Goal: Information Seeking & Learning: Find contact information

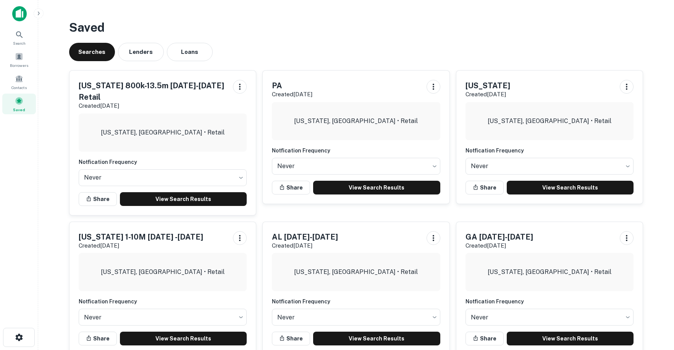
drag, startPoint x: 204, startPoint y: 29, endPoint x: 220, endPoint y: 27, distance: 15.9
click at [204, 29] on h3 "Saved" at bounding box center [356, 27] width 575 height 18
click at [258, 39] on div "Saved Searches Lenders Loans [US_STATE] 800k-13.5m [DATE]-[DATE] Retail Created…" at bounding box center [356, 189] width 587 height 355
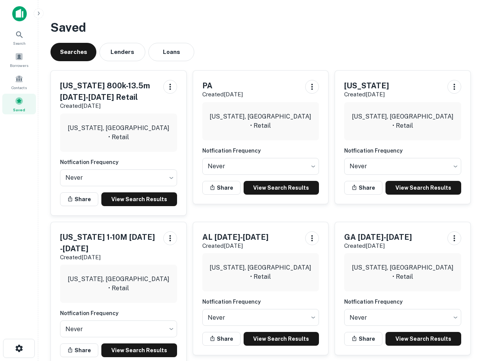
click at [393, 28] on h3 "Saved" at bounding box center [260, 27] width 420 height 18
click at [389, 48] on div "Searches Lenders Loans" at bounding box center [260, 52] width 420 height 18
click at [443, 61] on div "Saved Searches Lenders Loans [US_STATE] 800k-13.5m [DATE]-[DATE] Retail Created…" at bounding box center [260, 195] width 432 height 366
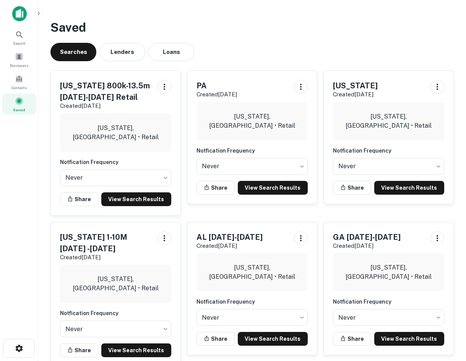
click at [367, 38] on div "Saved Searches Lenders Loans Ohio 800k-13.5m Jan 1-Sep1 Retail Created Sep 15th…" at bounding box center [251, 195] width 415 height 366
drag, startPoint x: 53, startPoint y: 24, endPoint x: 308, endPoint y: 50, distance: 256.2
click at [308, 50] on div "Saved Searches Lenders Loans Ohio 800k-13.5m Jan 1-Sep1 Retail Created Sep 15th…" at bounding box center [251, 195] width 415 height 366
click at [308, 50] on div "Searches Lenders Loans" at bounding box center [251, 52] width 403 height 18
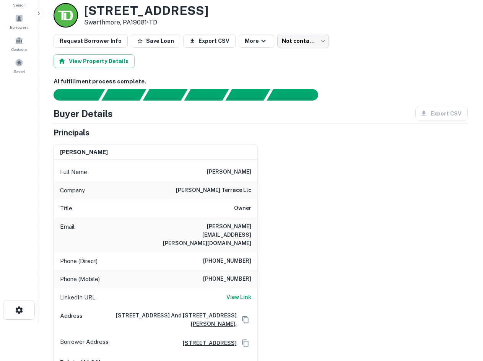
click at [438, 40] on div "Request Borrower Info Save Loan Export CSV More Not contacted **** ​" at bounding box center [260, 41] width 414 height 15
click at [364, 160] on div "nathan krauthamer Full Name nathan krauthamer Company glen terrace llc Title Ow…" at bounding box center [257, 260] width 420 height 245
click at [361, 188] on div "nathan krauthamer Full Name nathan krauthamer Company glen terrace llc Title Ow…" at bounding box center [257, 260] width 420 height 245
click at [461, 266] on div "nathan krauthamer Full Name nathan krauthamer Company glen terrace llc Title Ow…" at bounding box center [257, 260] width 420 height 245
click at [334, 227] on div "nathan krauthamer Full Name nathan krauthamer Company glen terrace llc Title Ow…" at bounding box center [257, 260] width 420 height 245
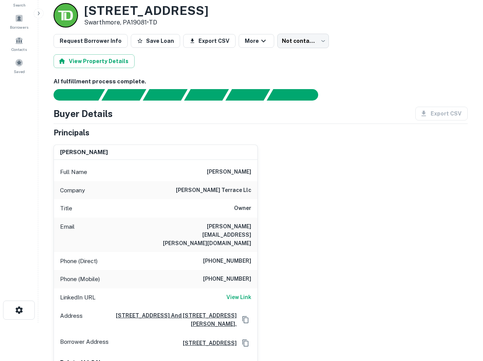
click at [384, 156] on div "nathan krauthamer Full Name nathan krauthamer Company glen terrace llc Title Ow…" at bounding box center [257, 260] width 420 height 245
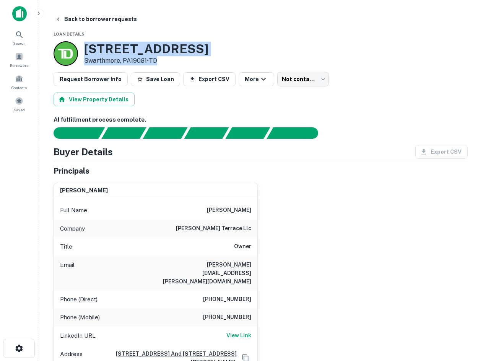
drag, startPoint x: 175, startPoint y: 75, endPoint x: 176, endPoint y: 62, distance: 13.8
click at [176, 62] on div "730 S CHESTER RD Swarthmore, PA19081 • TD" at bounding box center [130, 53] width 155 height 24
click at [176, 62] on p "Swarthmore, PA19081 • TD" at bounding box center [146, 60] width 124 height 9
drag, startPoint x: 177, startPoint y: 59, endPoint x: 171, endPoint y: 34, distance: 25.9
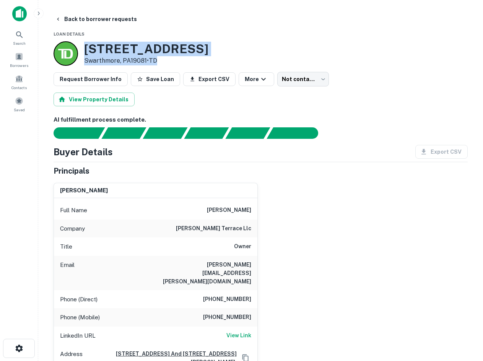
drag, startPoint x: 87, startPoint y: 44, endPoint x: 250, endPoint y: 52, distance: 163.0
click at [250, 52] on div "730 S CHESTER RD Swarthmore, PA19081 • TD" at bounding box center [260, 53] width 414 height 24
drag, startPoint x: 191, startPoint y: 60, endPoint x: 191, endPoint y: 34, distance: 25.6
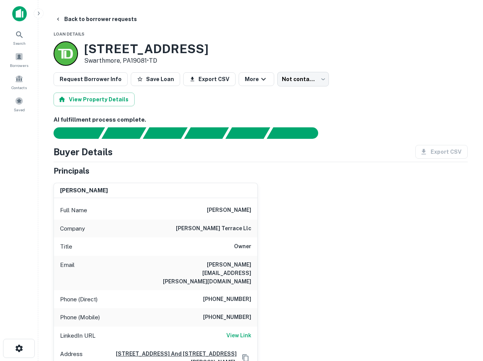
click at [260, 167] on div "Principals" at bounding box center [260, 170] width 414 height 11
click at [110, 15] on button "Back to borrower requests" at bounding box center [96, 19] width 88 height 14
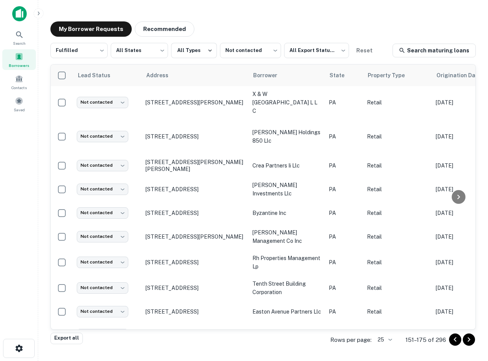
click at [19, 58] on span at bounding box center [19, 56] width 8 height 8
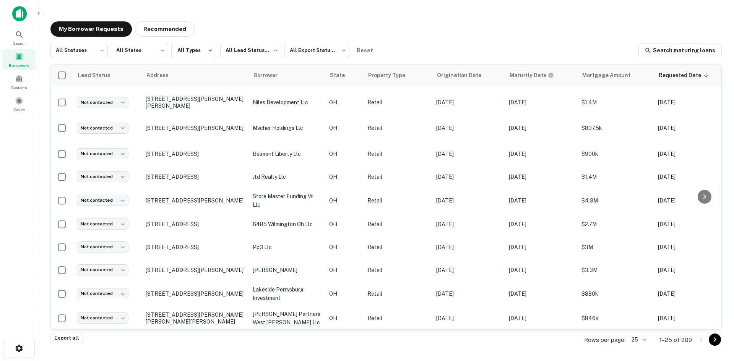
scroll to position [367, 0]
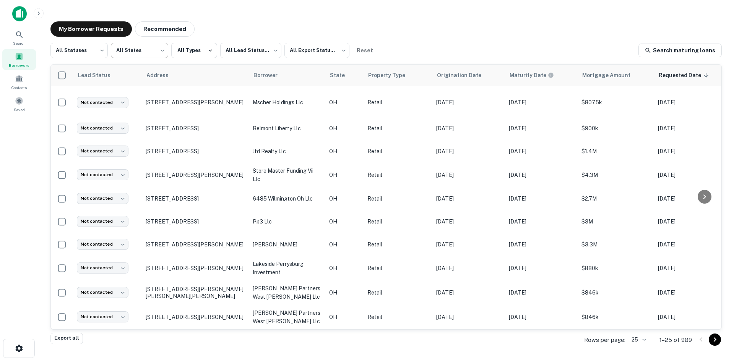
click at [133, 55] on body "Search Borrowers Contacts Saved My Borrower Requests Recommended All Statuses *…" at bounding box center [367, 180] width 734 height 361
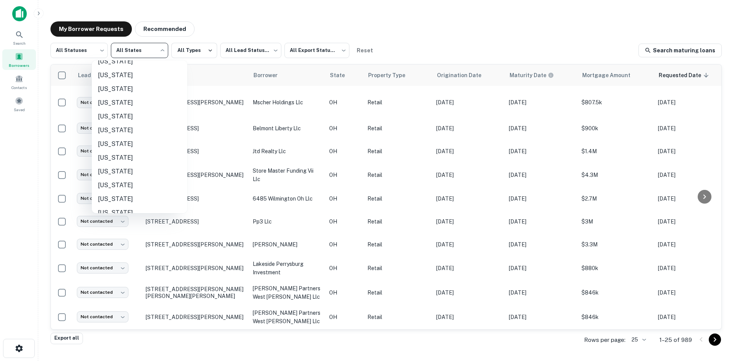
scroll to position [420, 0]
click at [139, 136] on li "Ohio" at bounding box center [140, 132] width 96 height 14
type input "**"
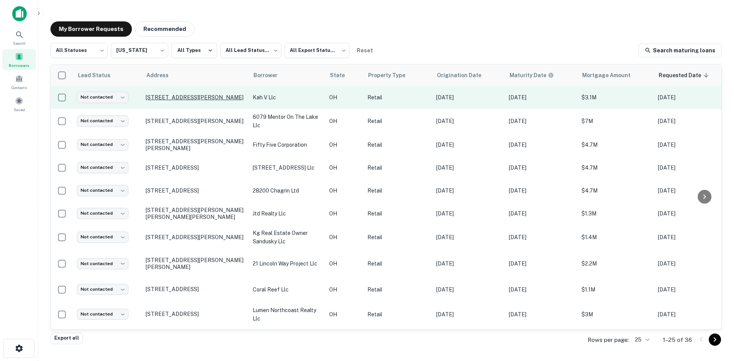
click at [203, 97] on p "1505 N Cole St Lima, OH45801" at bounding box center [195, 97] width 99 height 7
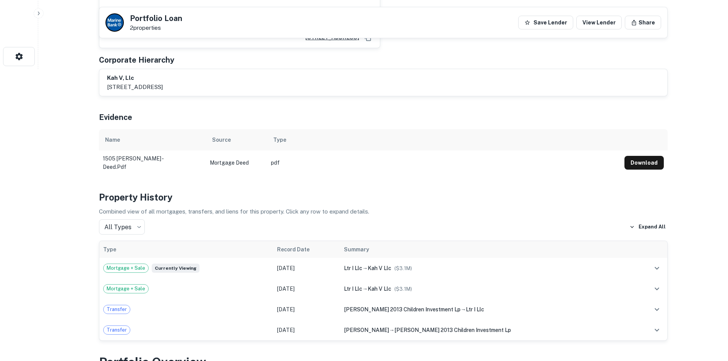
scroll to position [306, 0]
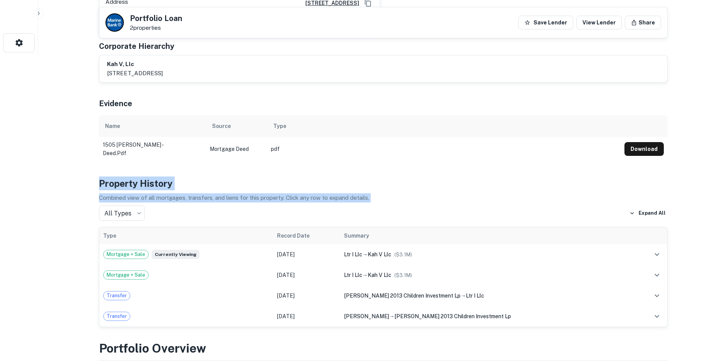
drag, startPoint x: 91, startPoint y: 165, endPoint x: 430, endPoint y: 194, distance: 340.9
click at [433, 193] on p "Combined view of all mortgages, transfers, and liens for this property. Click a…" at bounding box center [383, 197] width 569 height 9
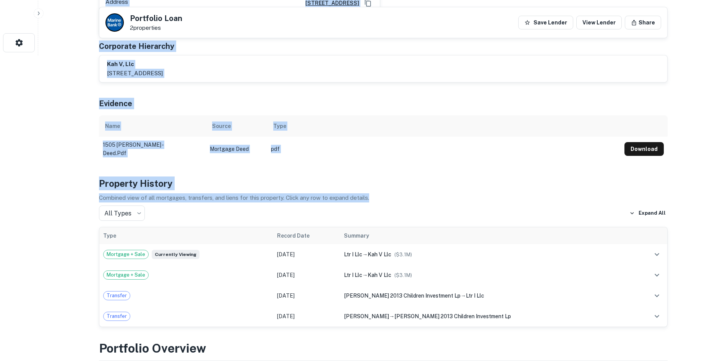
drag, startPoint x: 409, startPoint y: 188, endPoint x: 71, endPoint y: 100, distance: 348.9
click at [99, 98] on h5 "Evidence" at bounding box center [115, 103] width 33 height 11
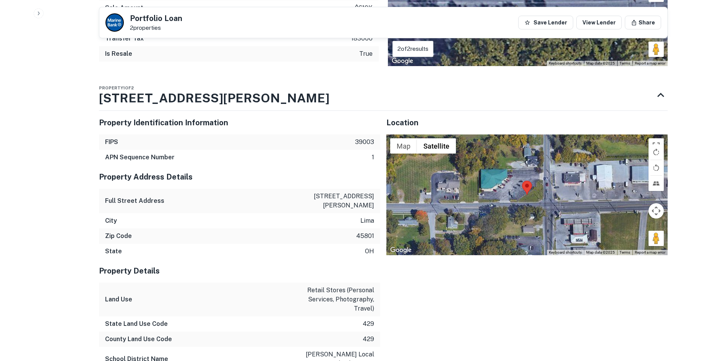
scroll to position [917, 0]
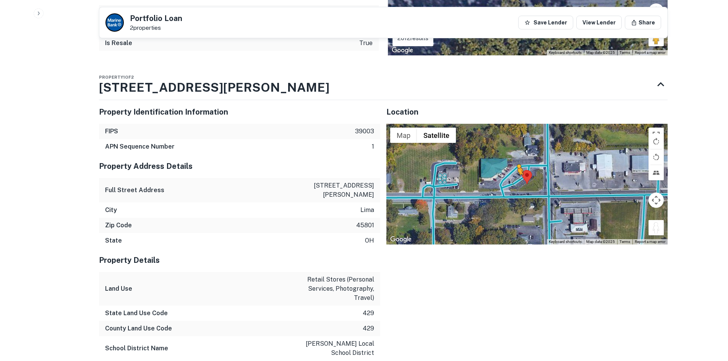
drag, startPoint x: 662, startPoint y: 215, endPoint x: 517, endPoint y: 174, distance: 150.7
click at [488, 174] on div "To activate drag with keyboard, press Alt + Enter. Once in keyboard drag state,…" at bounding box center [526, 184] width 281 height 121
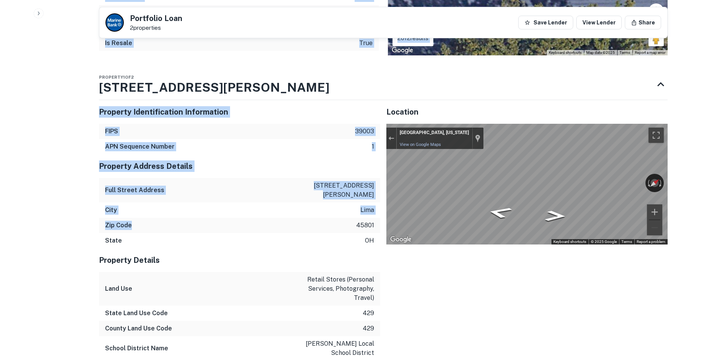
drag, startPoint x: 85, startPoint y: 77, endPoint x: 212, endPoint y: 207, distance: 181.8
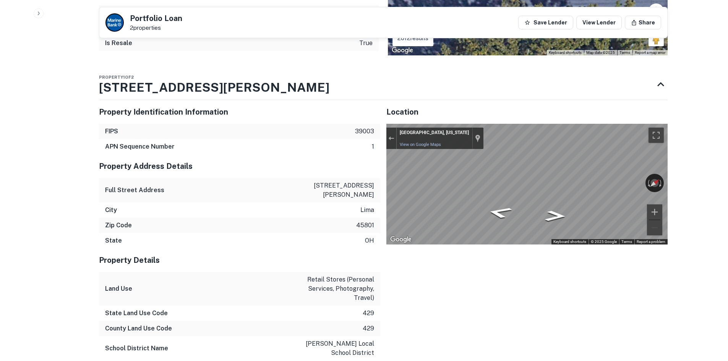
click at [245, 272] on div "Land Use retail stores (personal services, photography, travel)" at bounding box center [239, 289] width 281 height 34
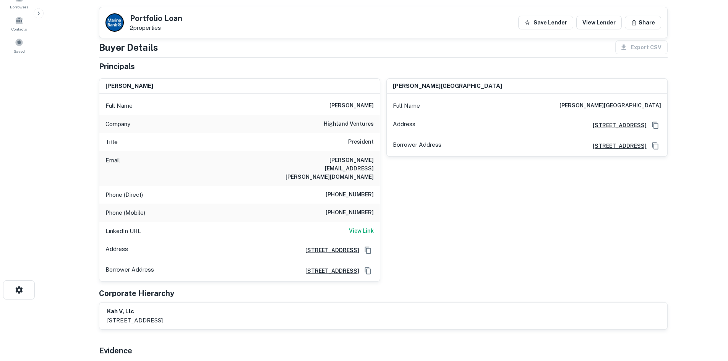
scroll to position [0, 0]
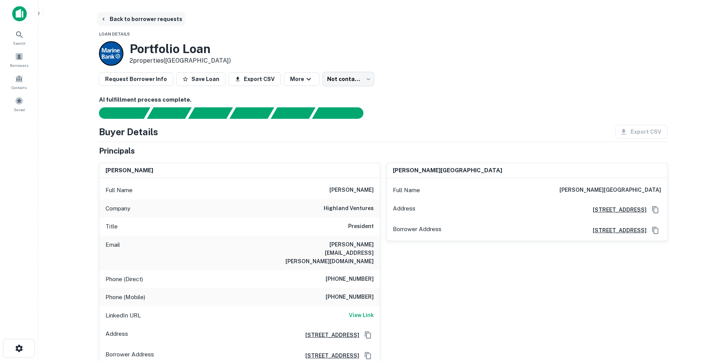
click at [150, 20] on button "Back to borrower requests" at bounding box center [141, 19] width 88 height 14
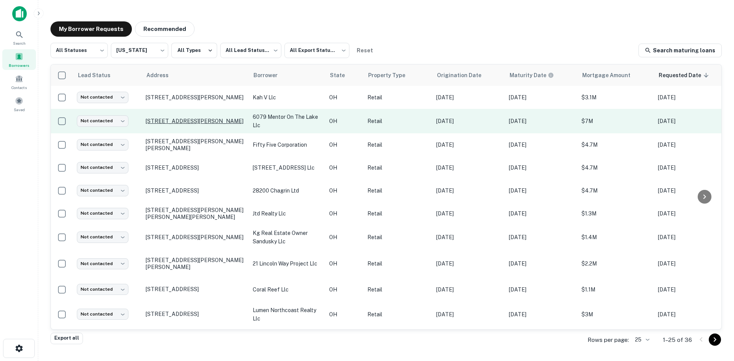
click at [203, 118] on p "6079 Andrews Rd Mentor On The Lake, OH44060" at bounding box center [195, 121] width 99 height 7
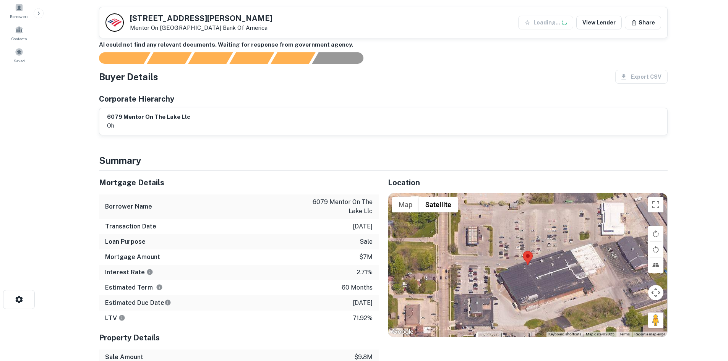
scroll to position [153, 0]
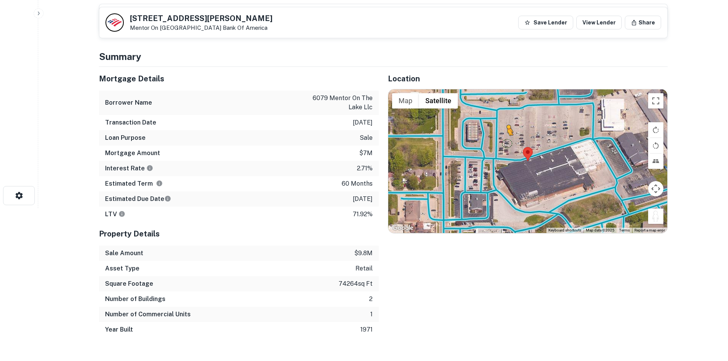
drag, startPoint x: 650, startPoint y: 213, endPoint x: 505, endPoint y: 143, distance: 160.6
click at [488, 143] on div "To activate drag with keyboard, press Alt + Enter. Once in keyboard drag state,…" at bounding box center [527, 161] width 279 height 144
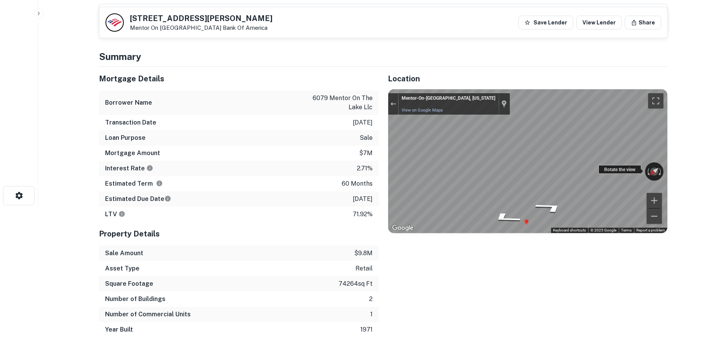
click at [488, 166] on div "← Move left → Move right ↑ Move up ↓ Move down + Zoom in - Zoom out Mentor-On-T…" at bounding box center [527, 161] width 279 height 144
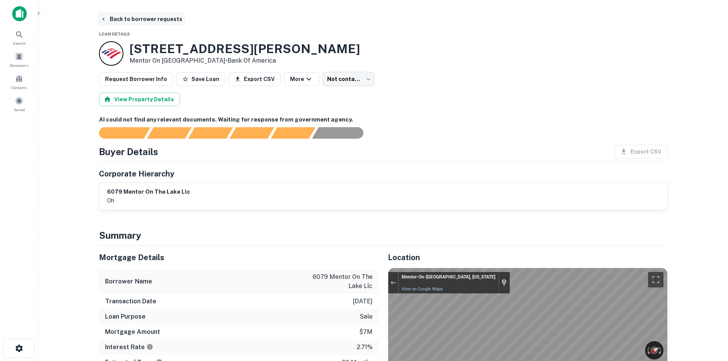
click at [167, 21] on button "Back to borrower requests" at bounding box center [141, 19] width 88 height 14
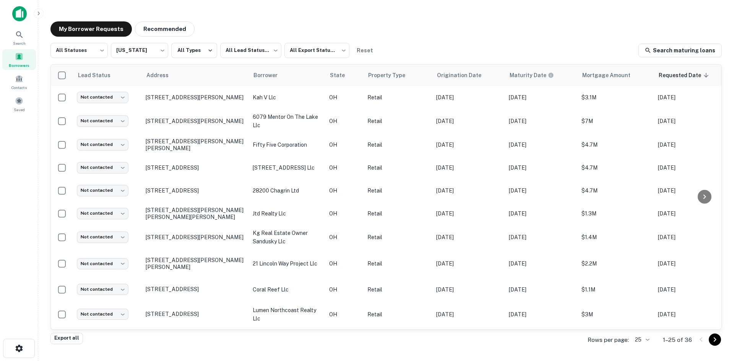
click at [37, 173] on div "Search Borrowers Contacts Saved" at bounding box center [19, 168] width 38 height 337
drag, startPoint x: 195, startPoint y: 96, endPoint x: 306, endPoint y: 18, distance: 136.0
click at [306, 18] on div "My Borrower Requests Recommended All Statuses *** ​ Ohio ** ​ All Types All Lea…" at bounding box center [385, 177] width 683 height 325
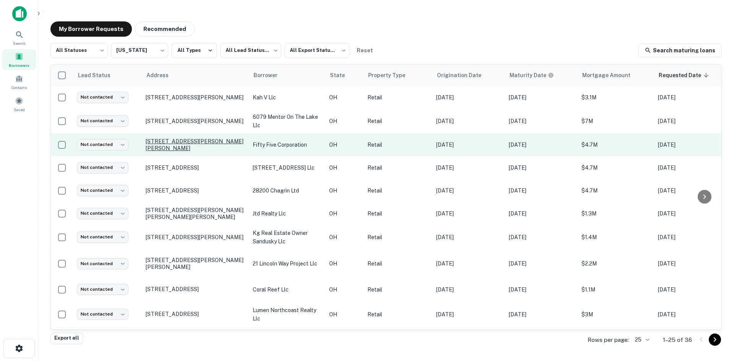
click at [184, 138] on p "6447 Wilson Mills Rd Cleveland, OH44143" at bounding box center [195, 145] width 99 height 14
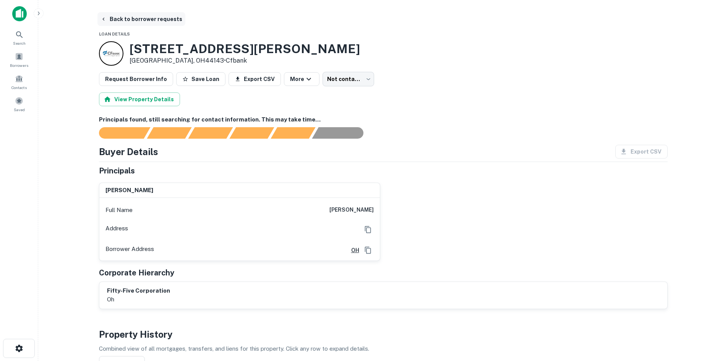
click at [111, 13] on button "Back to borrower requests" at bounding box center [141, 19] width 88 height 14
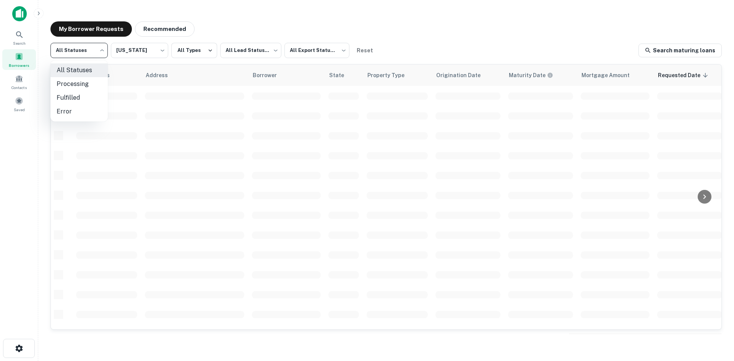
click at [86, 47] on body "Search Borrowers Contacts Saved My Borrower Requests Recommended All Statuses *…" at bounding box center [367, 180] width 734 height 361
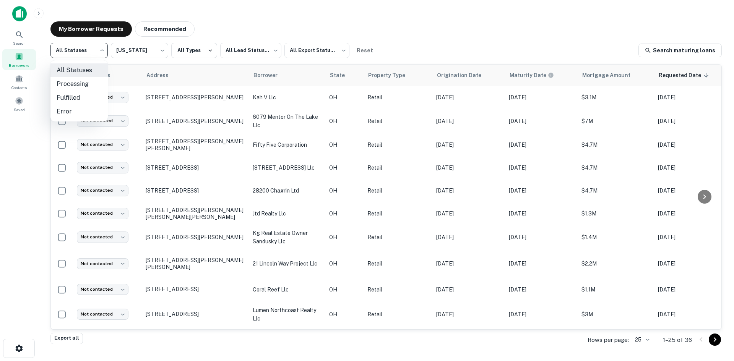
click at [101, 96] on li "Fulfilled" at bounding box center [78, 98] width 57 height 14
type input "*********"
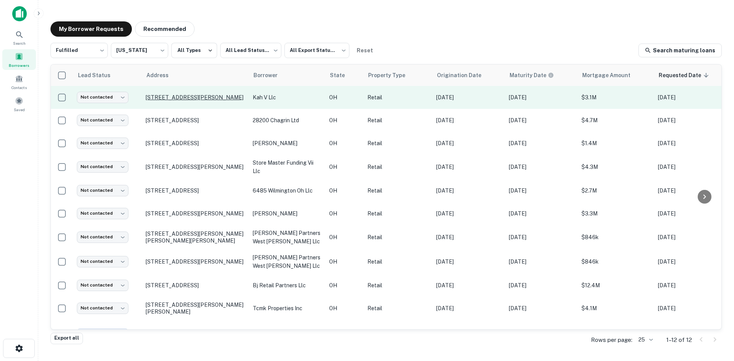
click at [202, 99] on p "1505 N Cole St Lima, OH45801" at bounding box center [195, 97] width 99 height 7
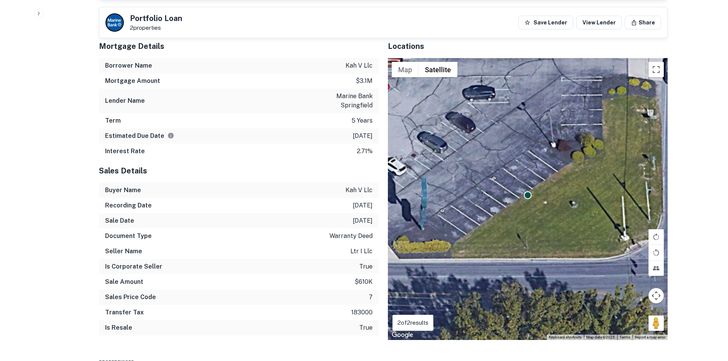
scroll to position [879, 0]
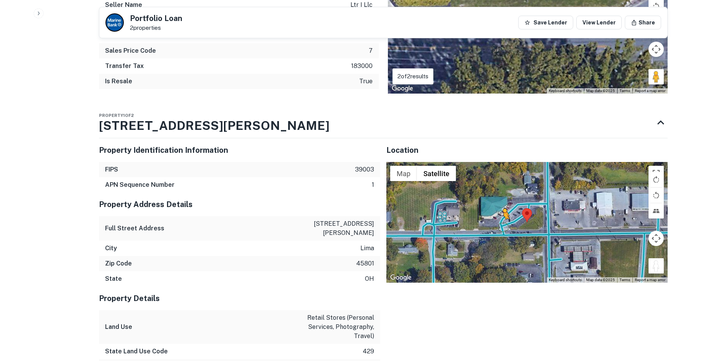
drag, startPoint x: 659, startPoint y: 264, endPoint x: 503, endPoint y: 218, distance: 162.1
click at [488, 218] on div "To activate drag with keyboard, press Alt + Enter. Once in keyboard drag state,…" at bounding box center [526, 222] width 281 height 121
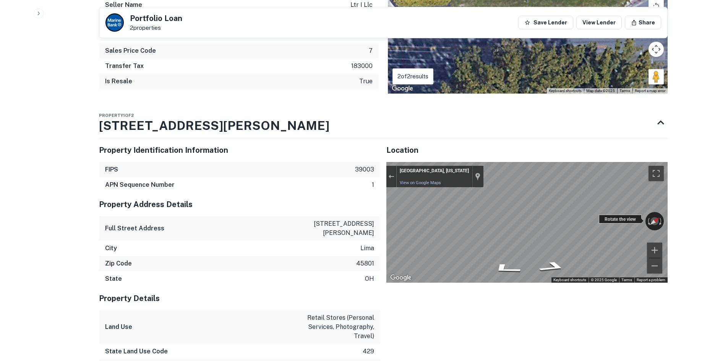
click at [488, 209] on div "← Move left → Move right ↑ Move up ↓ Move down + Zoom in - Zoom out Lima, Ohio …" at bounding box center [526, 222] width 281 height 121
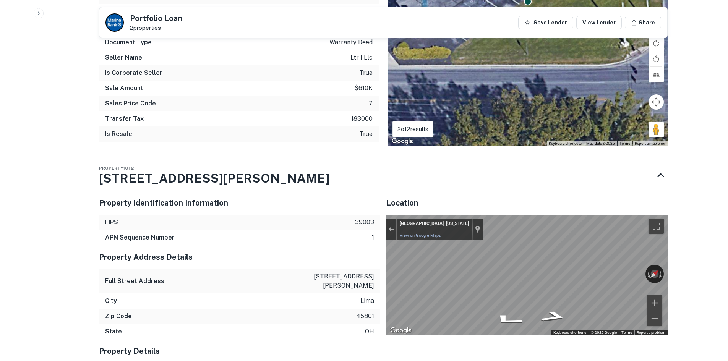
scroll to position [841, 0]
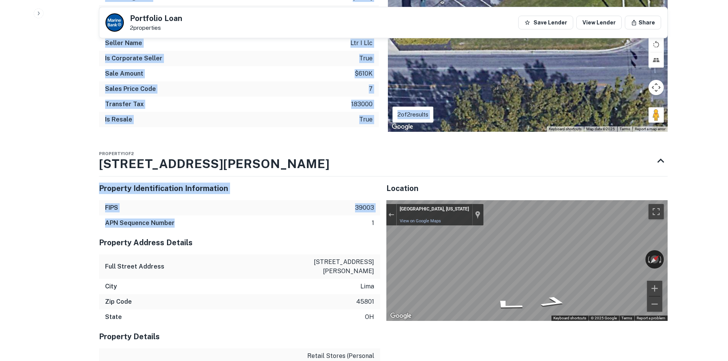
drag, startPoint x: 209, startPoint y: 211, endPoint x: 237, endPoint y: 209, distance: 27.2
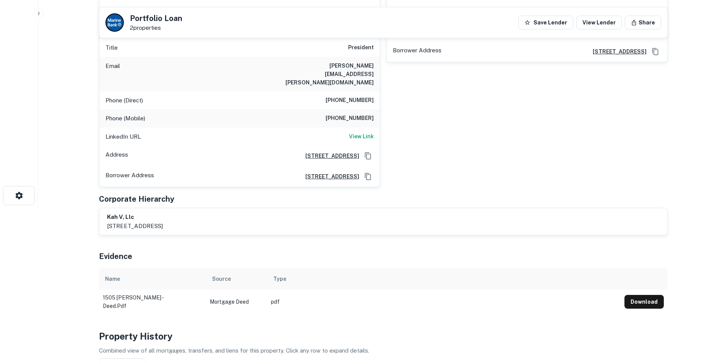
scroll to position [38, 0]
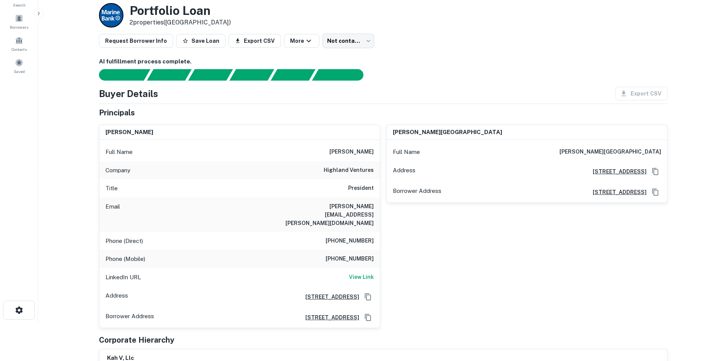
click at [335, 170] on h6 "highland ventures" at bounding box center [349, 170] width 50 height 9
copy h6 "highland ventures"
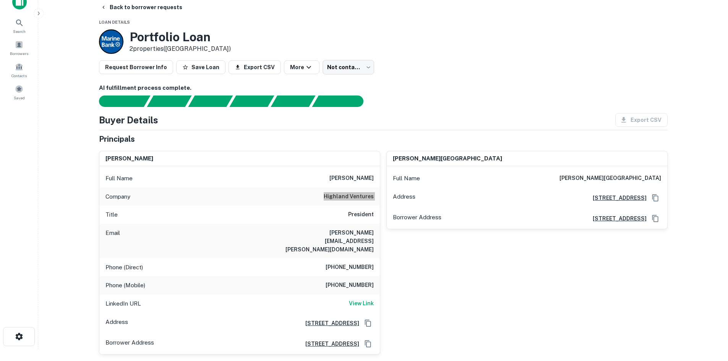
scroll to position [0, 0]
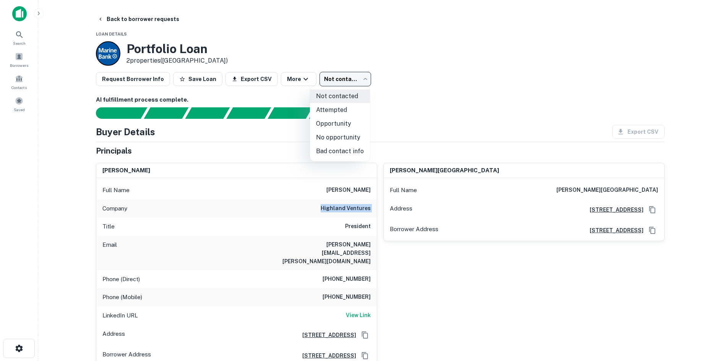
click at [340, 78] on body "Search Borrowers Contacts Saved Back to borrower requests Loan Details Portfoli…" at bounding box center [364, 180] width 728 height 361
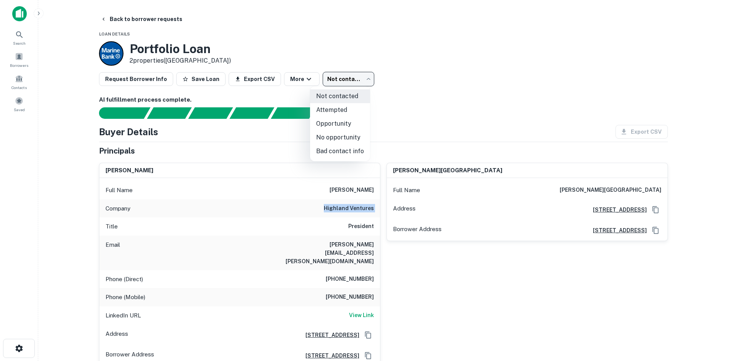
click at [334, 138] on li "No opportunity" at bounding box center [340, 138] width 60 height 14
type input "**********"
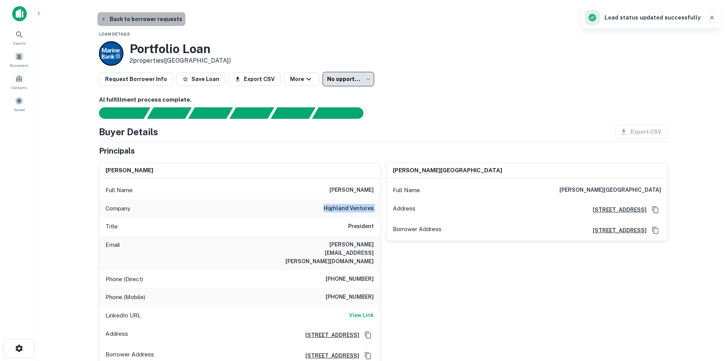
click at [153, 22] on button "Back to borrower requests" at bounding box center [141, 19] width 88 height 14
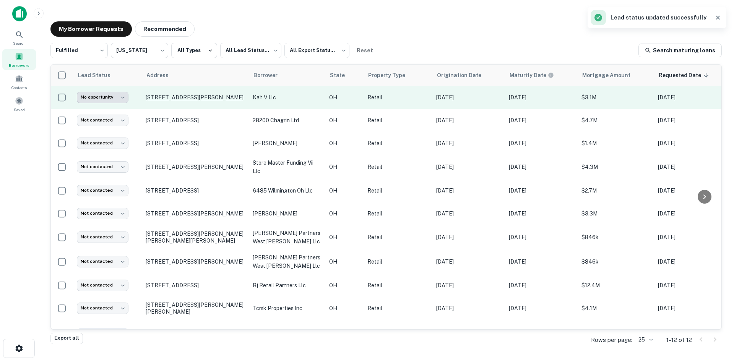
click at [179, 94] on p "1505 N Cole St Lima, OH45801" at bounding box center [195, 97] width 99 height 7
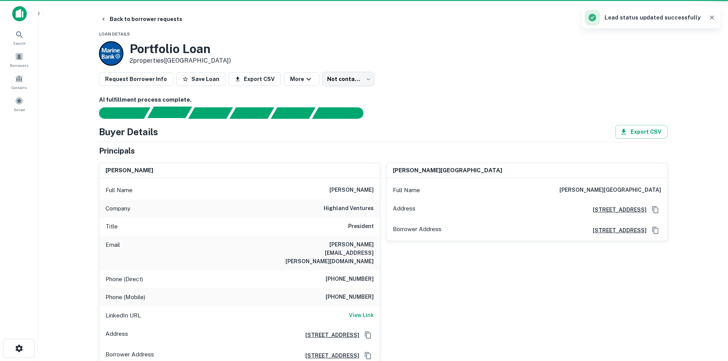
type input "**********"
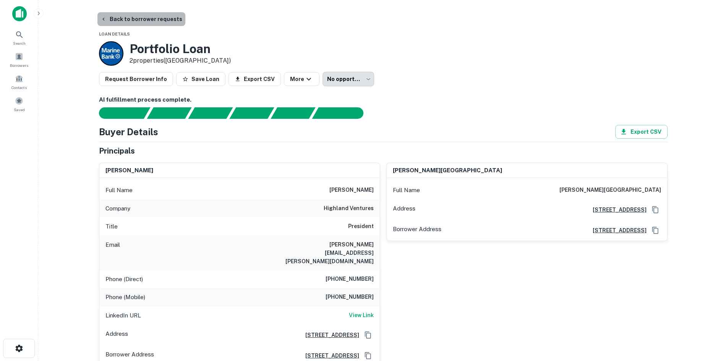
click at [154, 17] on button "Back to borrower requests" at bounding box center [141, 19] width 88 height 14
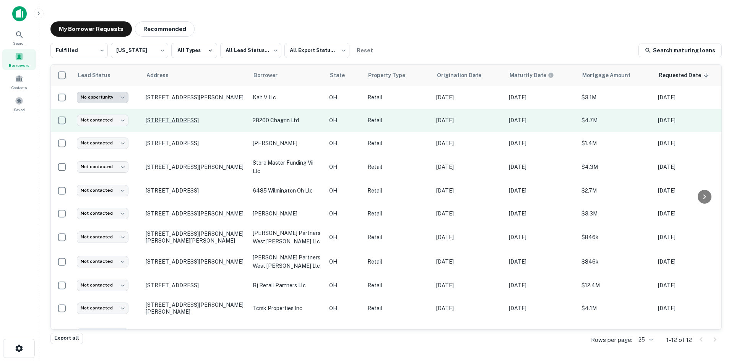
click at [157, 117] on p "28200 Chagrin Blvd Beachwood, OH44122" at bounding box center [195, 120] width 99 height 7
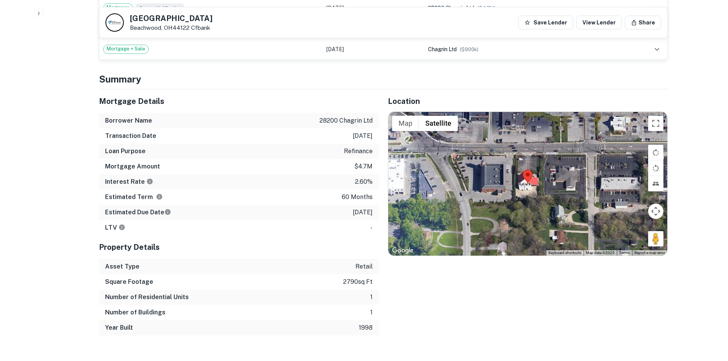
scroll to position [535, 0]
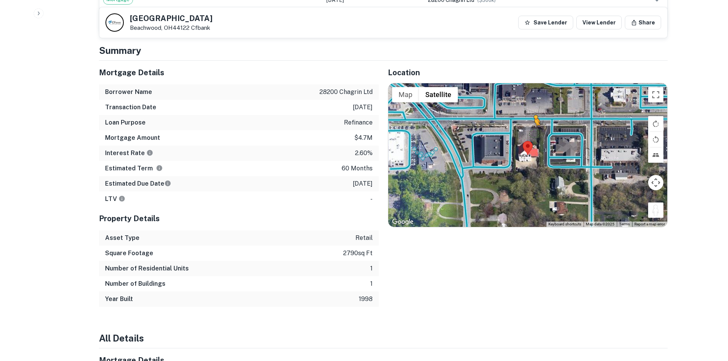
drag, startPoint x: 651, startPoint y: 215, endPoint x: 525, endPoint y: 121, distance: 157.0
click at [488, 121] on div "To activate drag with keyboard, press Alt + Enter. Once in keyboard drag state,…" at bounding box center [527, 155] width 279 height 144
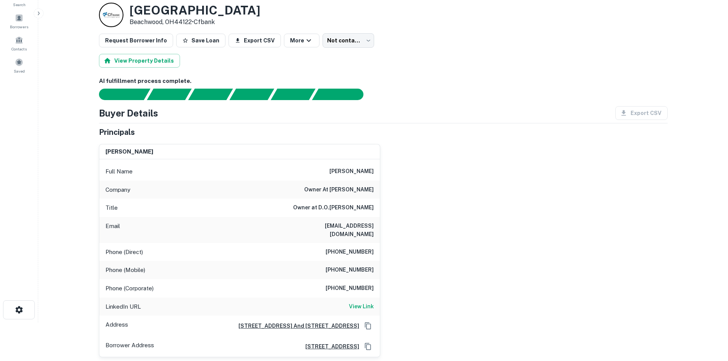
scroll to position [38, 0]
click at [352, 248] on h6 "(440) 338-3715" at bounding box center [350, 252] width 48 height 9
copy h6 "(440) 338-3715"
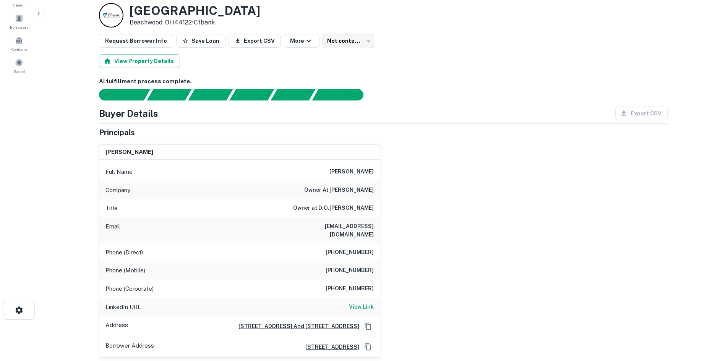
click at [481, 152] on div "brett goldberg Full Name brett goldberg Company owner at d.o.summers Title Owne…" at bounding box center [380, 247] width 575 height 219
click at [355, 248] on h6 "(440) 338-3715" at bounding box center [350, 252] width 48 height 9
click at [356, 248] on h6 "(440) 338-3715" at bounding box center [350, 252] width 48 height 9
copy h6 "338"
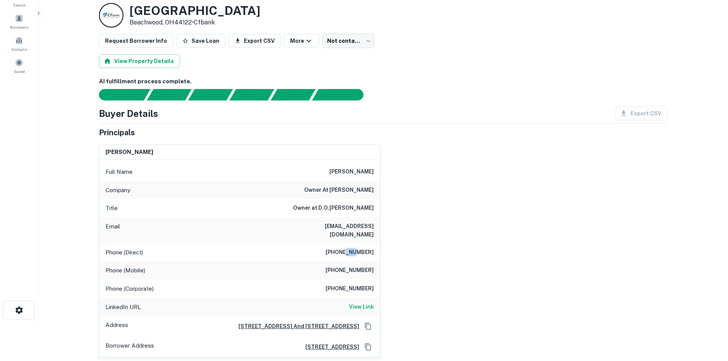
click at [351, 248] on h6 "(440) 338-3715" at bounding box center [350, 252] width 48 height 9
click at [368, 249] on div "Phone (Direct) (440) 338-3715" at bounding box center [239, 252] width 280 height 18
click at [355, 266] on h6 "(440) 318-1499" at bounding box center [350, 270] width 48 height 9
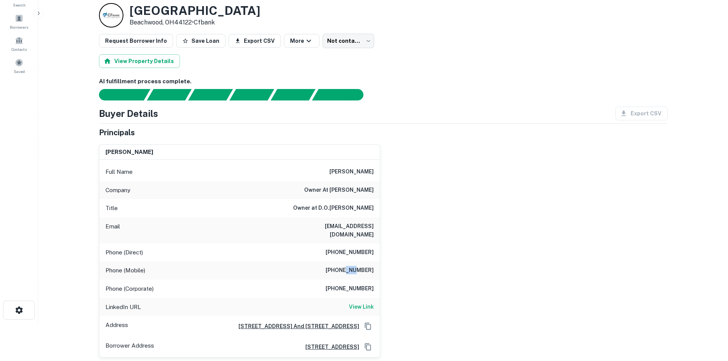
click at [355, 266] on h6 "(440) 318-1499" at bounding box center [350, 270] width 48 height 9
copy h6 "(440) 318-1499"
click at [343, 284] on h6 "(561) 393-8851" at bounding box center [350, 288] width 48 height 9
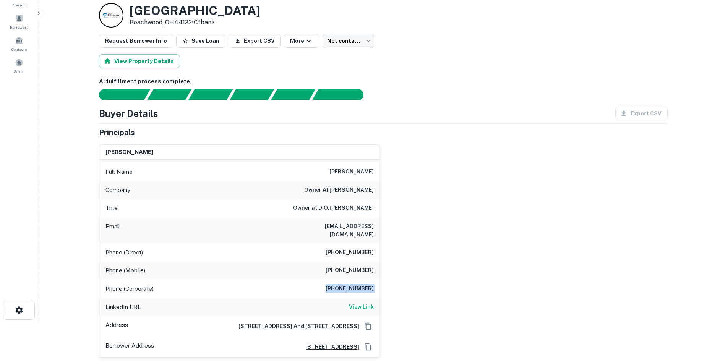
click at [343, 284] on h6 "(561) 393-8851" at bounding box center [350, 288] width 48 height 9
copy h6 "(561) 393-8851"
click at [370, 156] on div "brett goldberg" at bounding box center [239, 152] width 280 height 15
click at [481, 217] on div "brett goldberg Full Name brett goldberg Company owner at d.o.summers Title Owne…" at bounding box center [380, 247] width 575 height 219
drag, startPoint x: 510, startPoint y: 96, endPoint x: 518, endPoint y: 80, distance: 17.3
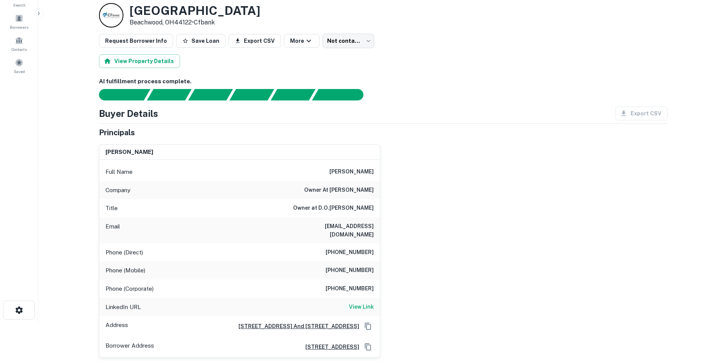
click at [488, 89] on div at bounding box center [379, 94] width 578 height 11
click at [345, 36] on body "Search Borrowers Contacts Saved Back to borrower requests Loan Details 28200 Ch…" at bounding box center [364, 142] width 728 height 361
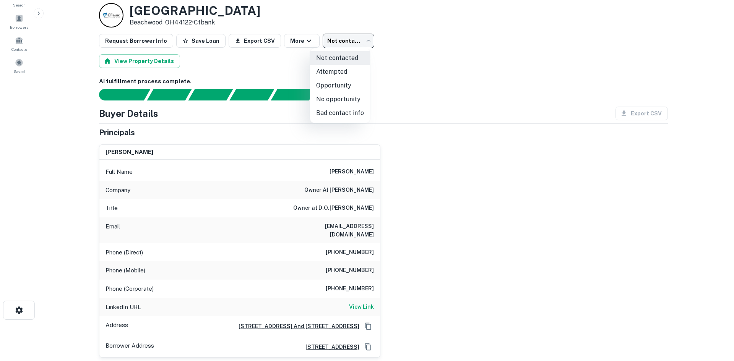
click at [357, 110] on li "Bad contact info" at bounding box center [340, 113] width 60 height 14
type input "**********"
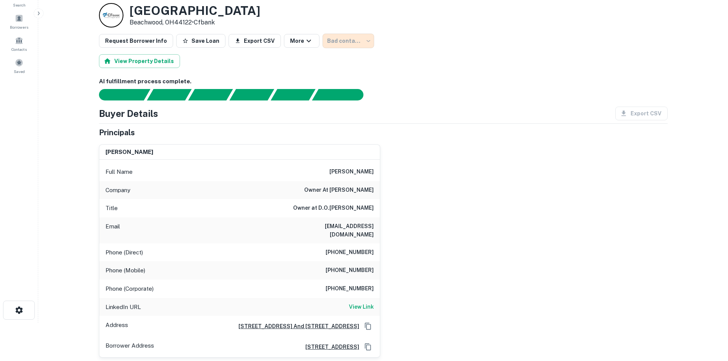
drag, startPoint x: 442, startPoint y: 98, endPoint x: 391, endPoint y: 65, distance: 60.2
click at [442, 98] on div at bounding box center [379, 94] width 578 height 11
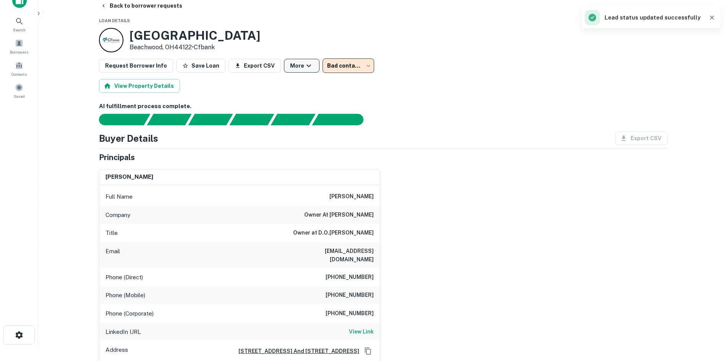
scroll to position [0, 0]
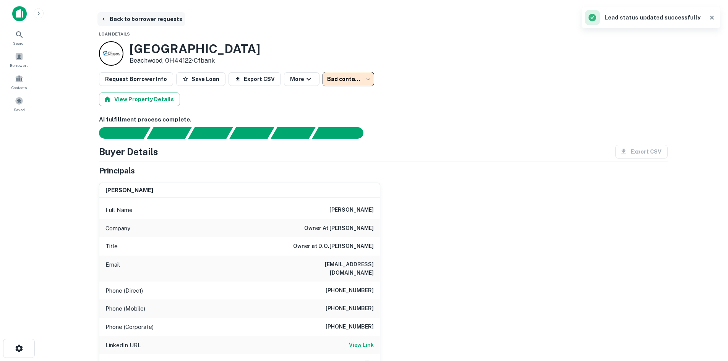
click at [145, 24] on button "Back to borrower requests" at bounding box center [141, 19] width 88 height 14
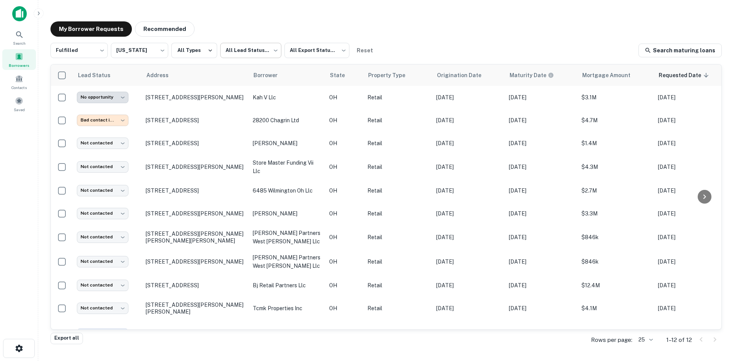
click at [230, 50] on body "**********" at bounding box center [367, 180] width 734 height 361
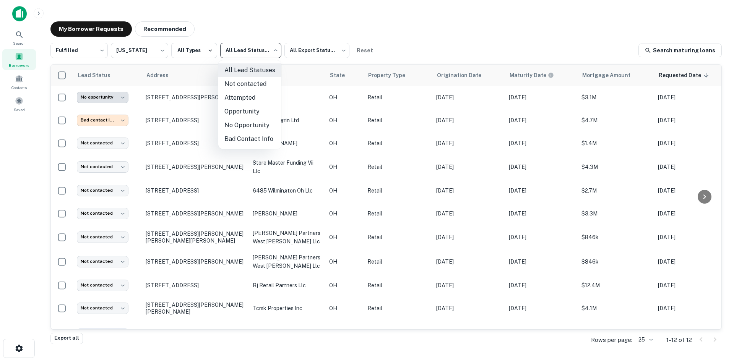
click at [241, 86] on li "Not contacted" at bounding box center [249, 84] width 63 height 14
type input "****"
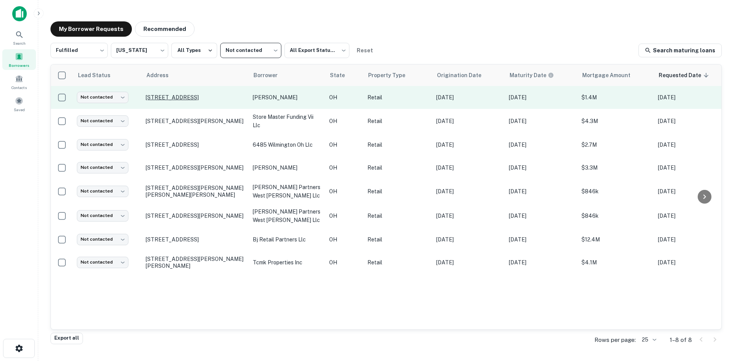
click at [191, 96] on p "610 E Main St Hebron, OH43025" at bounding box center [195, 97] width 99 height 7
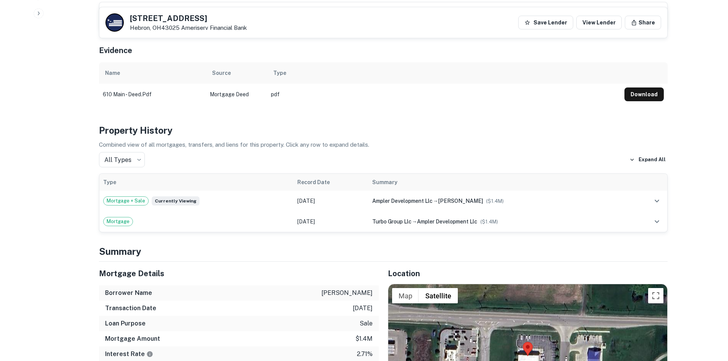
scroll to position [458, 0]
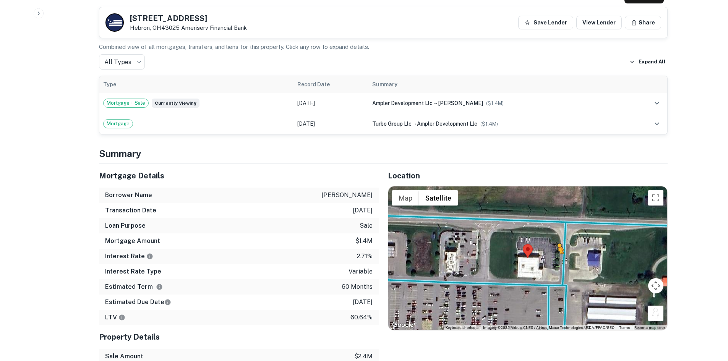
drag, startPoint x: 659, startPoint y: 301, endPoint x: 557, endPoint y: 248, distance: 115.0
click at [488, 249] on div "To activate drag with keyboard, press Alt + Enter. Once in keyboard drag state,…" at bounding box center [527, 258] width 279 height 144
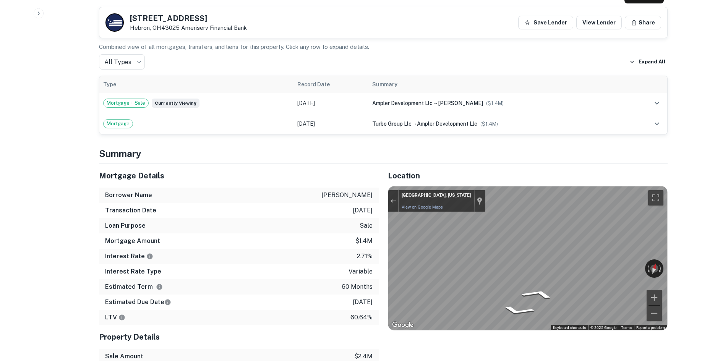
click at [488, 251] on div "← Move left → Move right ↑ Move up ↓ Move down + Zoom in - Zoom out 610 E Main …" at bounding box center [527, 258] width 279 height 144
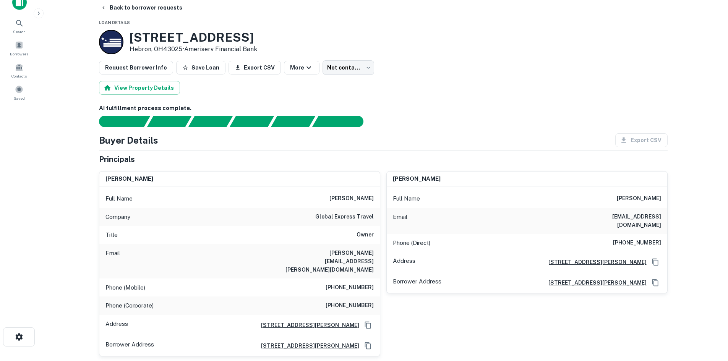
scroll to position [0, 0]
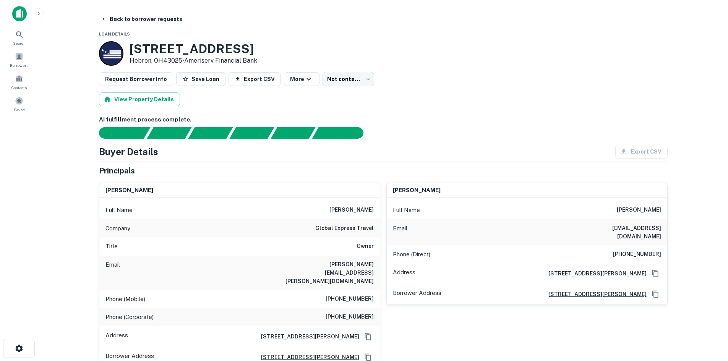
click at [356, 214] on h6 "lynn kawadler" at bounding box center [351, 210] width 44 height 9
copy h6 "lynn kawadler"
click at [488, 48] on div "610 E MAIN ST Hebron, OH43025 • Ameriserv Financial Bank" at bounding box center [383, 53] width 569 height 24
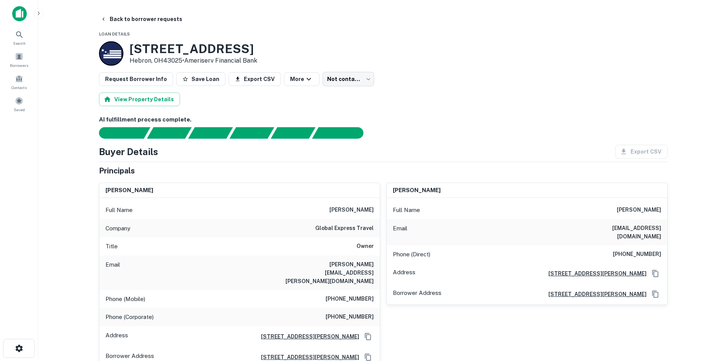
click at [350, 295] on h6 "(508) 397-3719" at bounding box center [350, 299] width 48 height 9
copy h6 "(508) 397-3719"
click at [276, 140] on div "AI fulfillment process complete. Buyer Details Export CSV Principals lynn kawad…" at bounding box center [383, 303] width 569 height 376
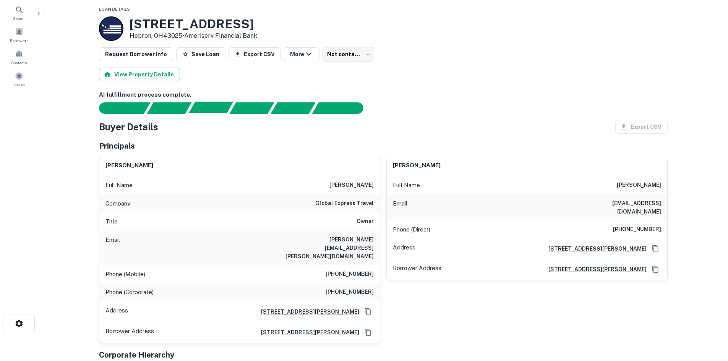
scroll to position [38, 0]
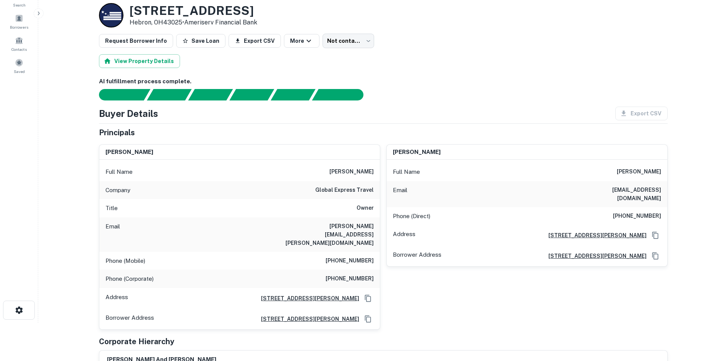
drag, startPoint x: 365, startPoint y: 270, endPoint x: 365, endPoint y: 263, distance: 7.3
click at [365, 270] on div "Phone (Corporate) (508) 788-5900" at bounding box center [239, 279] width 280 height 18
click at [365, 274] on h6 "(508) 788-5900" at bounding box center [350, 278] width 48 height 9
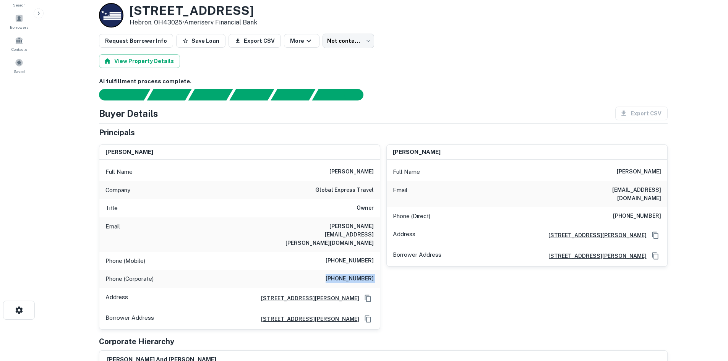
copy h6 "(508) 788-5900"
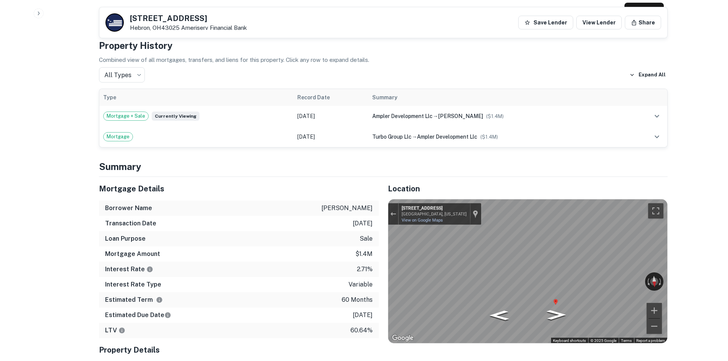
scroll to position [458, 0]
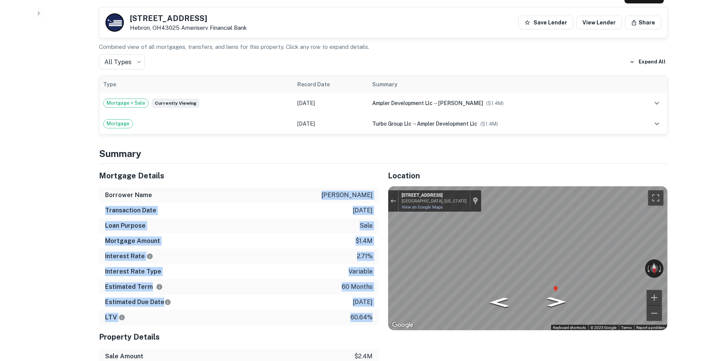
drag, startPoint x: 329, startPoint y: 173, endPoint x: 375, endPoint y: 305, distance: 139.9
click at [375, 305] on div "Mortgage Details Borrower Name kawadler alan Transaction Date 1/14/2021 Loan Pu…" at bounding box center [239, 244] width 280 height 161
click at [373, 310] on div "LTV 60.64%" at bounding box center [239, 317] width 280 height 15
drag, startPoint x: 373, startPoint y: 298, endPoint x: 98, endPoint y: 154, distance: 310.9
click at [97, 164] on div "Mortgage Details Borrower Name kawadler alan Transaction Date 1/14/2021 Loan Pu…" at bounding box center [234, 287] width 289 height 246
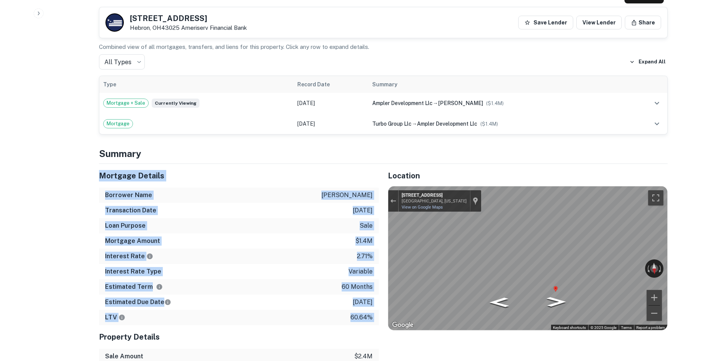
click at [173, 188] on div "Borrower Name kawadler alan" at bounding box center [239, 195] width 280 height 15
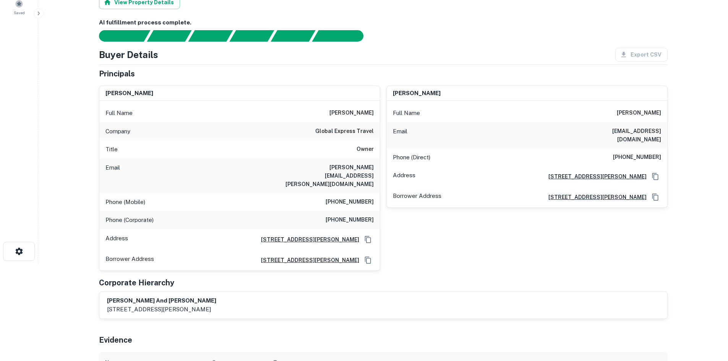
scroll to position [0, 0]
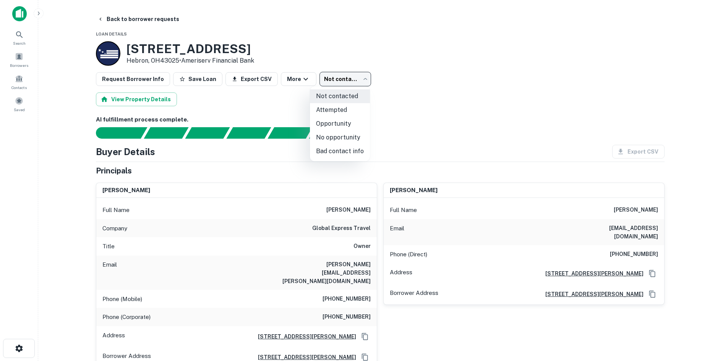
click at [349, 82] on body "Search Borrowers Contacts Saved Back to borrower requests Loan Details 610 E MA…" at bounding box center [364, 180] width 728 height 361
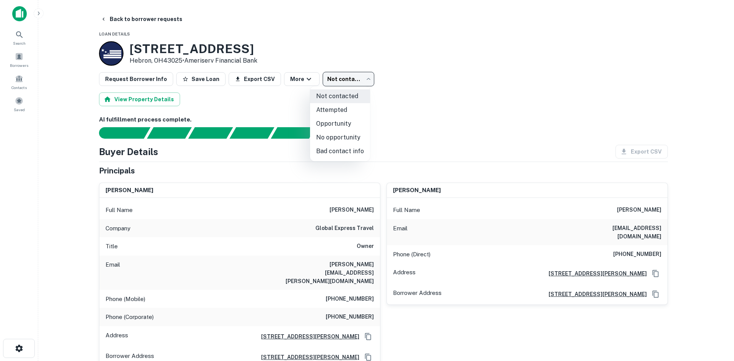
click at [355, 134] on li "No opportunity" at bounding box center [340, 138] width 60 height 14
type input "**********"
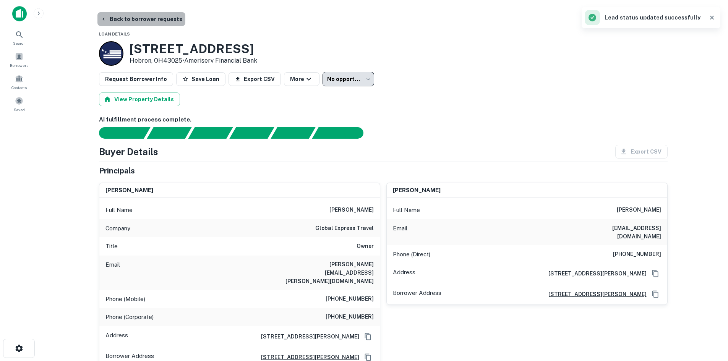
click at [150, 18] on button "Back to borrower requests" at bounding box center [141, 19] width 88 height 14
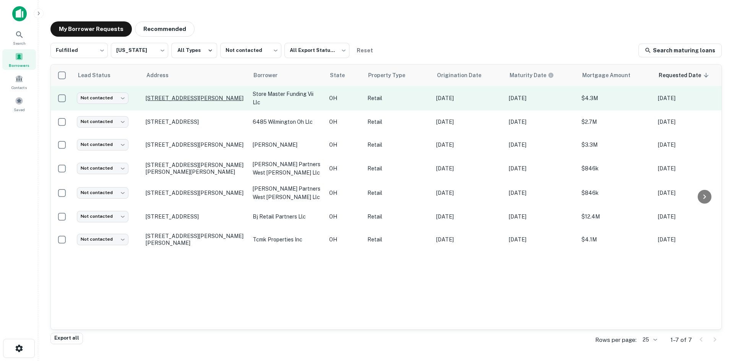
click at [160, 102] on p "12167 Montgomery Rd Cincinnati, OH45249" at bounding box center [195, 98] width 99 height 7
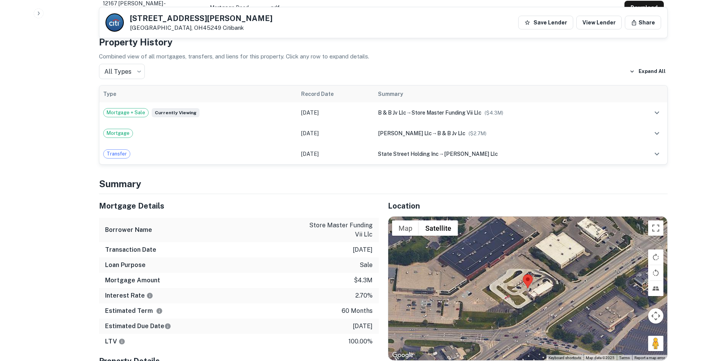
scroll to position [497, 0]
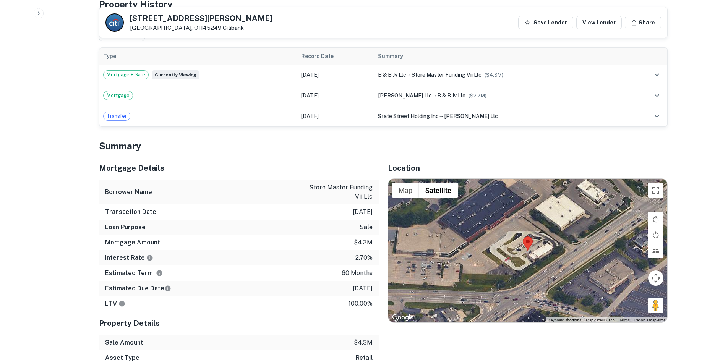
drag, startPoint x: 652, startPoint y: 300, endPoint x: 601, endPoint y: 254, distance: 67.6
click at [488, 253] on div "Map Terrain Satellite Labels Keyboard shortcuts Map Data Map data ©2025 Map dat…" at bounding box center [527, 251] width 279 height 144
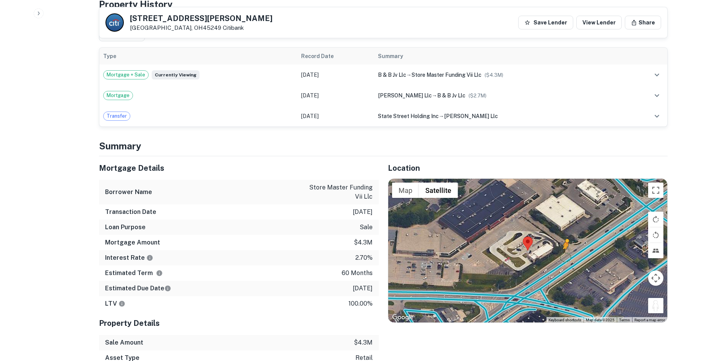
drag, startPoint x: 649, startPoint y: 296, endPoint x: 562, endPoint y: 255, distance: 96.0
click at [488, 250] on div "To activate drag with keyboard, press Alt + Enter. Once in keyboard drag state,…" at bounding box center [527, 251] width 279 height 144
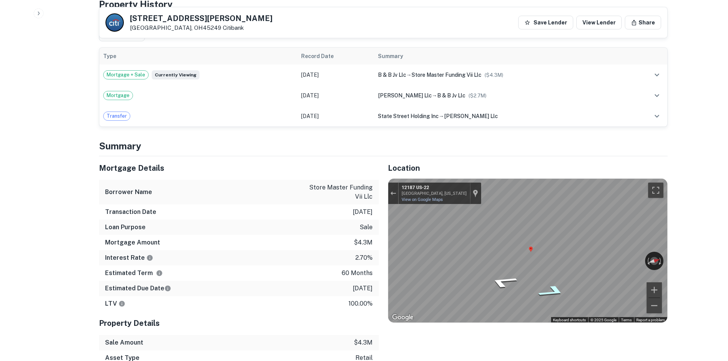
click at [488, 282] on icon "Go Northeast, Montgomery Rd" at bounding box center [552, 291] width 53 height 19
click at [488, 282] on icon "Go Northeast, US-22" at bounding box center [552, 291] width 53 height 19
click at [488, 275] on icon "Go Southwest, US-22" at bounding box center [502, 282] width 53 height 19
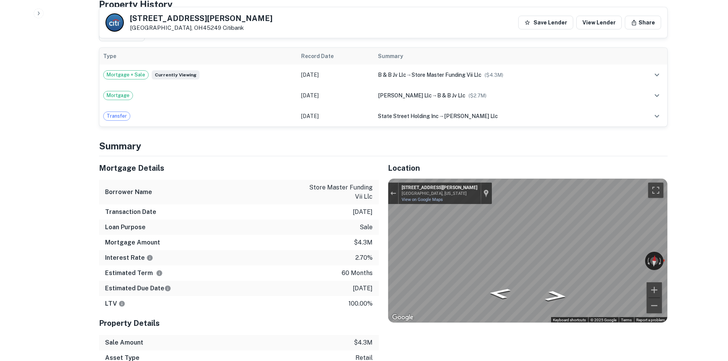
click at [386, 252] on div "Location ← Move left → Move right ↑ Move up ↓ Move down + Zoom in - Zoom out Ho…" at bounding box center [523, 260] width 289 height 209
click at [488, 299] on icon "Go Southwest, US-22" at bounding box center [507, 307] width 57 height 16
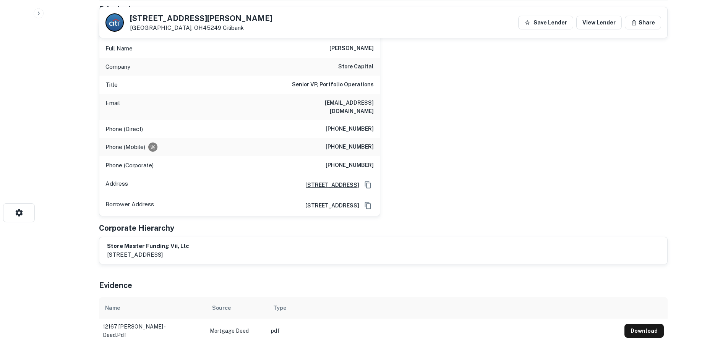
scroll to position [0, 0]
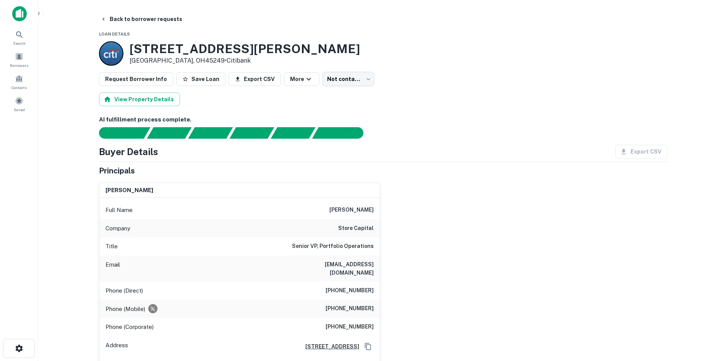
click at [348, 227] on h6 "store capital" at bounding box center [356, 228] width 36 height 9
copy h6 "store capital"
click at [418, 134] on div at bounding box center [379, 132] width 578 height 11
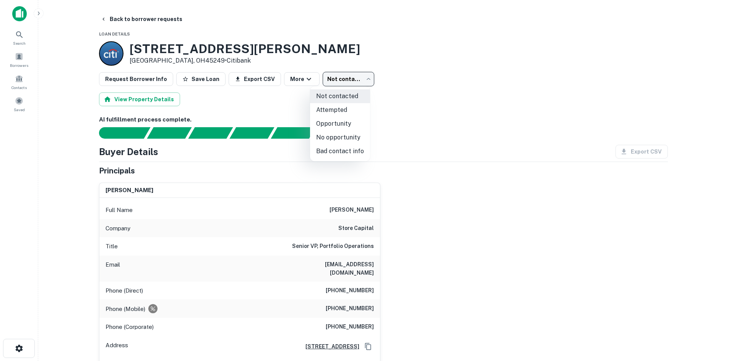
click at [343, 76] on body "Search Borrowers Contacts Saved Back to borrower requests Loan Details 12167 Mo…" at bounding box center [367, 180] width 734 height 361
click at [339, 139] on li "No opportunity" at bounding box center [340, 138] width 60 height 14
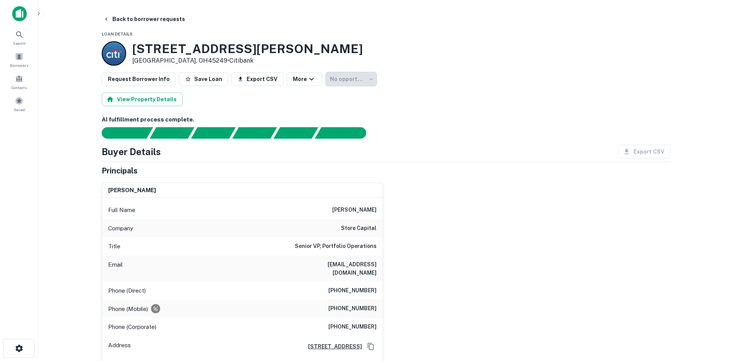
type input "**********"
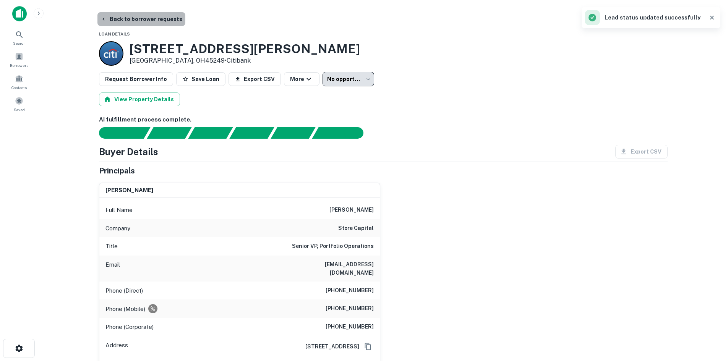
click at [143, 21] on button "Back to borrower requests" at bounding box center [141, 19] width 88 height 14
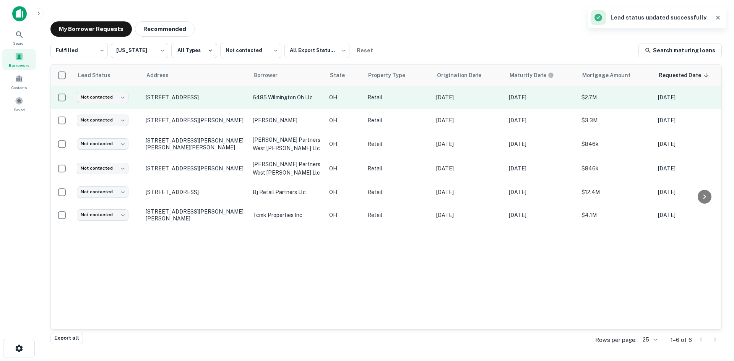
click at [166, 99] on p "6485 Wilmington Pike Dayton, OH45459" at bounding box center [195, 97] width 99 height 7
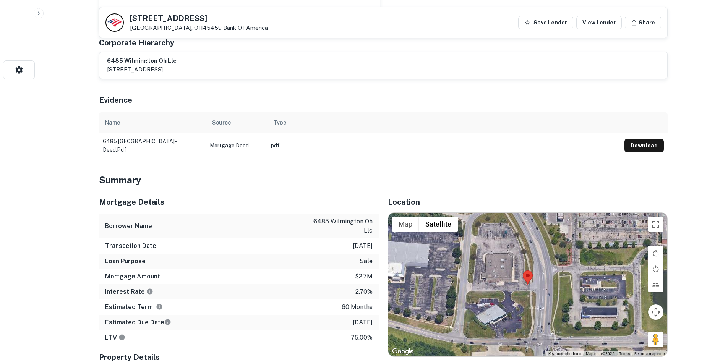
scroll to position [306, 0]
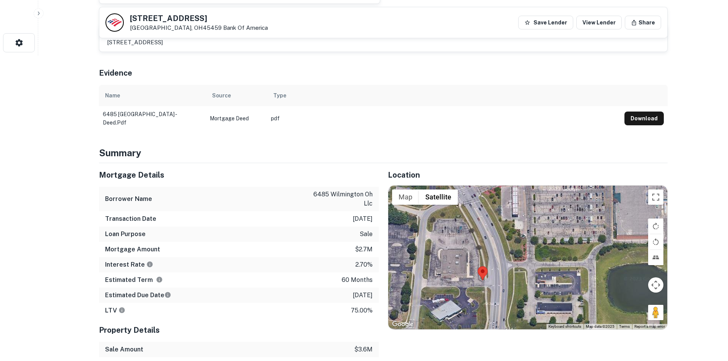
drag, startPoint x: 655, startPoint y: 314, endPoint x: 632, endPoint y: 305, distance: 25.0
click at [488, 331] on div "Location ← Move left → Move right ↑ Move up ↓ Move down + Zoom in - Zoom out Ho…" at bounding box center [523, 283] width 289 height 240
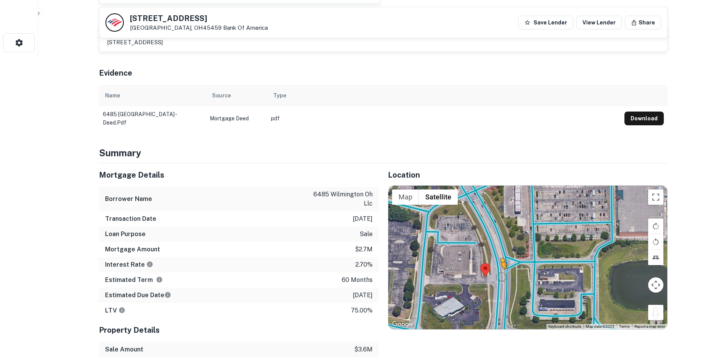
drag, startPoint x: 653, startPoint y: 304, endPoint x: 493, endPoint y: 269, distance: 164.3
click at [488, 269] on div "To activate drag with keyboard, press Alt + Enter. Once in keyboard drag state,…" at bounding box center [527, 258] width 279 height 144
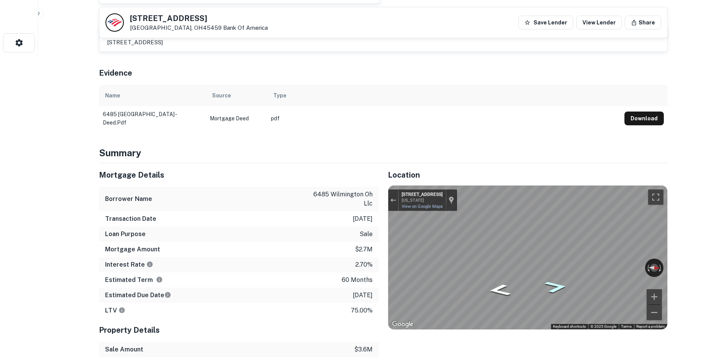
click at [488, 284] on icon "Go North, Wilmington Pike" at bounding box center [556, 287] width 42 height 18
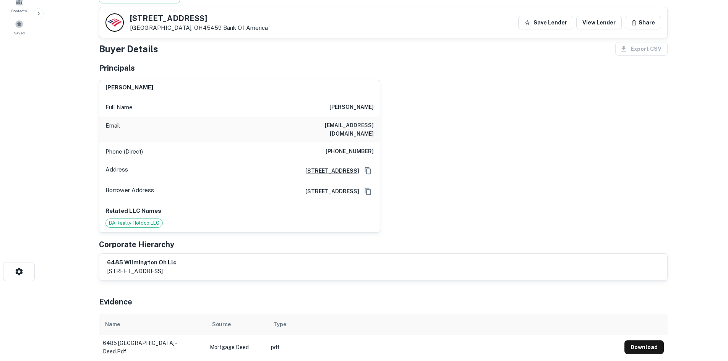
scroll to position [76, 0]
click at [348, 147] on h6 "(617) 680-1955" at bounding box center [350, 151] width 48 height 9
click at [358, 161] on div "Address 14 Lovers Ln, Southborough, MA" at bounding box center [239, 171] width 280 height 21
click at [360, 147] on h6 "(617) 680-1955" at bounding box center [350, 151] width 48 height 9
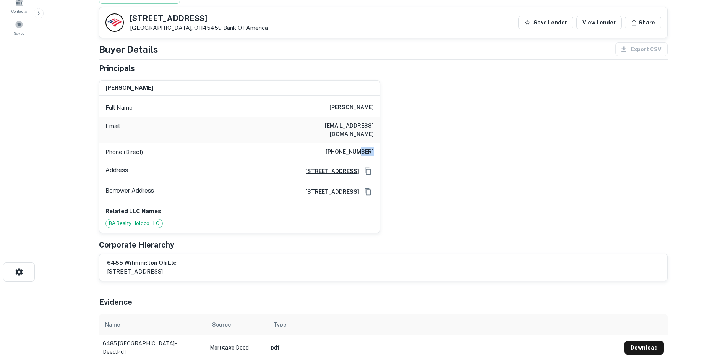
click at [360, 147] on h6 "(617) 680-1955" at bounding box center [350, 151] width 48 height 9
copy h6 "(617) 680-1955"
click at [488, 191] on div "ari haseotes Full Name ari haseotes Email jhaseotes@yahoo.com Phone (Direct) (6…" at bounding box center [380, 153] width 575 height 159
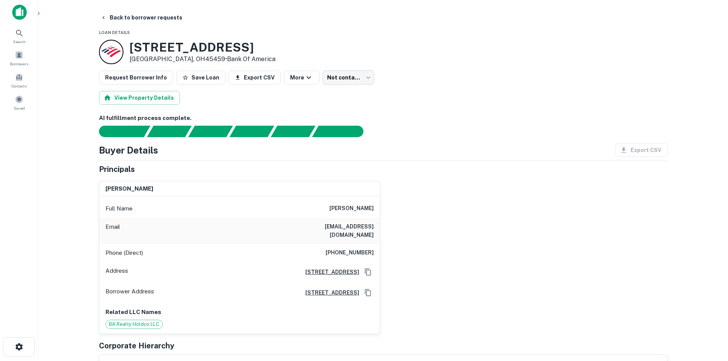
scroll to position [0, 0]
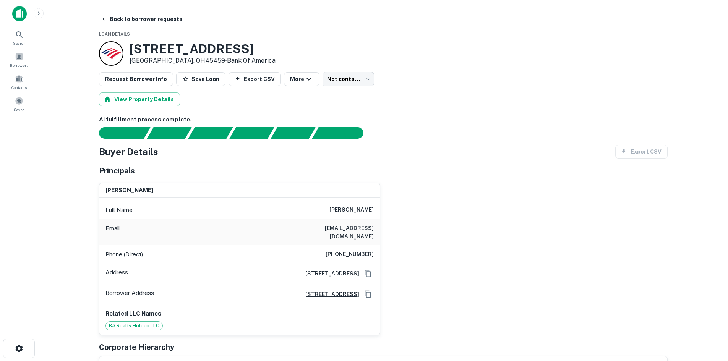
click at [486, 186] on div "ari haseotes Full Name ari haseotes Email jhaseotes@yahoo.com Phone (Direct) (6…" at bounding box center [380, 256] width 575 height 159
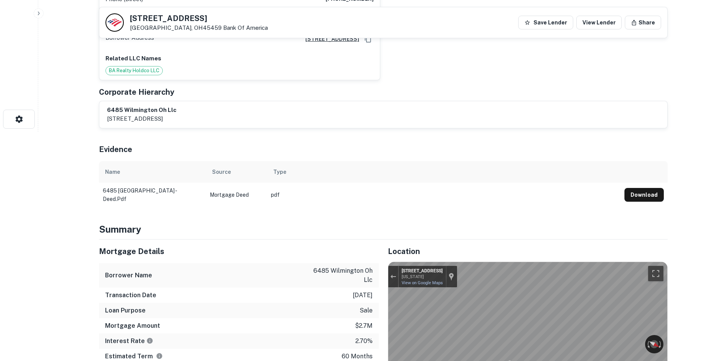
scroll to position [76, 0]
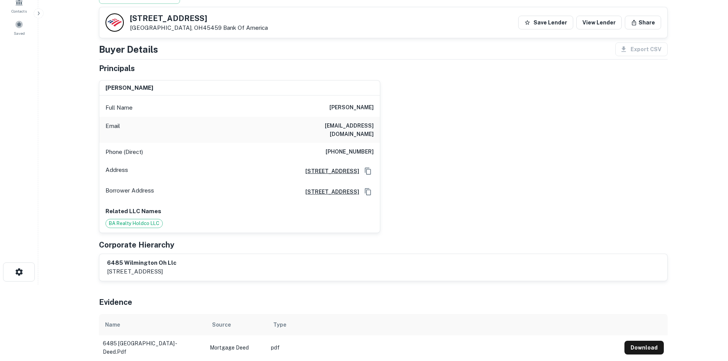
click at [378, 131] on div "Email jhaseotes@yahoo.com" at bounding box center [239, 130] width 280 height 26
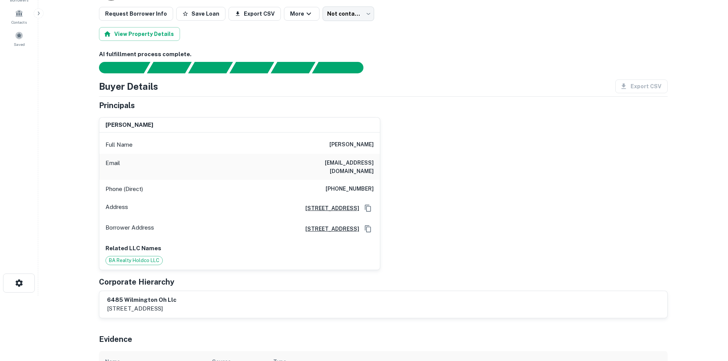
scroll to position [0, 0]
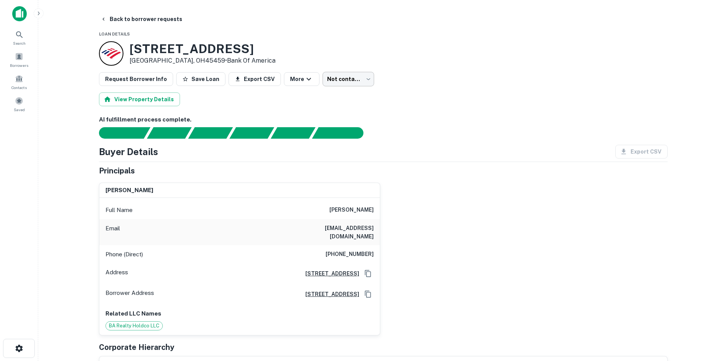
click at [342, 76] on body "Search Borrowers Contacts Saved Back to borrower requests Loan Details 6485 Wil…" at bounding box center [364, 180] width 728 height 361
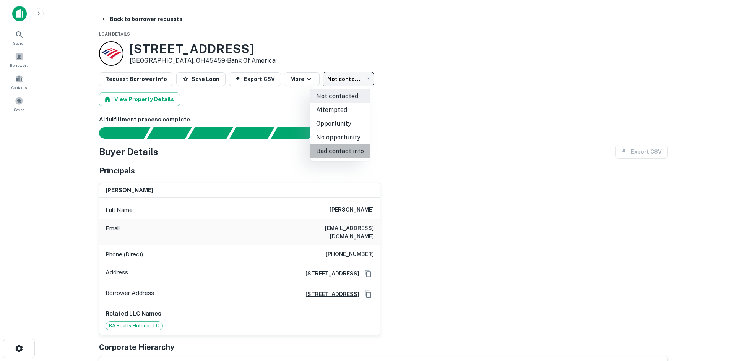
click at [355, 154] on li "Bad contact info" at bounding box center [340, 151] width 60 height 14
type input "**********"
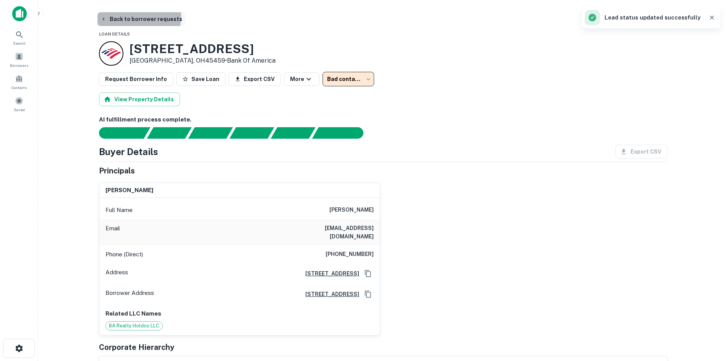
click at [135, 17] on button "Back to borrower requests" at bounding box center [141, 19] width 88 height 14
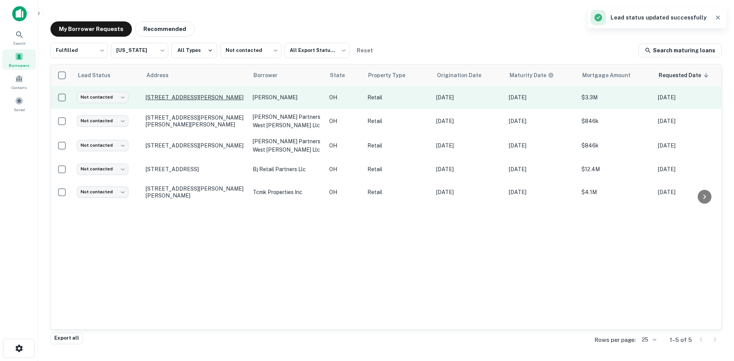
click at [190, 98] on p "217 W Emmitt Ave Waverly, OH45690" at bounding box center [195, 97] width 99 height 7
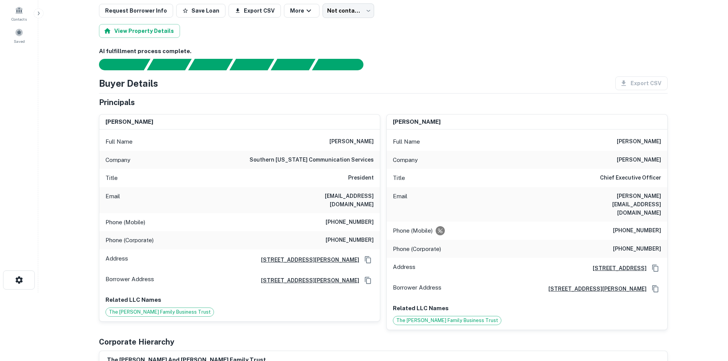
scroll to position [76, 0]
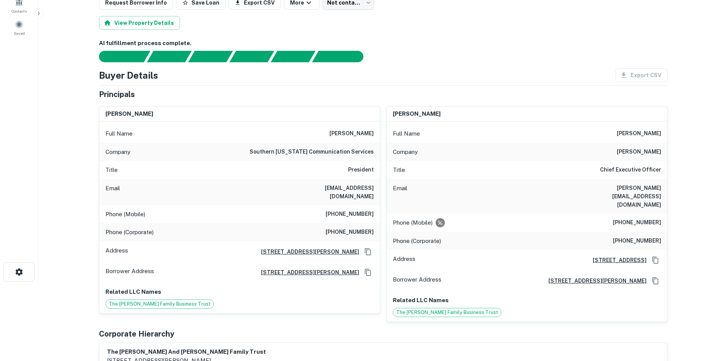
click at [308, 150] on h6 "southern ohio communication services" at bounding box center [311, 151] width 124 height 9
drag, startPoint x: 430, startPoint y: 71, endPoint x: 469, endPoint y: 144, distance: 82.7
click at [430, 69] on div "Buyer Details Export CSV" at bounding box center [383, 75] width 569 height 14
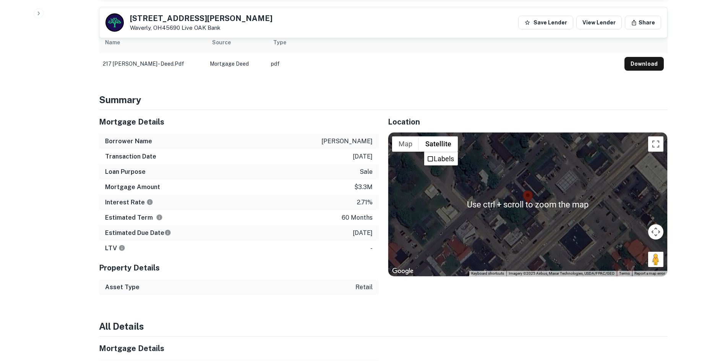
scroll to position [458, 0]
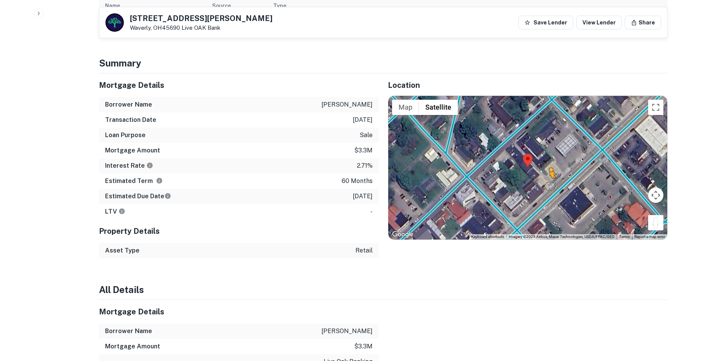
drag, startPoint x: 658, startPoint y: 206, endPoint x: 548, endPoint y: 168, distance: 116.4
click at [488, 168] on div "To activate drag with keyboard, press Alt + Enter. Once in keyboard drag state,…" at bounding box center [527, 168] width 279 height 144
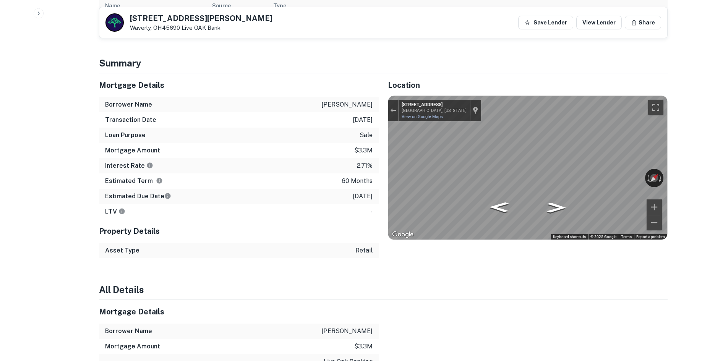
click at [488, 170] on icon "Go Southwest, E North St" at bounding box center [554, 180] width 45 height 21
click at [488, 170] on icon "Go Southwest, E North St" at bounding box center [555, 180] width 46 height 21
click at [393, 105] on button "Exit the Street View" at bounding box center [393, 110] width 10 height 10
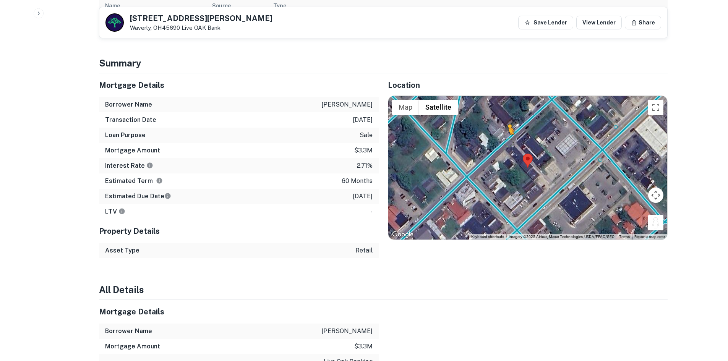
drag, startPoint x: 653, startPoint y: 206, endPoint x: 506, endPoint y: 124, distance: 167.8
click at [488, 125] on div "To activate drag with keyboard, press Alt + Enter. Once in keyboard drag state,…" at bounding box center [527, 168] width 279 height 144
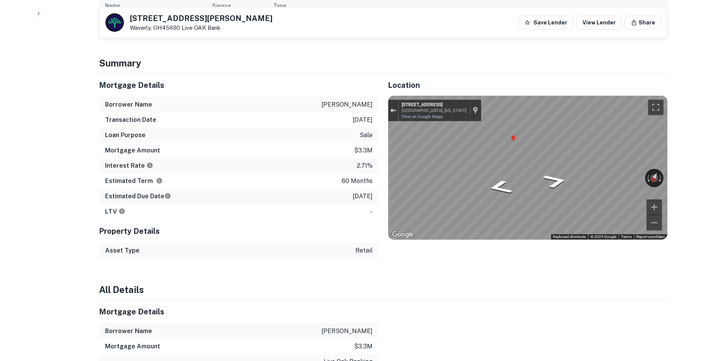
click at [396, 105] on button "Exit the Street View" at bounding box center [393, 110] width 10 height 10
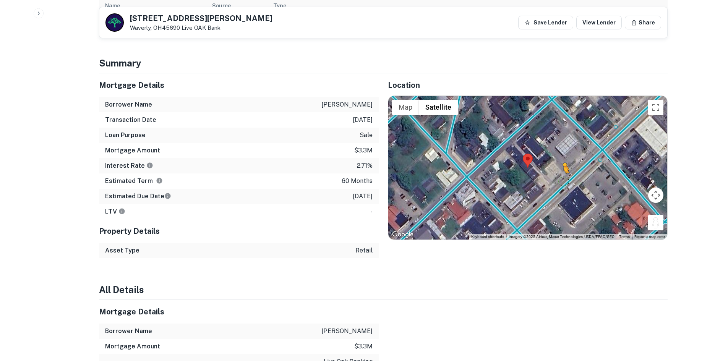
drag, startPoint x: 656, startPoint y: 205, endPoint x: 561, endPoint y: 164, distance: 103.7
click at [488, 164] on div "To activate drag with keyboard, press Alt + Enter. Once in keyboard drag state,…" at bounding box center [527, 168] width 279 height 144
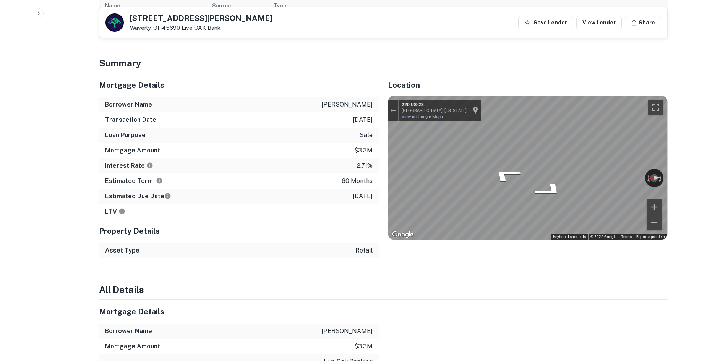
click at [488, 154] on div "← Move left → Move right ↑ Move up ↓ Move down + Zoom in - Zoom out 220 US-23 W…" at bounding box center [527, 168] width 279 height 144
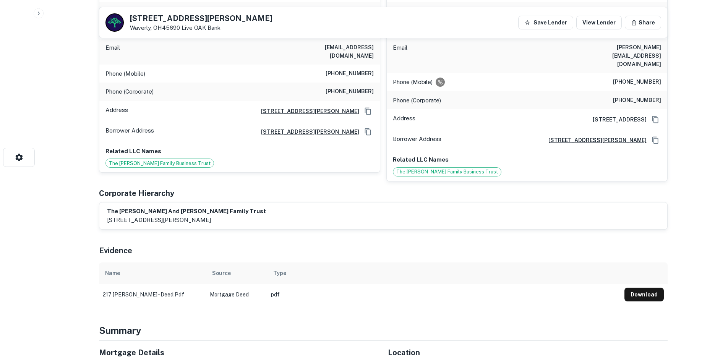
scroll to position [115, 0]
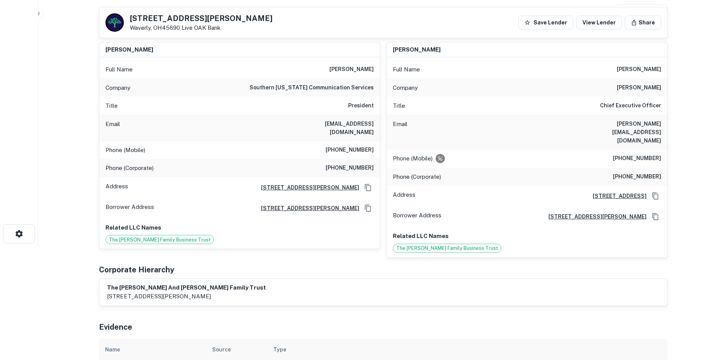
click at [356, 146] on h6 "(740) 835-6575" at bounding box center [350, 150] width 48 height 9
click at [224, 120] on div "Email gcooper@socs.cc" at bounding box center [239, 128] width 280 height 26
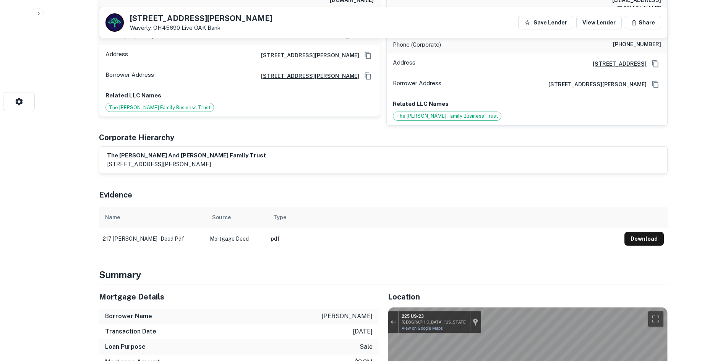
scroll to position [420, 0]
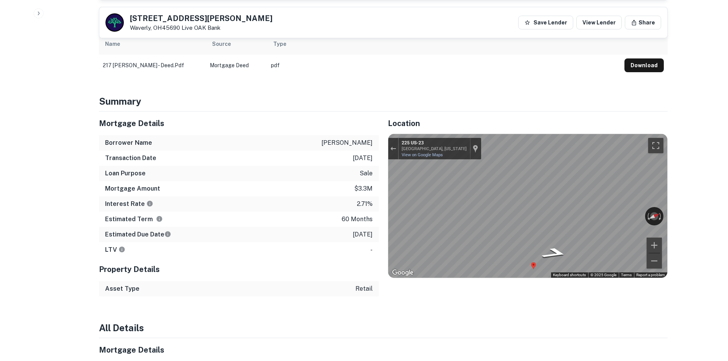
click at [100, 94] on h4 "Summary" at bounding box center [383, 101] width 569 height 14
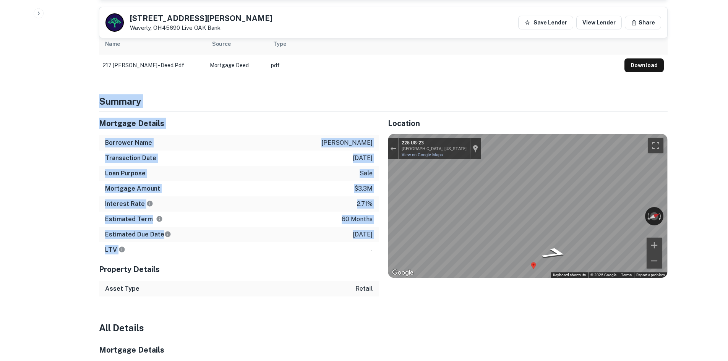
drag, startPoint x: 94, startPoint y: 81, endPoint x: 301, endPoint y: 239, distance: 260.4
click at [301, 239] on div "Back to borrower requests 217 W Emmitt Ave Waverly, OH45690 Live OAK Bank Save …" at bounding box center [383, 236] width 587 height 1289
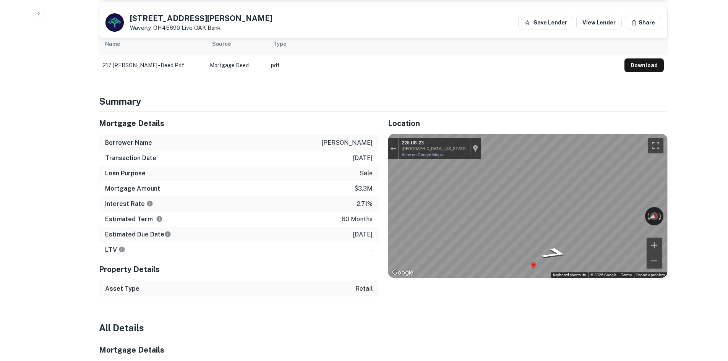
click at [275, 264] on h5 "Property Details" at bounding box center [239, 269] width 280 height 11
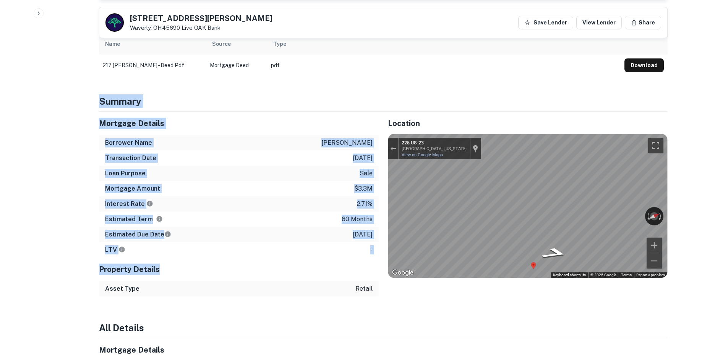
drag, startPoint x: 224, startPoint y: 236, endPoint x: 98, endPoint y: 76, distance: 203.0
click at [98, 76] on div "Back to borrower requests 217 W Emmitt Ave Waverly, OH45690 Live OAK Bank Save …" at bounding box center [383, 236] width 587 height 1289
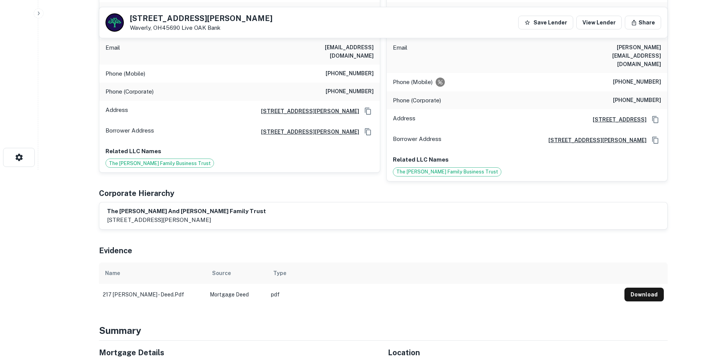
scroll to position [38, 0]
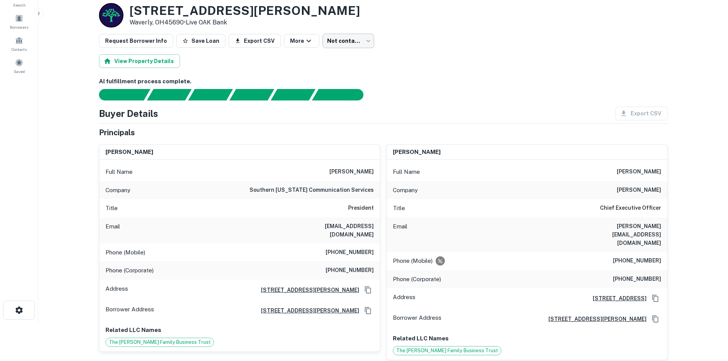
click at [343, 39] on body "Search Borrowers Contacts Saved Back to borrower requests Loan Details 217 W Em…" at bounding box center [364, 142] width 728 height 361
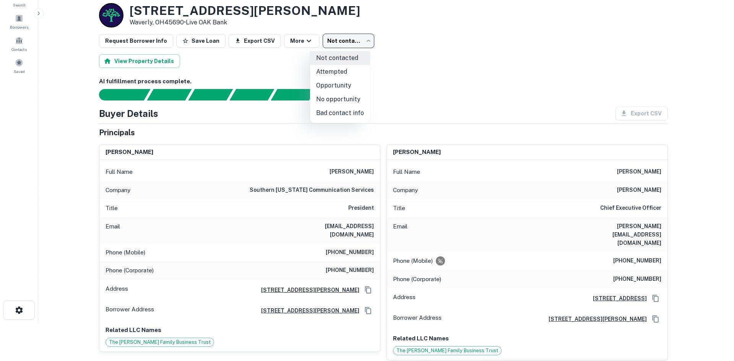
click at [349, 74] on li "Attempted" at bounding box center [340, 72] width 60 height 14
type input "*********"
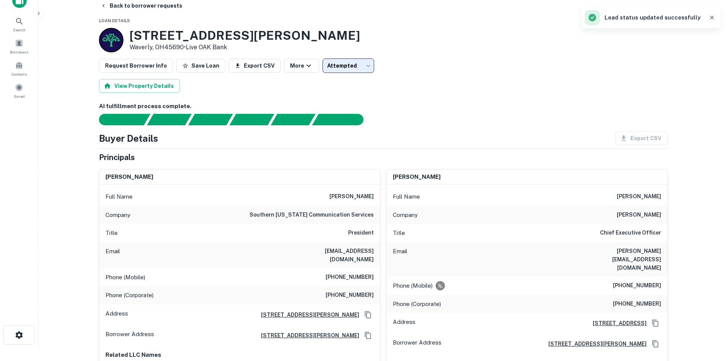
scroll to position [0, 0]
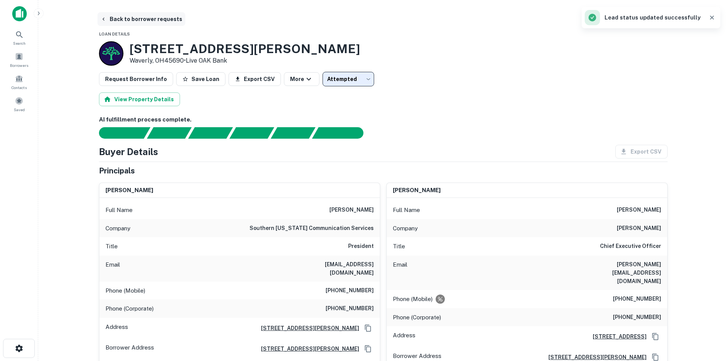
click at [149, 19] on button "Back to borrower requests" at bounding box center [141, 19] width 88 height 14
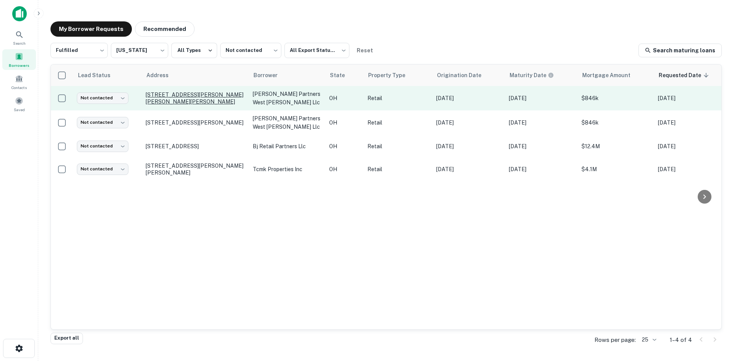
click at [189, 93] on p "8067 Beckett Center Dr West Chester, OH45069" at bounding box center [195, 98] width 99 height 14
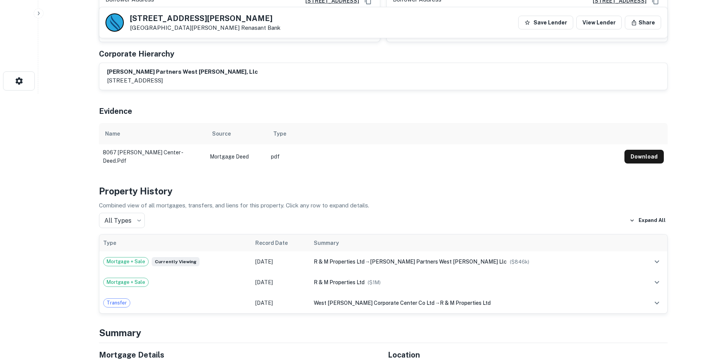
scroll to position [497, 0]
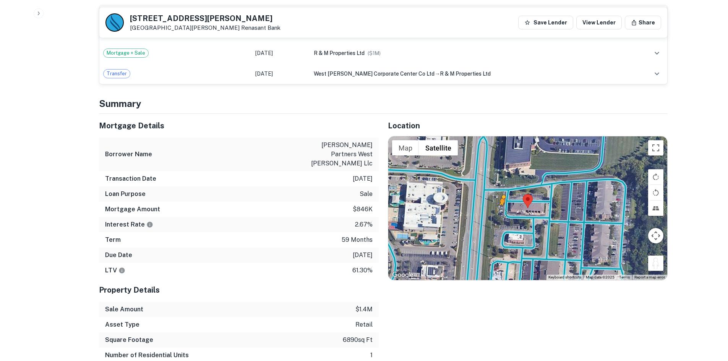
drag, startPoint x: 658, startPoint y: 254, endPoint x: 498, endPoint y: 204, distance: 167.7
click at [488, 204] on div "To activate drag with keyboard, press Alt + Enter. Once in keyboard drag state,…" at bounding box center [527, 208] width 279 height 144
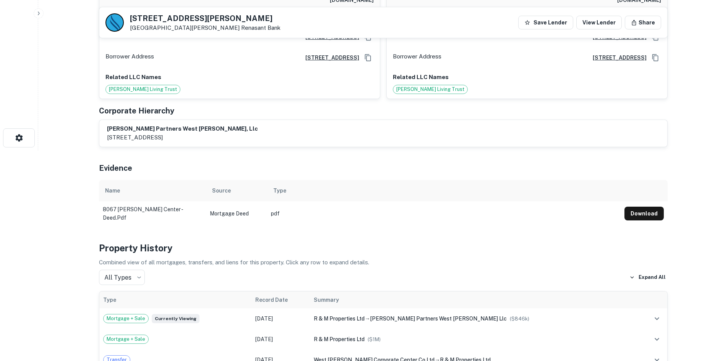
scroll to position [76, 0]
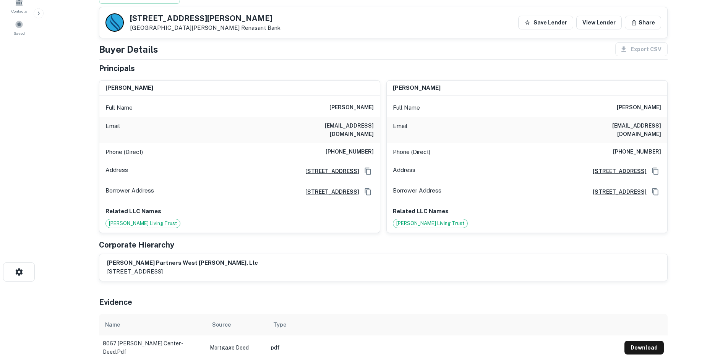
click at [362, 109] on h6 "charles vaughn" at bounding box center [351, 107] width 44 height 9
click at [359, 147] on h6 "(615) 828-2280" at bounding box center [350, 151] width 48 height 9
click at [373, 147] on h6 "(615) 828-2280" at bounding box center [350, 151] width 48 height 9
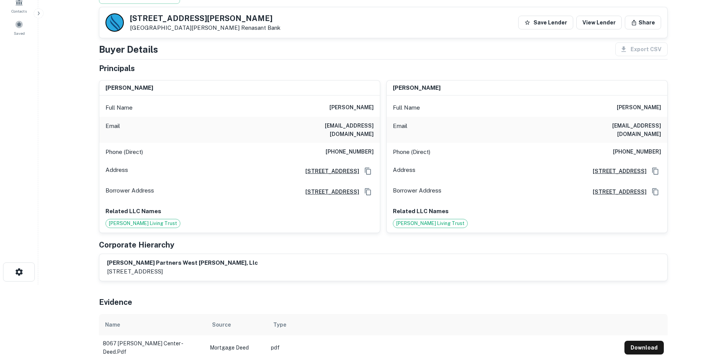
click at [373, 147] on h6 "(615) 828-2280" at bounding box center [350, 151] width 48 height 9
click at [343, 147] on h6 "(615) 828-2280" at bounding box center [350, 151] width 48 height 9
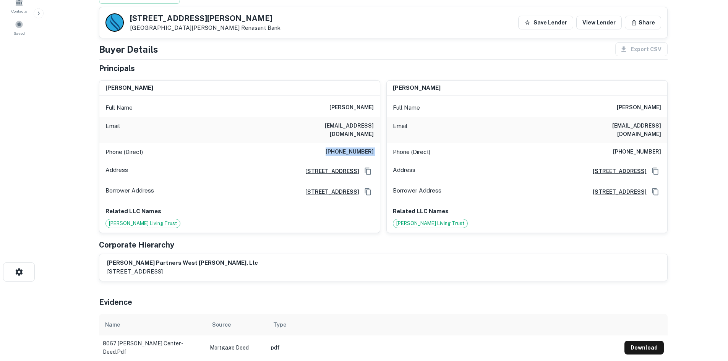
click at [343, 147] on h6 "(615) 828-2280" at bounding box center [350, 151] width 48 height 9
drag, startPoint x: 336, startPoint y: 146, endPoint x: 355, endPoint y: 144, distance: 18.8
click at [355, 147] on h6 "(615) 828-2280" at bounding box center [350, 151] width 48 height 9
click at [356, 147] on h6 "(615) 828-2280" at bounding box center [350, 151] width 48 height 9
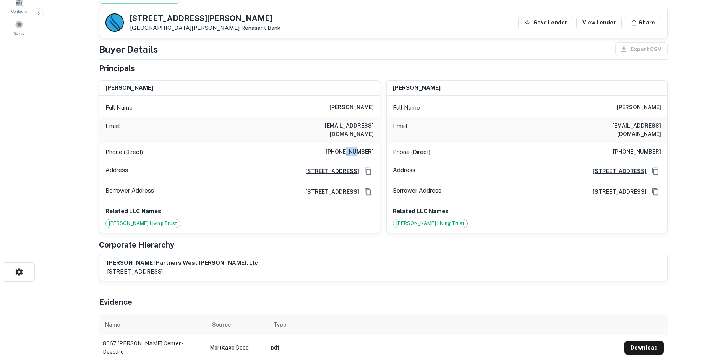
click at [356, 147] on h6 "(615) 828-2280" at bounding box center [350, 151] width 48 height 9
click at [47, 116] on main "Back to borrower requests 8067 Beckett Center Dr West Chester, OH45069 Renasant…" at bounding box center [383, 104] width 690 height 361
click at [332, 259] on div "sherman partners west chester, llc 505 westview avenue, nashville, tn, 37205-38…" at bounding box center [383, 268] width 552 height 18
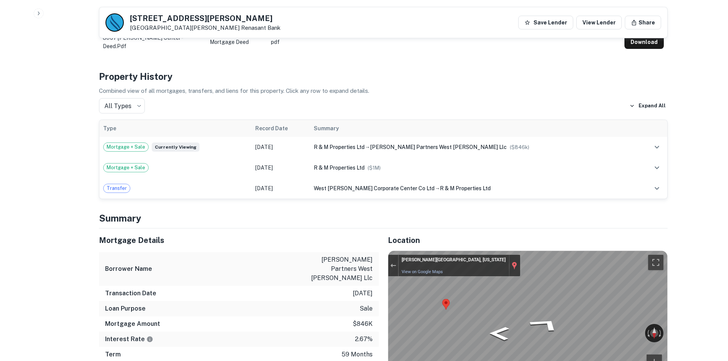
scroll to position [408, 0]
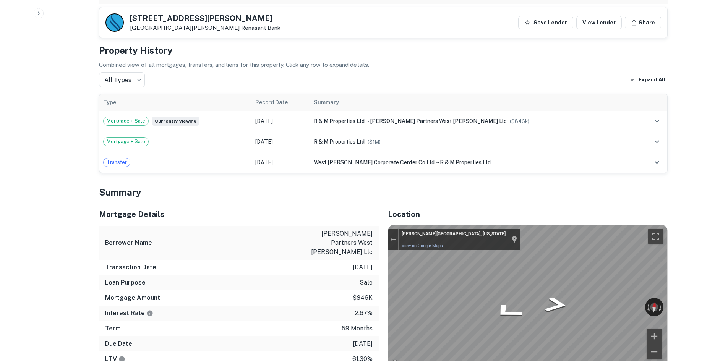
click at [488, 287] on div "Map" at bounding box center [527, 297] width 279 height 144
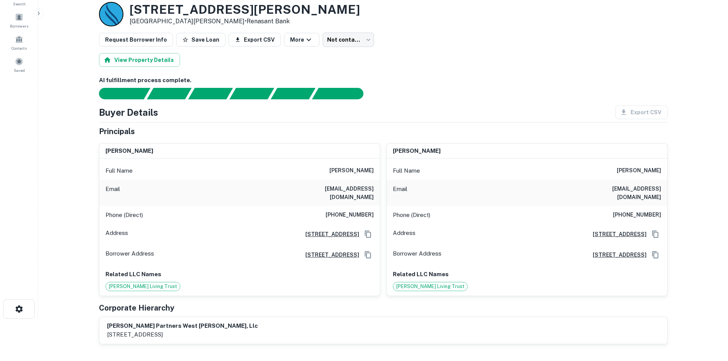
scroll to position [0, 0]
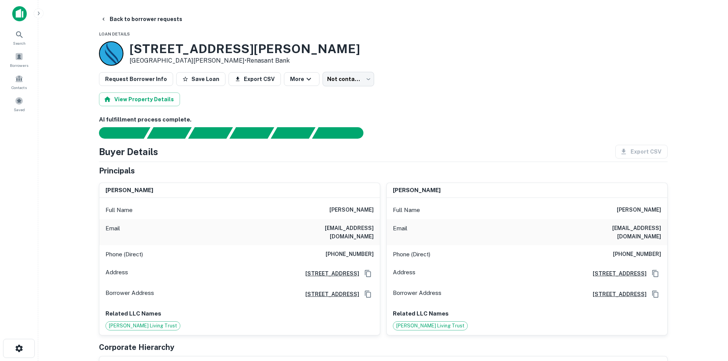
click at [356, 75] on body "Search Borrowers Contacts Saved Back to borrower requests Loan Details 8067 Bec…" at bounding box center [364, 180] width 728 height 361
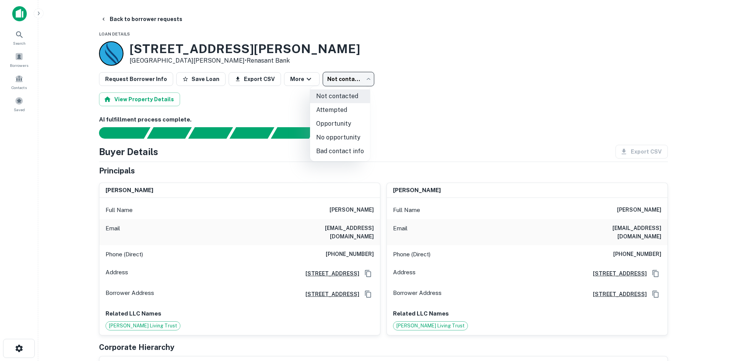
click at [351, 113] on li "Attempted" at bounding box center [340, 110] width 60 height 14
type input "*********"
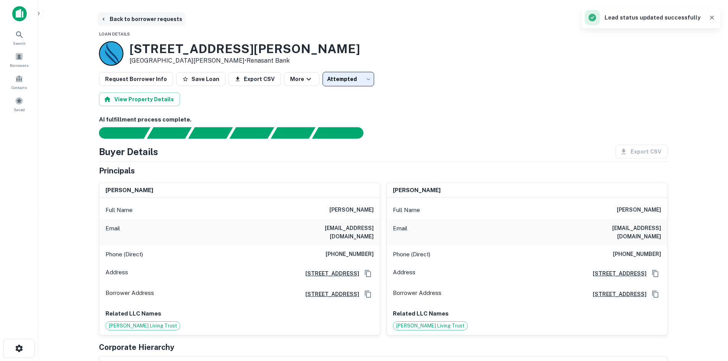
click at [138, 22] on button "Back to borrower requests" at bounding box center [141, 19] width 88 height 14
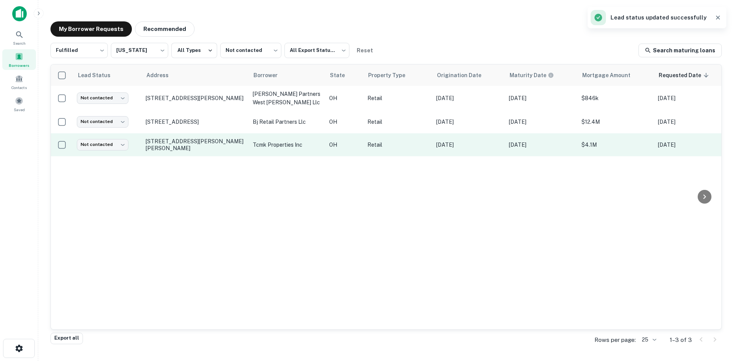
drag, startPoint x: 224, startPoint y: 189, endPoint x: 211, endPoint y: 155, distance: 36.0
click at [224, 189] on div "Lead Status Address Borrower State Property Type Origination Date Maturity Date…" at bounding box center [386, 197] width 670 height 265
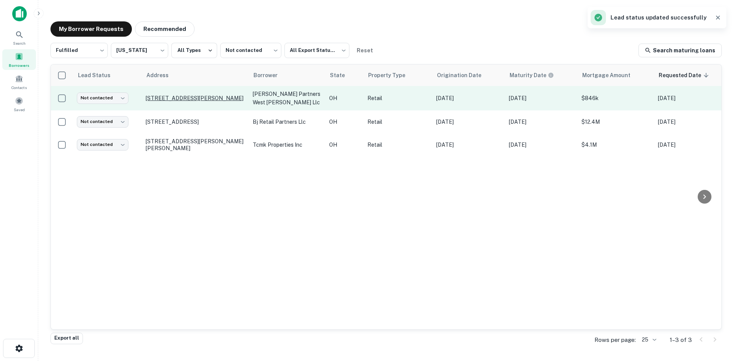
click at [201, 100] on p "8087 Princeton Glendale Rd West Chester, OH45069" at bounding box center [195, 98] width 99 height 7
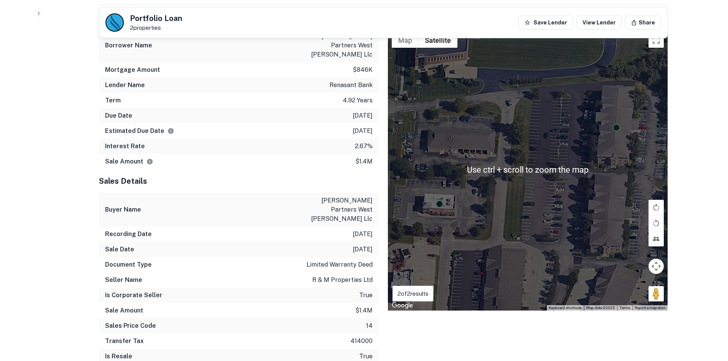
scroll to position [573, 0]
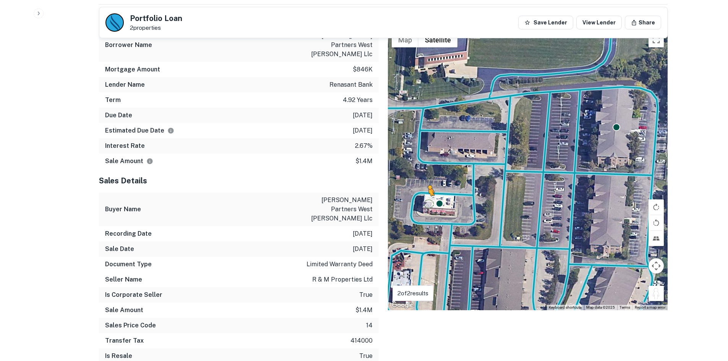
drag, startPoint x: 650, startPoint y: 285, endPoint x: 420, endPoint y: 196, distance: 246.5
click at [420, 196] on div "To activate drag with keyboard, press Alt + Enter. Once in keyboard drag state,…" at bounding box center [528, 169] width 280 height 282
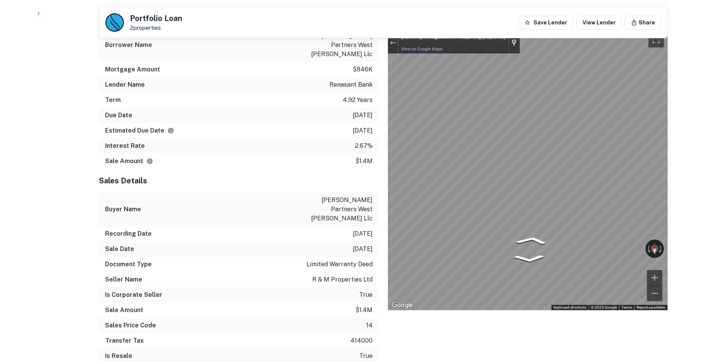
click at [297, 159] on div "Mortgage Details Borrower Name sherman partners west chester llc Mortgage Amoun…" at bounding box center [379, 187] width 578 height 365
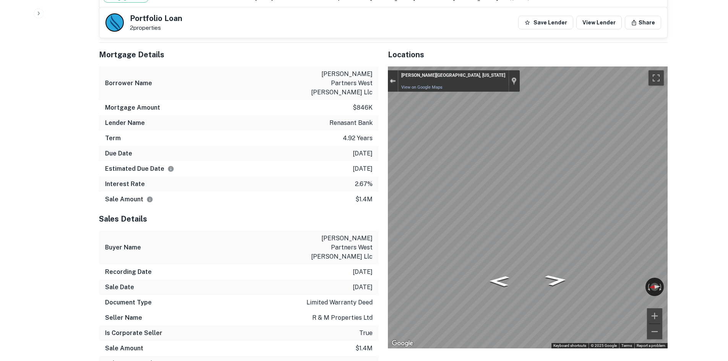
click at [390, 79] on div "Exit the Street View" at bounding box center [393, 81] width 6 height 5
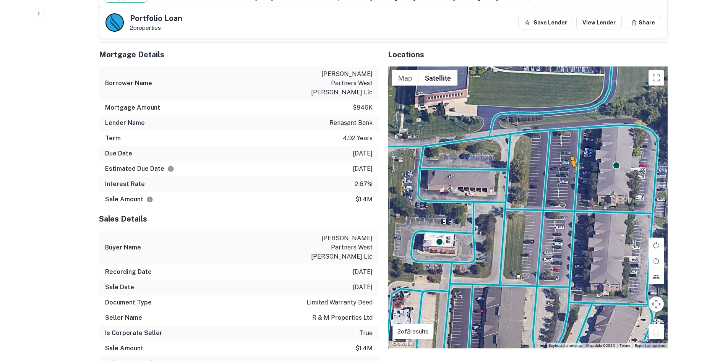
drag, startPoint x: 654, startPoint y: 324, endPoint x: 570, endPoint y: 165, distance: 179.8
click at [488, 165] on div "To activate drag with keyboard, press Alt + Enter. Once in keyboard drag state,…" at bounding box center [528, 207] width 280 height 282
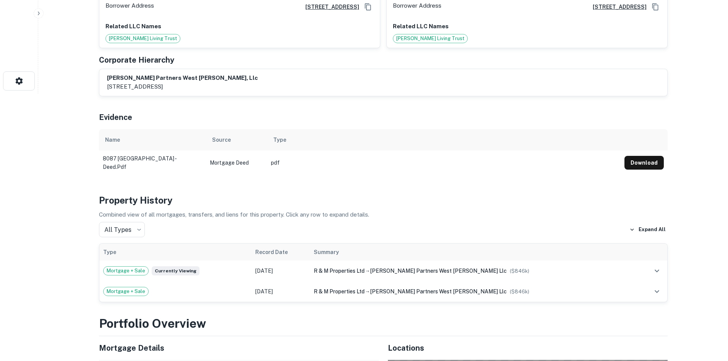
scroll to position [0, 0]
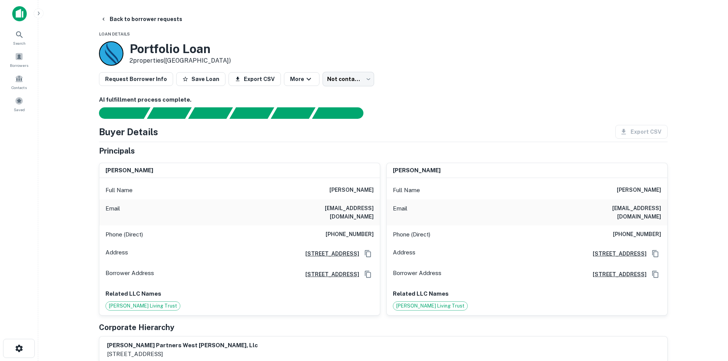
click at [350, 230] on h6 "(615) 828-2280" at bounding box center [350, 234] width 48 height 9
click at [347, 230] on h6 "(615) 828-2280" at bounding box center [350, 234] width 48 height 9
click at [134, 21] on button "Back to borrower requests" at bounding box center [141, 19] width 88 height 14
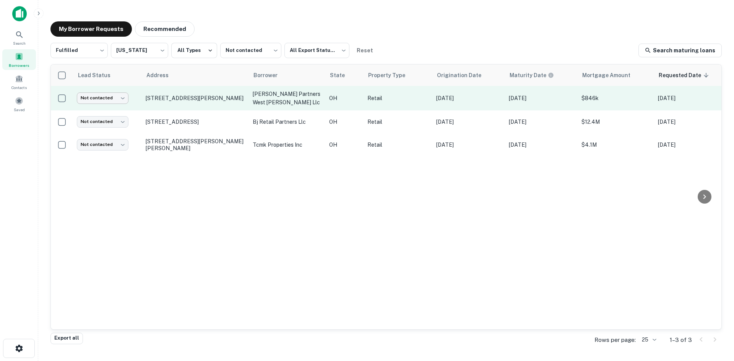
click at [100, 94] on body "Search Borrowers Contacts Saved My Borrower Requests Recommended Fulfilled ****…" at bounding box center [367, 180] width 734 height 361
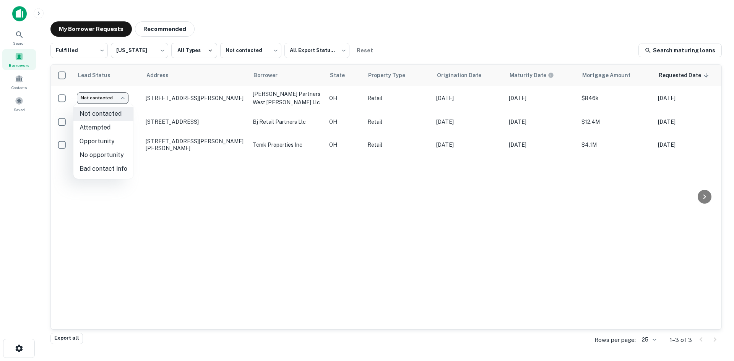
click at [111, 126] on li "Attempted" at bounding box center [103, 128] width 60 height 14
type input "*********"
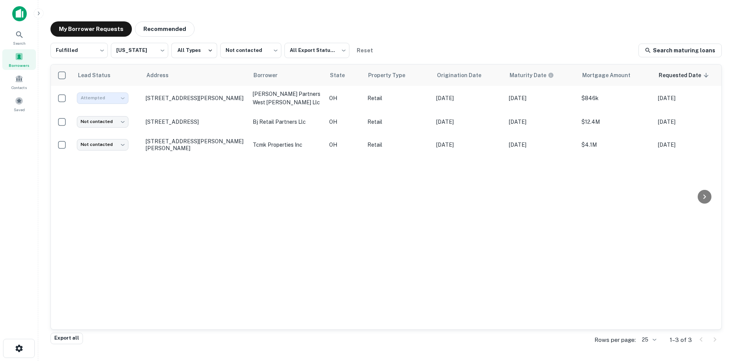
click at [207, 120] on p "1400 N High St Hillsboro, OH45133" at bounding box center [195, 121] width 99 height 7
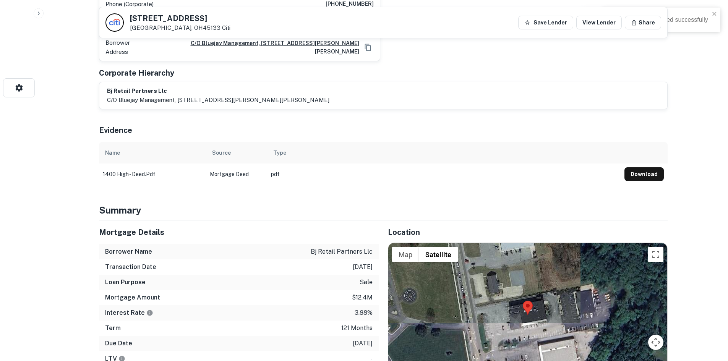
scroll to position [382, 0]
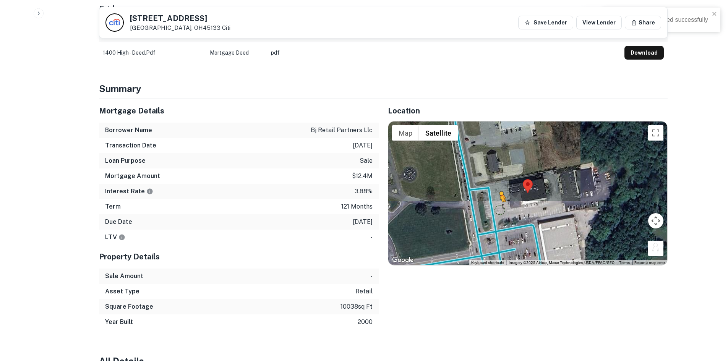
drag, startPoint x: 661, startPoint y: 240, endPoint x: 489, endPoint y: 192, distance: 179.1
click at [488, 192] on div "To activate drag with keyboard, press Alt + Enter. Once in keyboard drag state,…" at bounding box center [527, 193] width 279 height 144
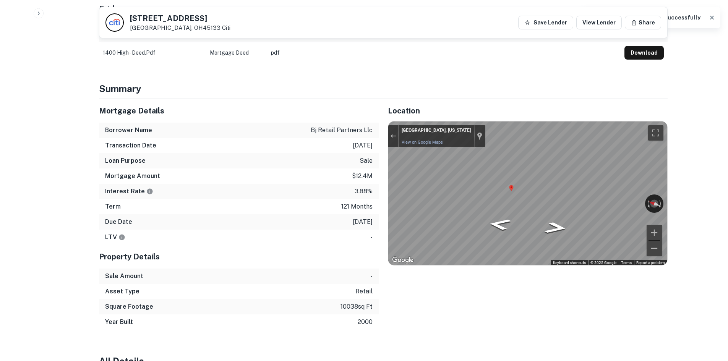
click at [357, 170] on div "Mortgage Details Borrower Name bj retail partners llc Transaction Date 12/15/20…" at bounding box center [379, 214] width 578 height 231
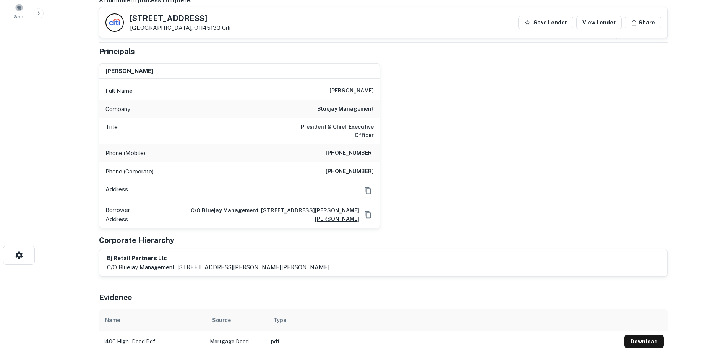
scroll to position [0, 0]
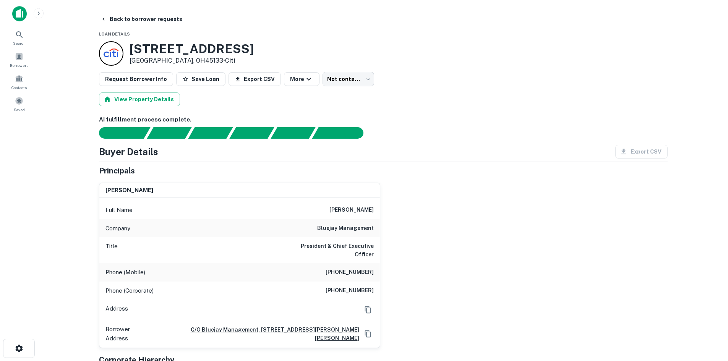
click at [346, 268] on h6 "(561) 213-3348" at bounding box center [350, 272] width 48 height 9
click at [348, 228] on h6 "bluejay management" at bounding box center [345, 228] width 57 height 9
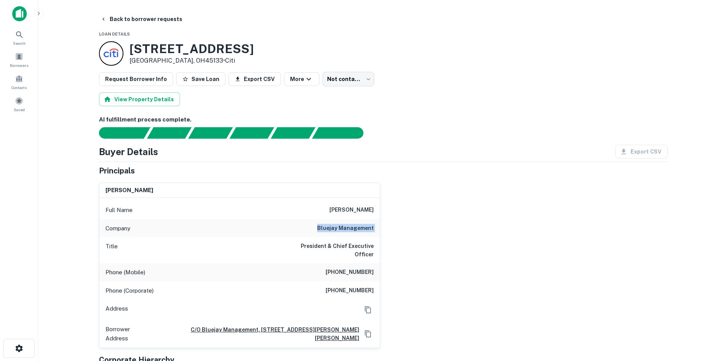
click at [348, 228] on h6 "bluejay management" at bounding box center [345, 228] width 57 height 9
click at [196, 149] on div "Buyer Details Export CSV" at bounding box center [383, 152] width 569 height 14
click at [358, 268] on h6 "(561) 213-3348" at bounding box center [350, 272] width 48 height 9
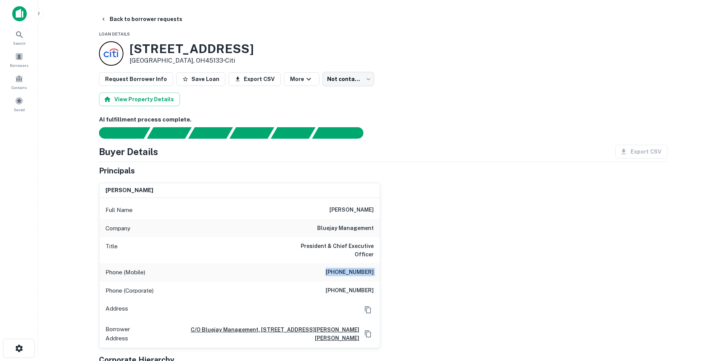
click at [429, 190] on div "marc jacobowitz Full Name marc jacobowitz Company bluejay management Title Pres…" at bounding box center [380, 263] width 575 height 172
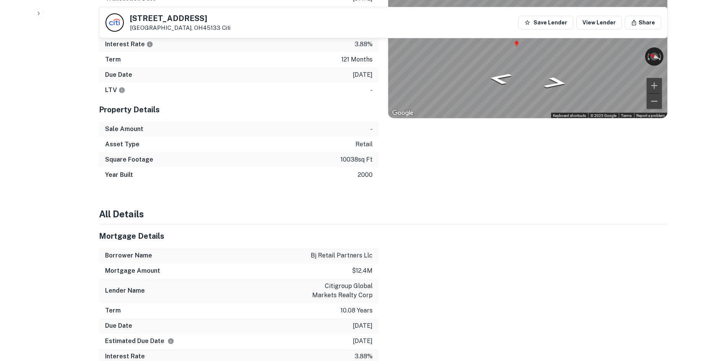
scroll to position [382, 0]
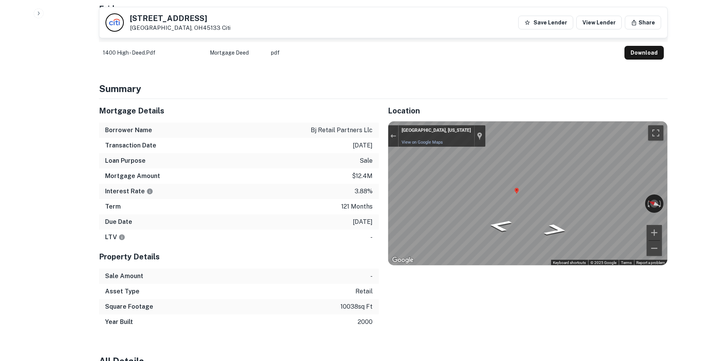
click at [120, 126] on h6 "Borrower Name" at bounding box center [128, 130] width 47 height 9
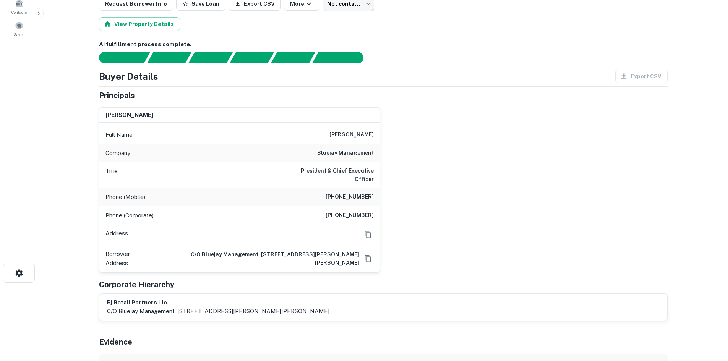
scroll to position [0, 0]
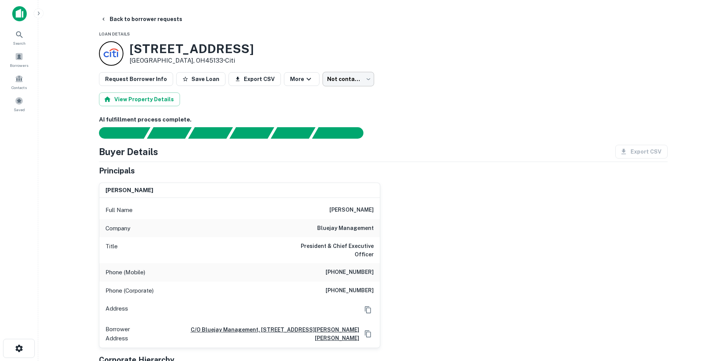
click at [339, 80] on body "Search Borrowers Contacts Saved Back to borrower requests Loan Details 1400 N H…" at bounding box center [364, 180] width 728 height 361
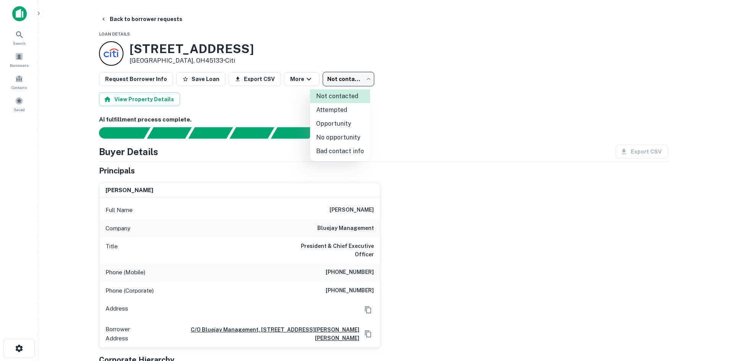
click at [342, 114] on li "Attempted" at bounding box center [340, 110] width 60 height 14
type input "*********"
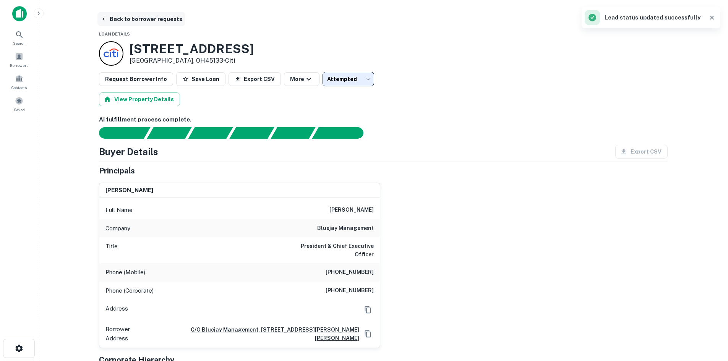
click at [162, 17] on button "Back to borrower requests" at bounding box center [141, 19] width 88 height 14
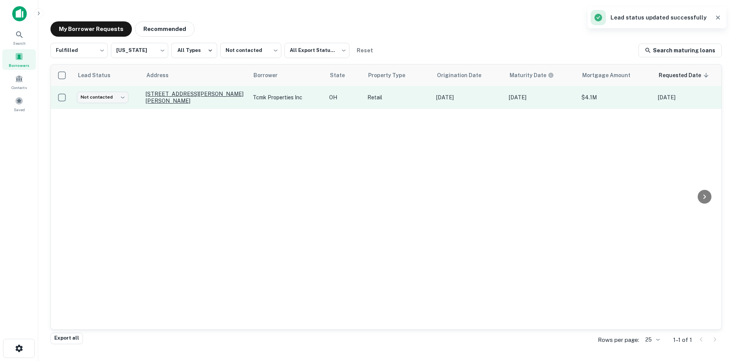
click at [218, 98] on p "1143 Harrison Ave Harrison, OH45030" at bounding box center [195, 98] width 99 height 14
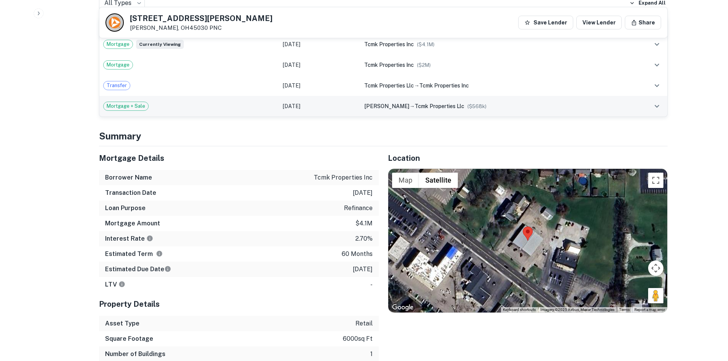
scroll to position [535, 0]
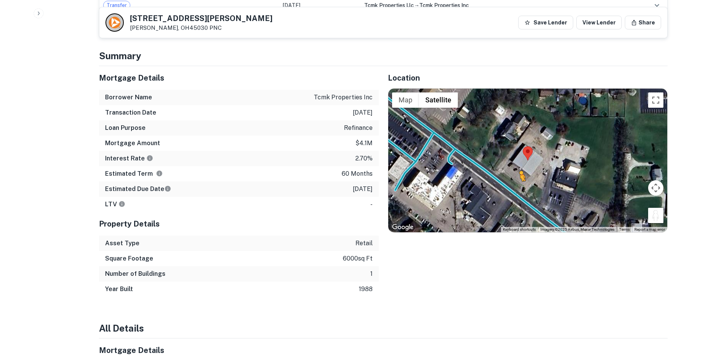
drag, startPoint x: 658, startPoint y: 211, endPoint x: 502, endPoint y: 171, distance: 160.8
click at [488, 174] on div "To activate drag with keyboard, press Alt + Enter. Once in keyboard drag state,…" at bounding box center [527, 161] width 279 height 144
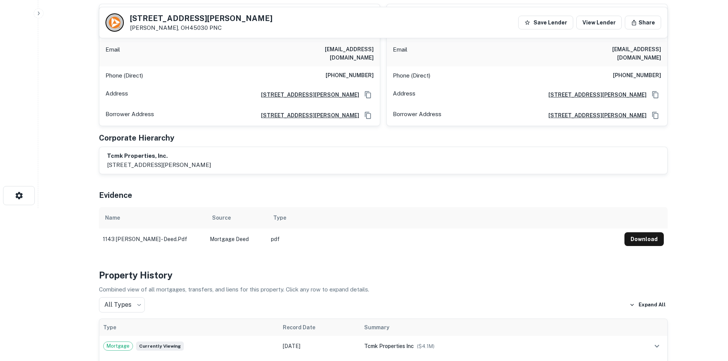
scroll to position [0, 0]
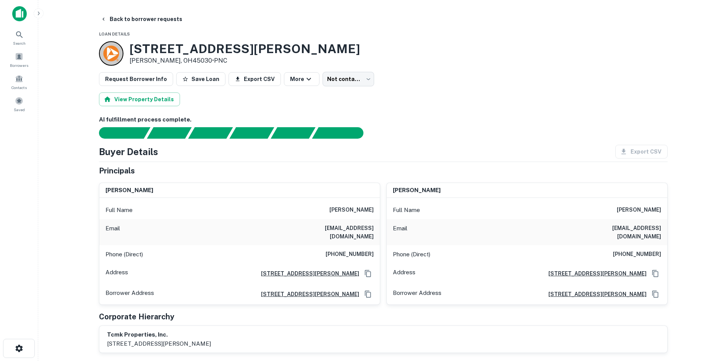
click at [353, 250] on h6 "(513) 305-2703" at bounding box center [350, 254] width 48 height 9
click at [316, 269] on h6 "167 Twain Ave, Cincinnati, OH" at bounding box center [307, 273] width 104 height 8
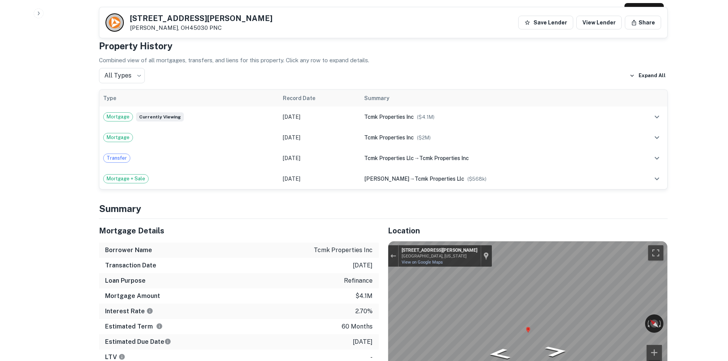
scroll to position [306, 0]
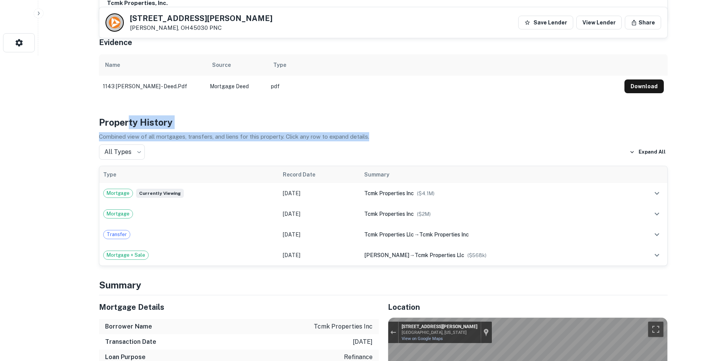
drag, startPoint x: 257, startPoint y: 135, endPoint x: 127, endPoint y: 111, distance: 132.5
click at [127, 115] on div "Property History Combined view of all mortgages, transfers, and liens for this …" at bounding box center [383, 190] width 569 height 151
click at [127, 115] on h4 "Property History" at bounding box center [383, 122] width 569 height 14
drag, startPoint x: 97, startPoint y: 114, endPoint x: 381, endPoint y: 132, distance: 284.0
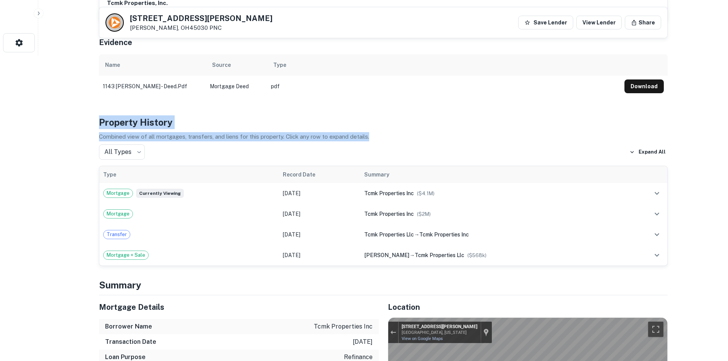
click at [381, 132] on p "Combined view of all mortgages, transfers, and liens for this property. Click a…" at bounding box center [383, 136] width 569 height 9
drag, startPoint x: 380, startPoint y: 128, endPoint x: 149, endPoint y: 107, distance: 232.5
click at [151, 115] on div "Property History Combined view of all mortgages, transfers, and liens for this …" at bounding box center [383, 190] width 569 height 151
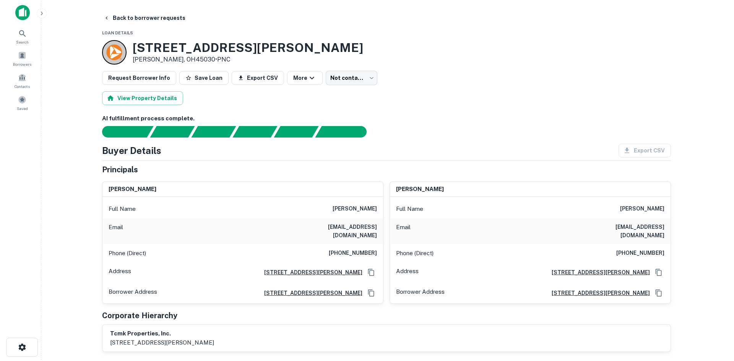
scroll to position [0, 0]
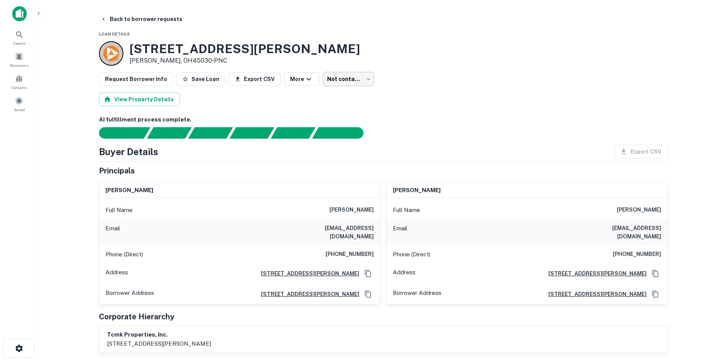
click at [350, 80] on body "Search Borrowers Contacts Saved Back to borrower requests Loan Details 1143 Har…" at bounding box center [364, 180] width 728 height 361
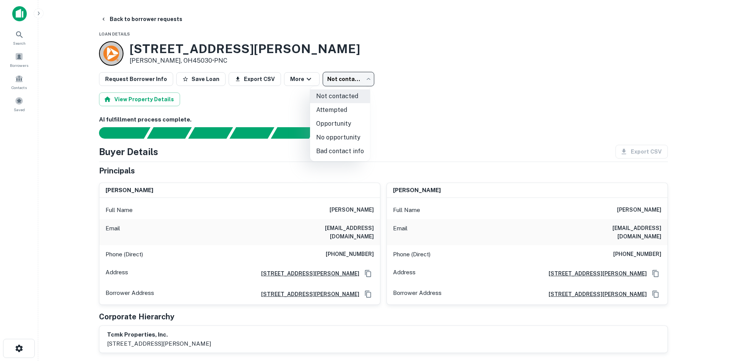
click at [349, 138] on li "No opportunity" at bounding box center [340, 138] width 60 height 14
type input "**********"
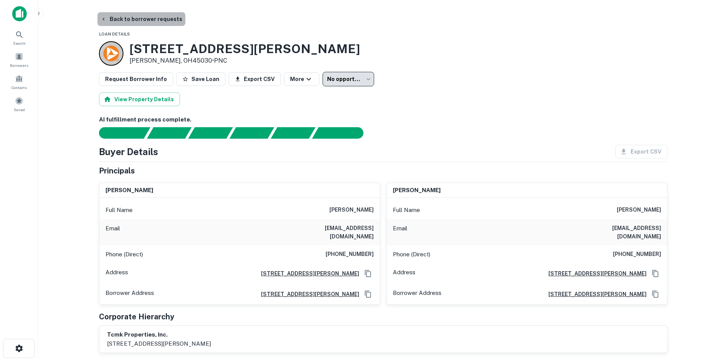
click at [159, 24] on button "Back to borrower requests" at bounding box center [141, 19] width 88 height 14
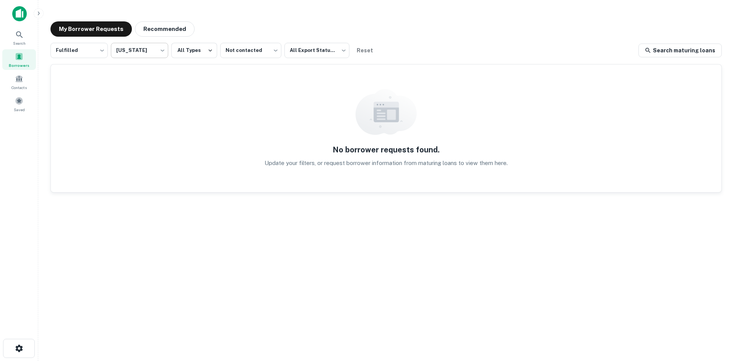
click at [167, 53] on div "Fulfilled ********* ​ Ohio ** ​ All Types Not contacted **** ​ All Export Statu…" at bounding box center [213, 50] width 326 height 15
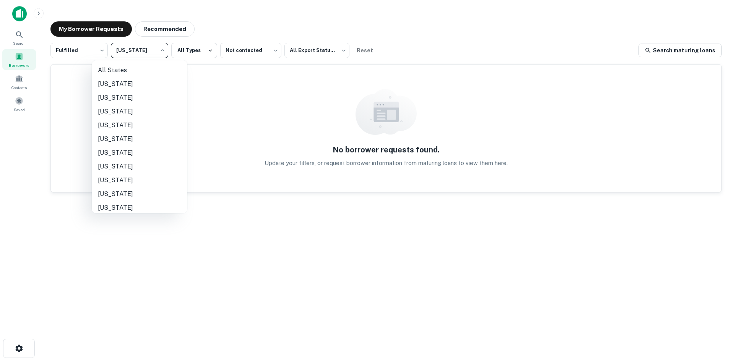
click at [164, 57] on body "Search Borrowers Contacts Saved My Borrower Requests Recommended Fulfilled ****…" at bounding box center [367, 180] width 734 height 361
click at [161, 65] on li "All States" at bounding box center [140, 70] width 96 height 14
type input "***"
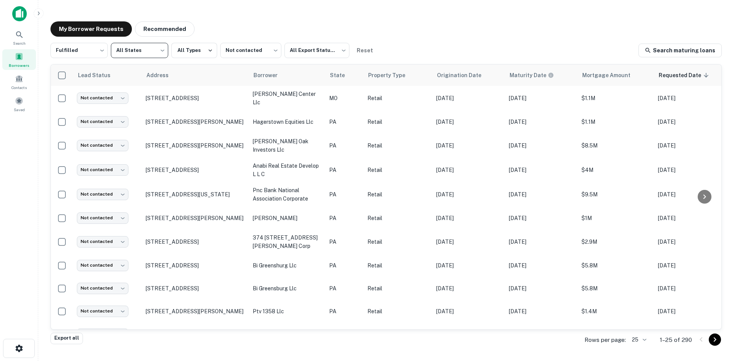
click at [298, 30] on div "My Borrower Requests Recommended" at bounding box center [385, 28] width 671 height 15
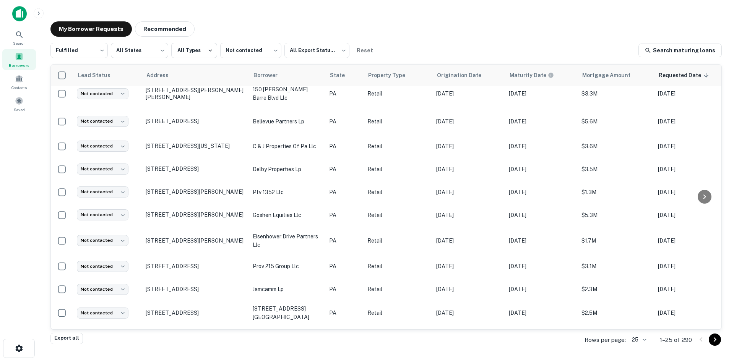
scroll to position [367, 0]
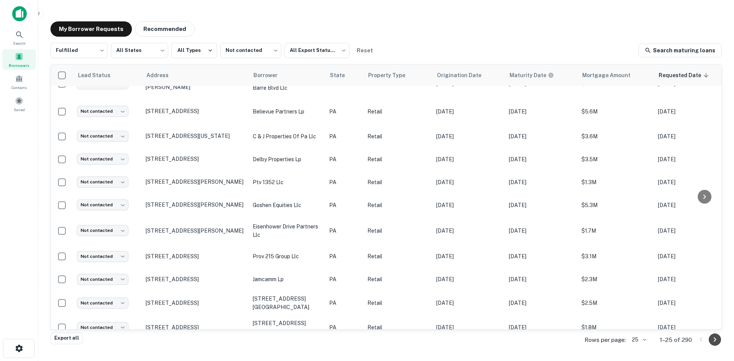
click at [488, 341] on icon "Go to next page" at bounding box center [714, 339] width 9 height 9
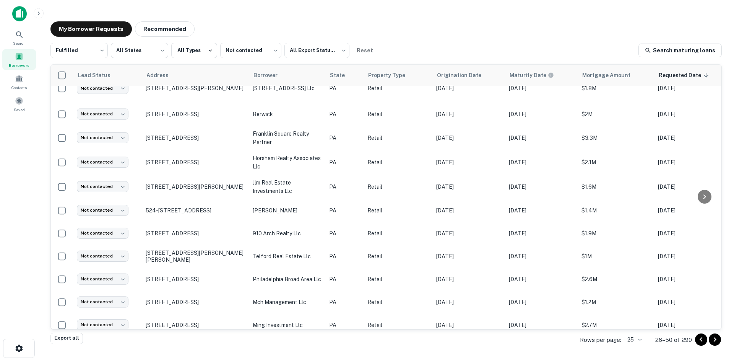
scroll to position [367, 0]
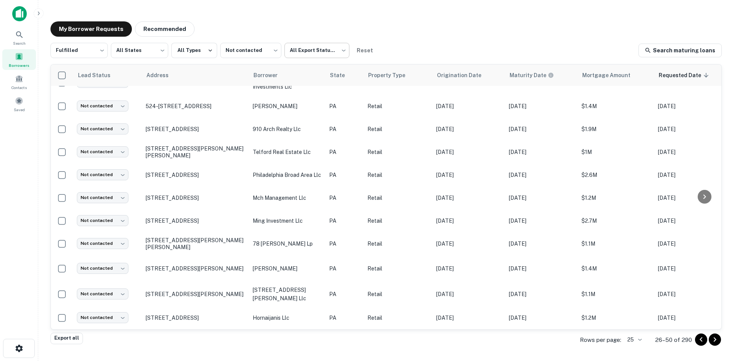
click at [340, 53] on body "Search Borrowers Contacts Saved My Borrower Requests Recommended Fulfilled ****…" at bounding box center [367, 180] width 734 height 361
click at [340, 53] on div at bounding box center [367, 180] width 734 height 361
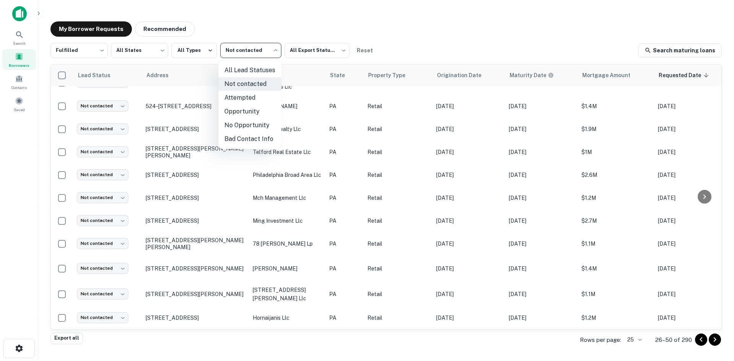
click at [265, 49] on body "Search Borrowers Contacts Saved My Borrower Requests Recommended Fulfilled ****…" at bounding box center [367, 180] width 734 height 361
click at [265, 49] on div at bounding box center [367, 180] width 734 height 361
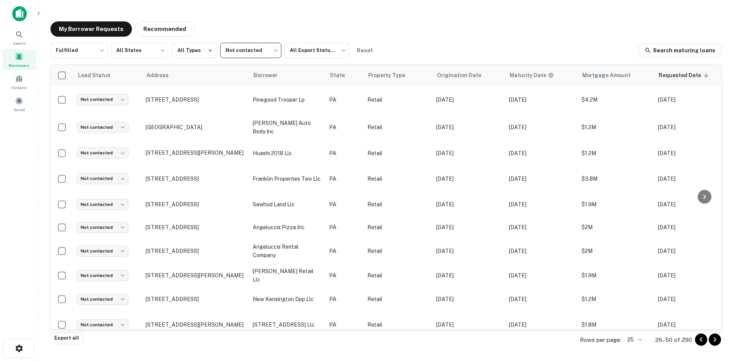
scroll to position [0, 0]
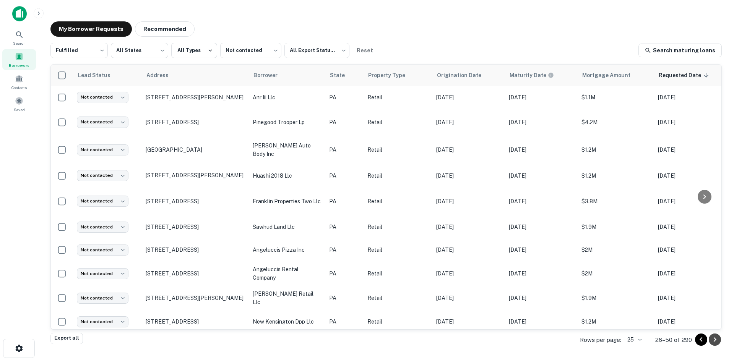
click at [488, 341] on icon "Go to next page" at bounding box center [714, 339] width 9 height 9
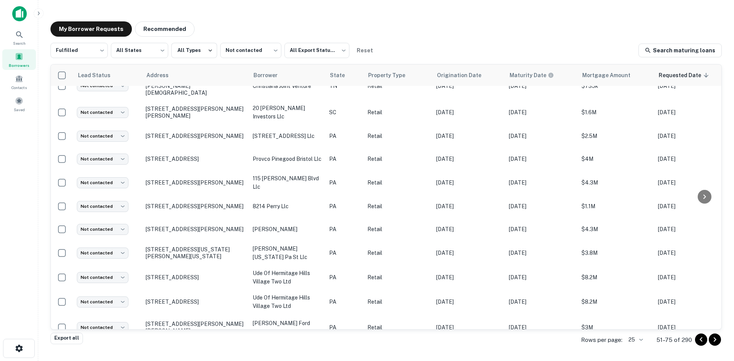
scroll to position [359, 0]
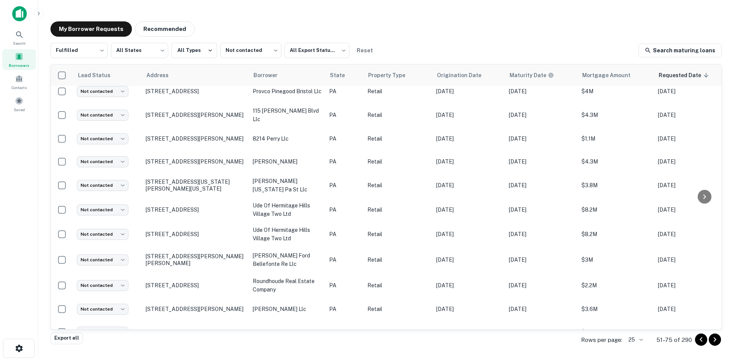
click at [488, 340] on icon "Go to next page" at bounding box center [714, 339] width 9 height 9
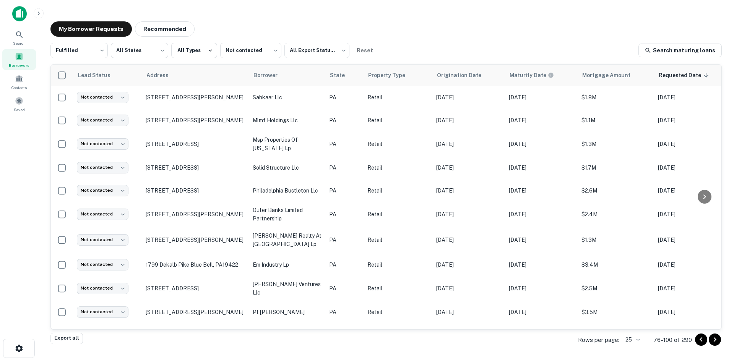
click at [488, 340] on icon "Go to next page" at bounding box center [714, 339] width 9 height 9
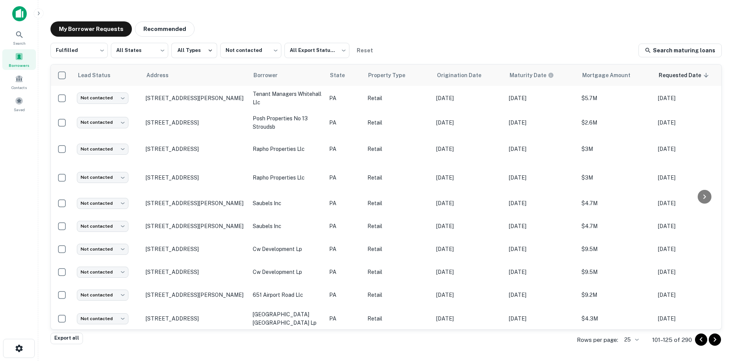
scroll to position [354, 0]
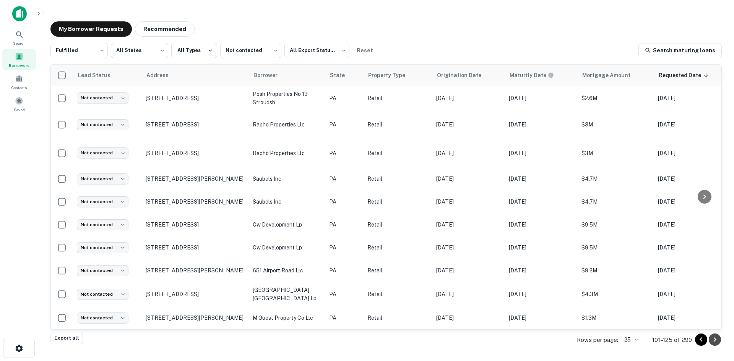
click at [488, 342] on icon "Go to next page" at bounding box center [714, 339] width 9 height 9
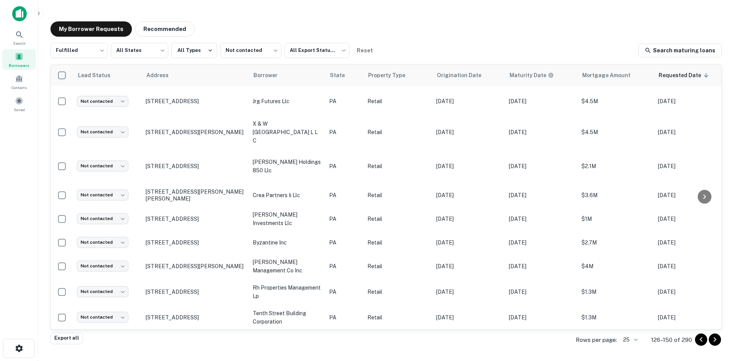
scroll to position [366, 0]
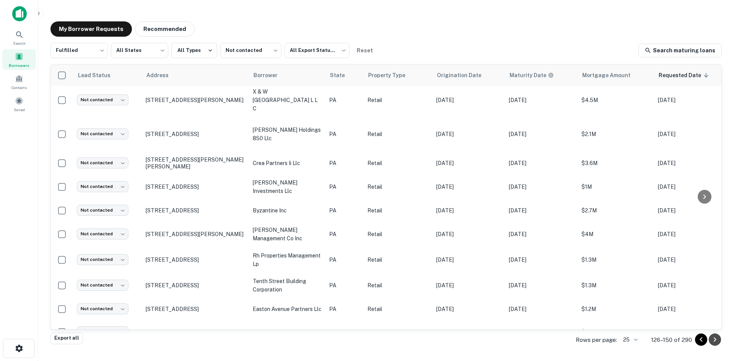
click at [488, 340] on icon "Go to next page" at bounding box center [714, 339] width 9 height 9
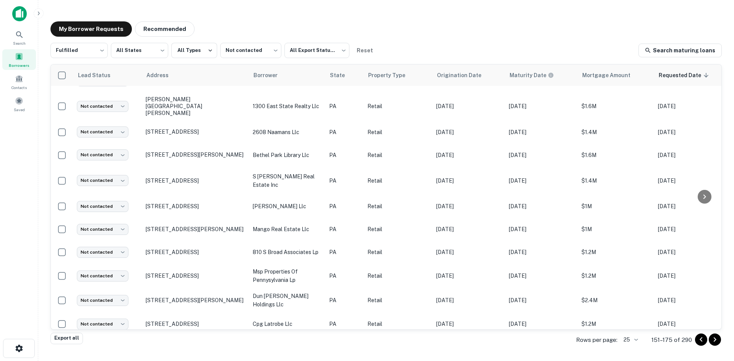
scroll to position [360, 0]
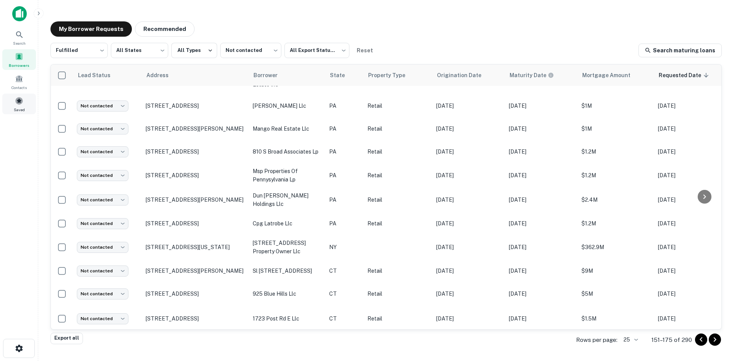
click at [24, 104] on div "Saved" at bounding box center [19, 104] width 34 height 21
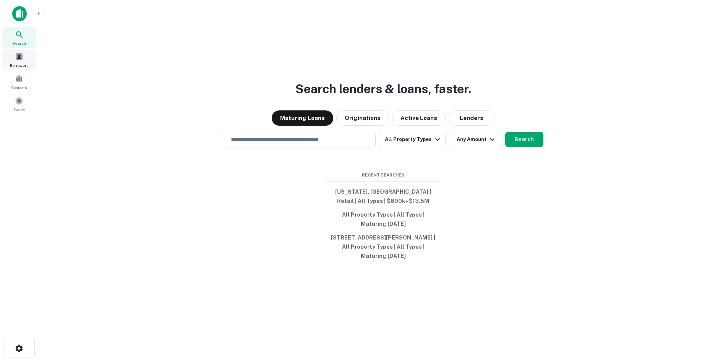
click at [26, 53] on div "Borrowers" at bounding box center [19, 59] width 34 height 21
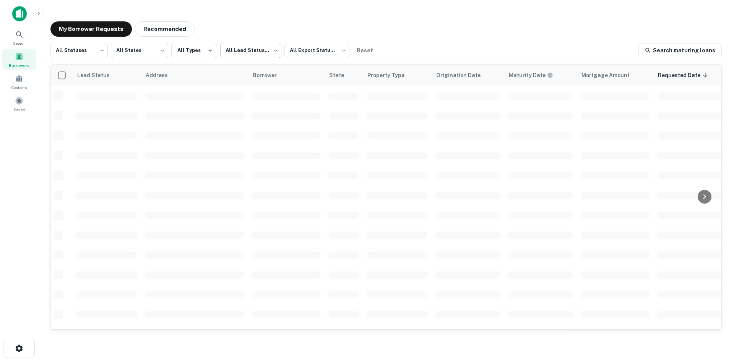
click at [258, 51] on body "Search Borrowers Contacts Saved My Borrower Requests Recommended All Statuses *…" at bounding box center [367, 180] width 734 height 361
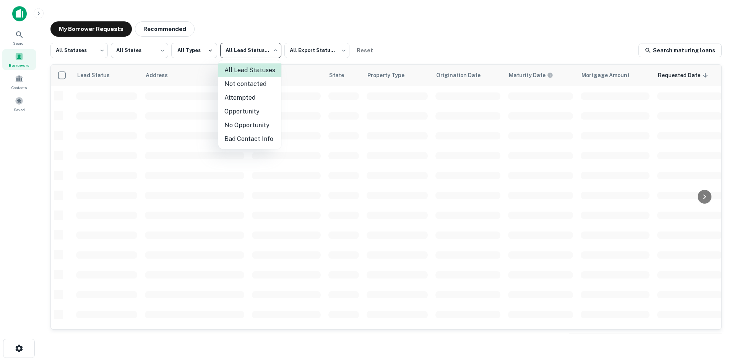
click at [261, 99] on li "Attempted" at bounding box center [249, 98] width 63 height 14
type input "*********"
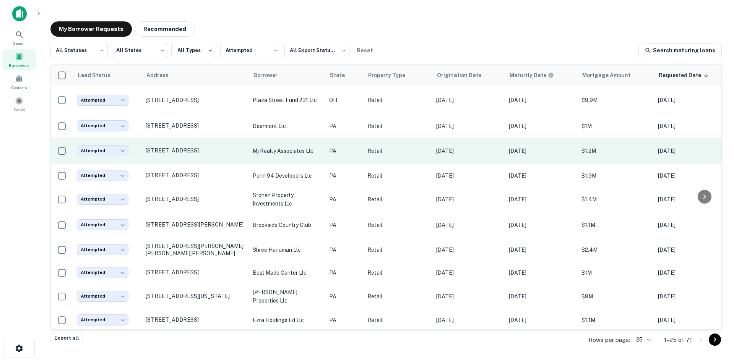
click at [529, 141] on td "Apr 30, 2026" at bounding box center [541, 151] width 73 height 27
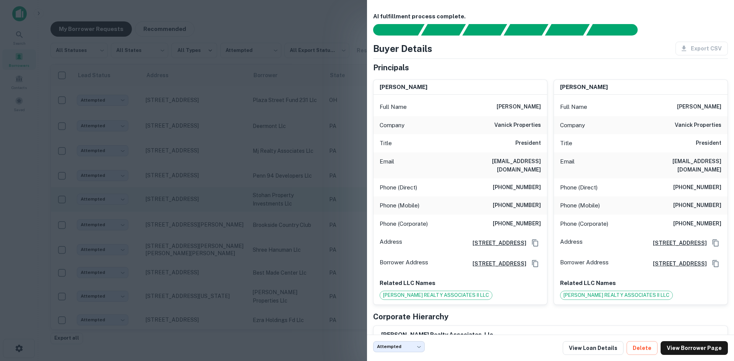
drag, startPoint x: 260, startPoint y: 219, endPoint x: 272, endPoint y: 211, distance: 14.7
click at [260, 219] on div at bounding box center [367, 180] width 734 height 361
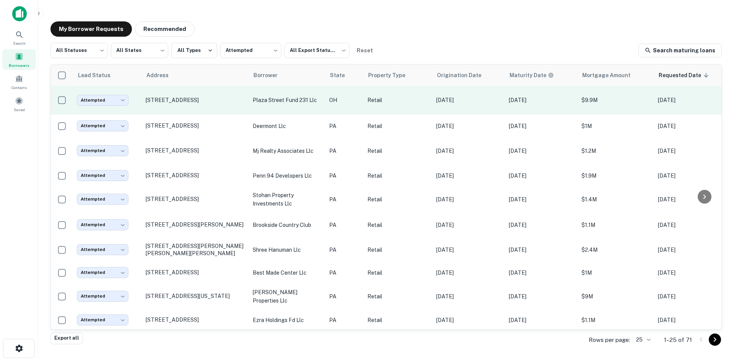
click at [547, 105] on td "[DATE]" at bounding box center [541, 100] width 73 height 29
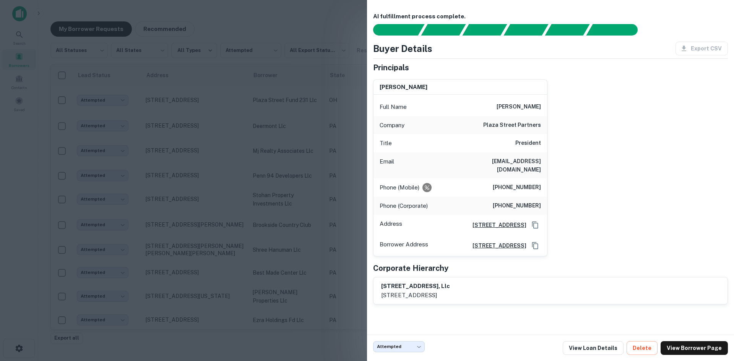
drag, startPoint x: 330, startPoint y: 126, endPoint x: 564, endPoint y: 125, distance: 234.6
click at [564, 125] on div "AI fulfillment process complete. Buyer Details Export CSV Principals bret a. el…" at bounding box center [367, 180] width 734 height 361
click at [684, 344] on link "View Borrower Page" at bounding box center [693, 348] width 67 height 14
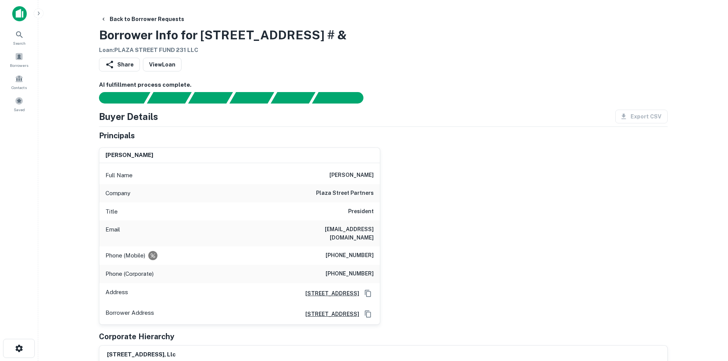
click at [565, 140] on div "Principals" at bounding box center [383, 135] width 569 height 11
click at [233, 151] on div "bret a. elliott" at bounding box center [239, 155] width 280 height 15
click at [255, 66] on div "Share View Loan" at bounding box center [383, 66] width 569 height 17
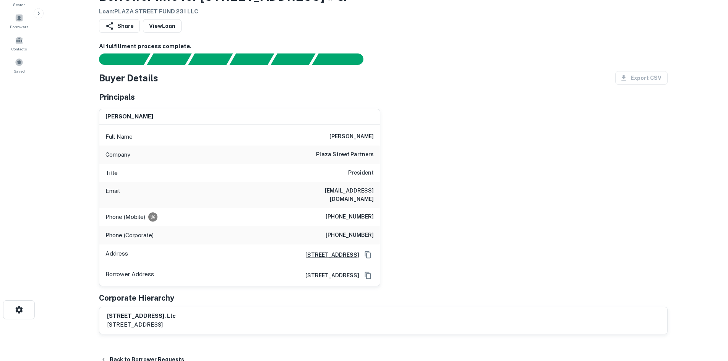
scroll to position [38, 0]
click at [538, 152] on div "bret a. elliott Full Name bret a. elliott Company plaza street partners Title P…" at bounding box center [380, 194] width 575 height 183
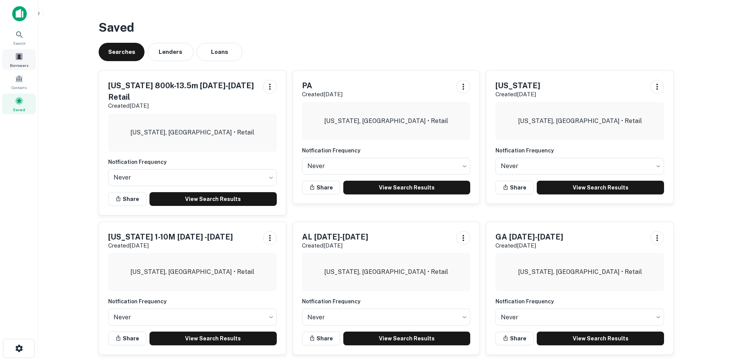
click at [31, 55] on div "Borrowers" at bounding box center [19, 59] width 34 height 21
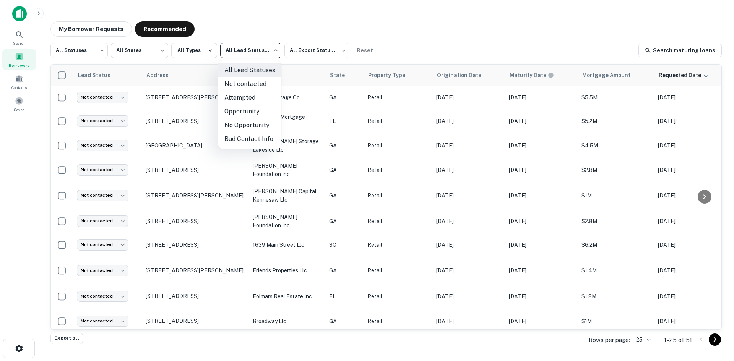
click at [265, 51] on body "Search Borrowers Contacts Saved My Borrower Requests Recommended All Statuses *…" at bounding box center [367, 180] width 734 height 361
click at [266, 83] on li "Not contacted" at bounding box center [249, 84] width 63 height 14
type input "****"
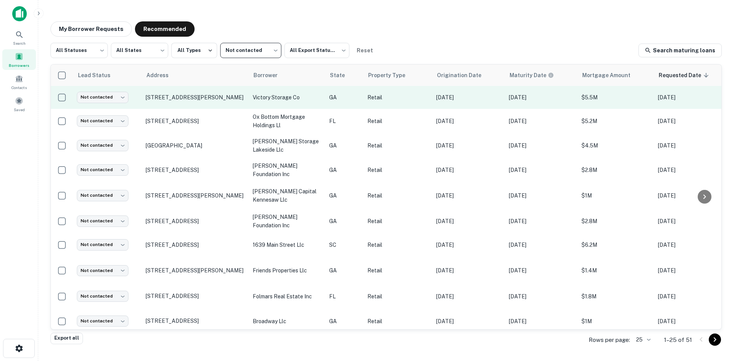
click at [277, 94] on p "victory storage co" at bounding box center [287, 97] width 69 height 8
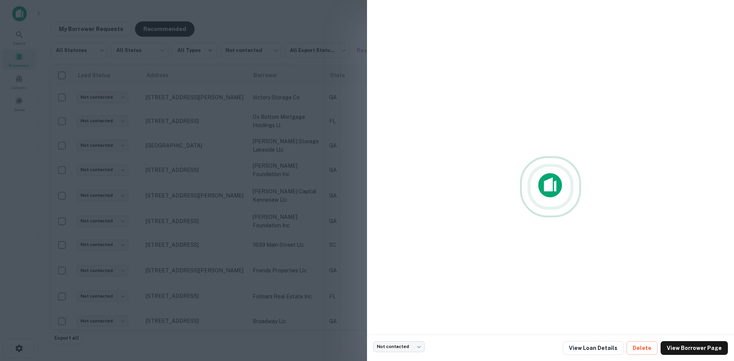
click at [301, 100] on div at bounding box center [367, 180] width 734 height 361
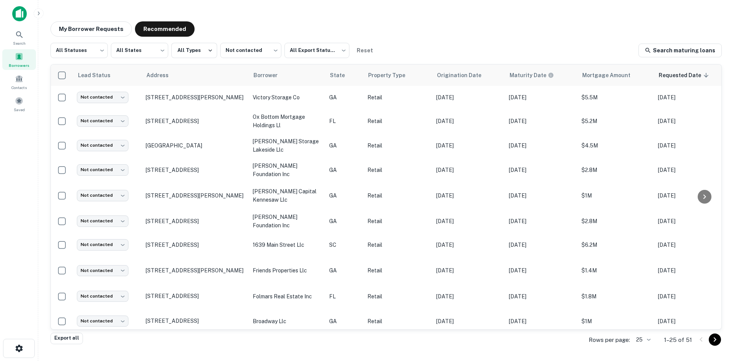
drag, startPoint x: 418, startPoint y: 31, endPoint x: 359, endPoint y: 8, distance: 62.8
click at [359, 8] on main "My Borrower Requests Recommended All Statuses *** ​ All States *** ​ All Types …" at bounding box center [385, 180] width 695 height 361
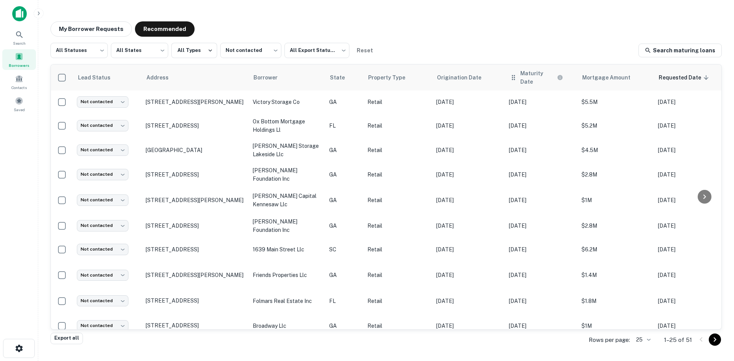
click at [522, 70] on th "Maturity Date" at bounding box center [541, 78] width 73 height 26
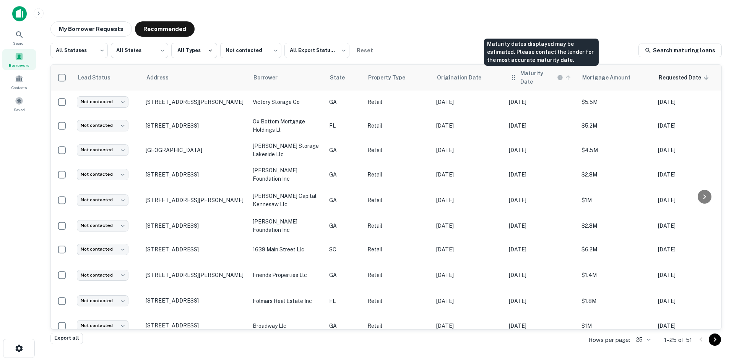
click at [534, 76] on h6 "Maturity Date" at bounding box center [537, 77] width 35 height 17
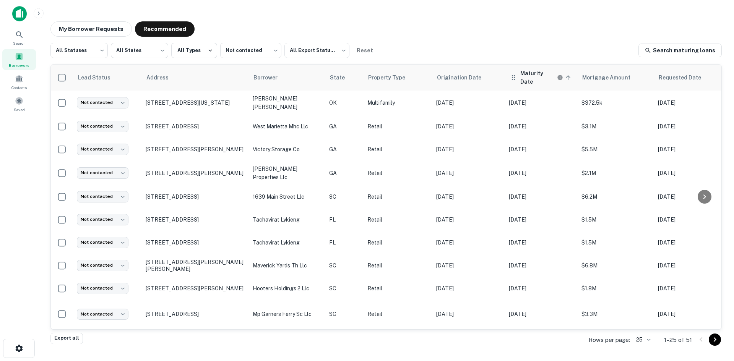
click at [517, 76] on div "Maturity Date sorted ascending" at bounding box center [540, 77] width 63 height 17
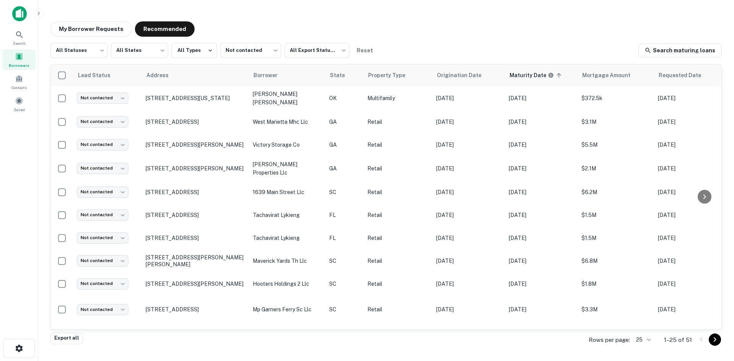
click at [559, 40] on div "My Borrower Requests Recommended All Statuses *** ​ All States *** ​ All Types …" at bounding box center [385, 177] width 683 height 325
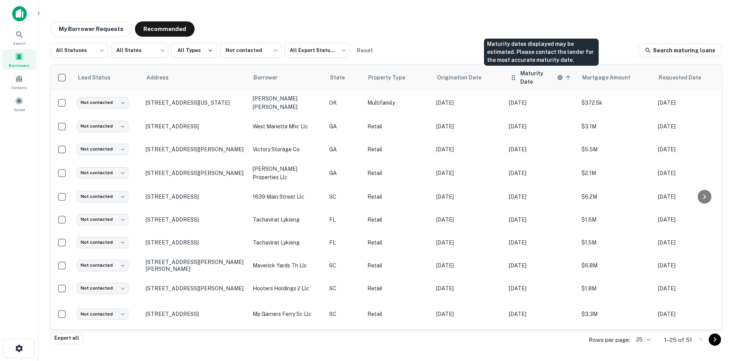
click at [548, 77] on h6 "Maturity Date" at bounding box center [537, 77] width 35 height 17
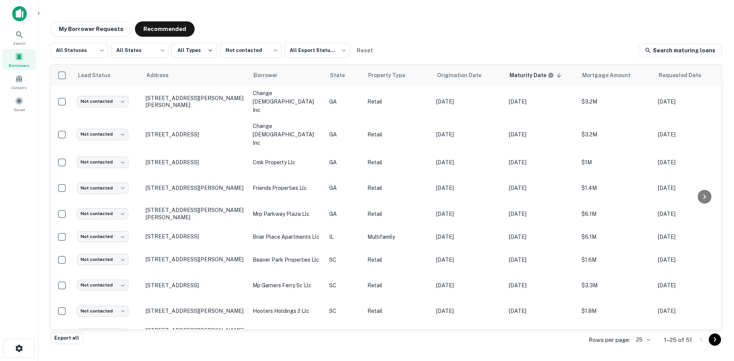
scroll to position [374, 0]
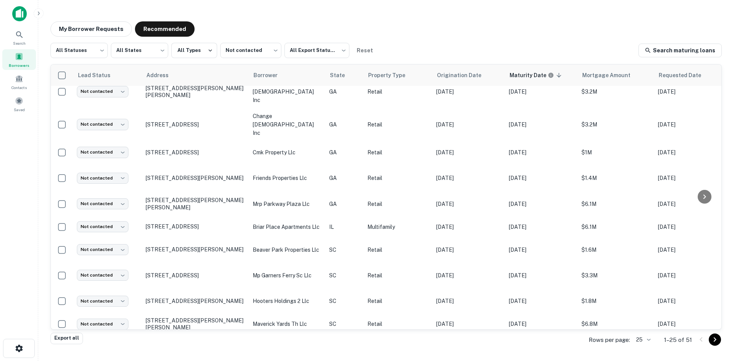
drag, startPoint x: 415, startPoint y: 24, endPoint x: 421, endPoint y: 32, distance: 11.2
click at [415, 24] on div "My Borrower Requests Recommended" at bounding box center [385, 28] width 671 height 15
click at [714, 342] on icon "Go to next page" at bounding box center [714, 339] width 9 height 9
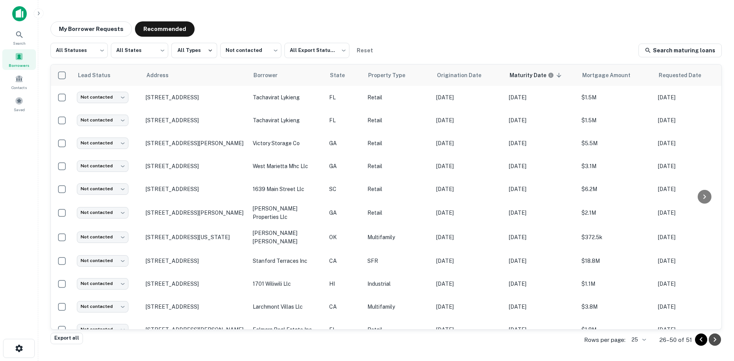
click at [716, 339] on icon "Go to next page" at bounding box center [714, 339] width 9 height 9
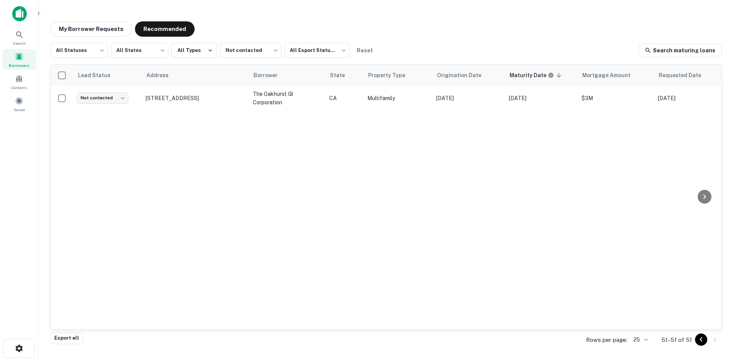
click at [701, 341] on icon "Go to previous page" at bounding box center [700, 339] width 9 height 9
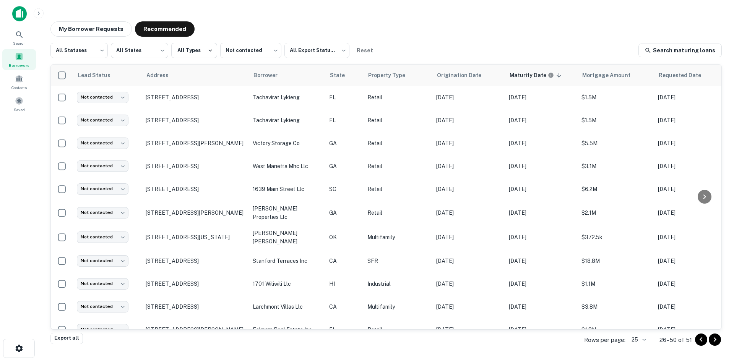
click at [701, 341] on icon "Go to previous page" at bounding box center [700, 339] width 3 height 5
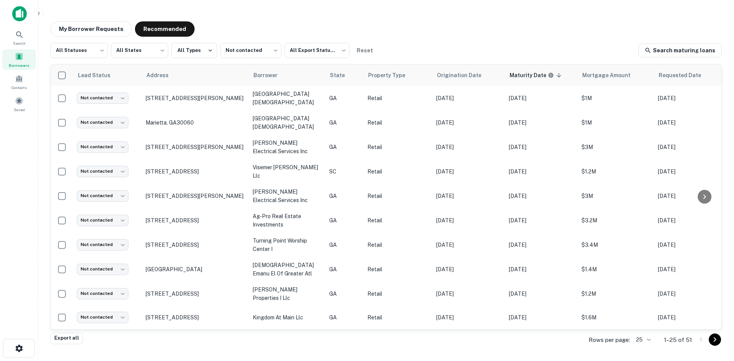
drag, startPoint x: 62, startPoint y: 11, endPoint x: 208, endPoint y: 35, distance: 147.9
click at [208, 35] on main "My Borrower Requests Recommended All Statuses *** ​ All States *** ​ All Types …" at bounding box center [385, 180] width 695 height 361
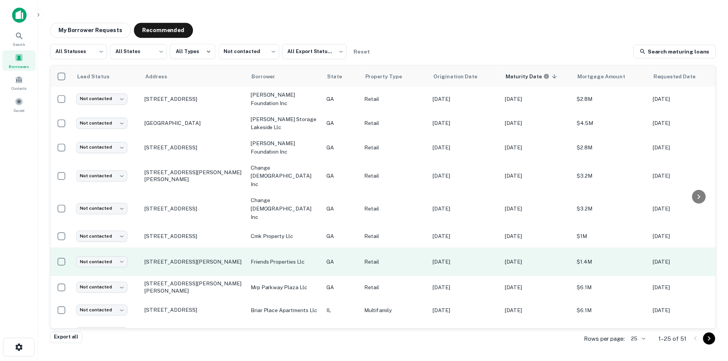
scroll to position [374, 0]
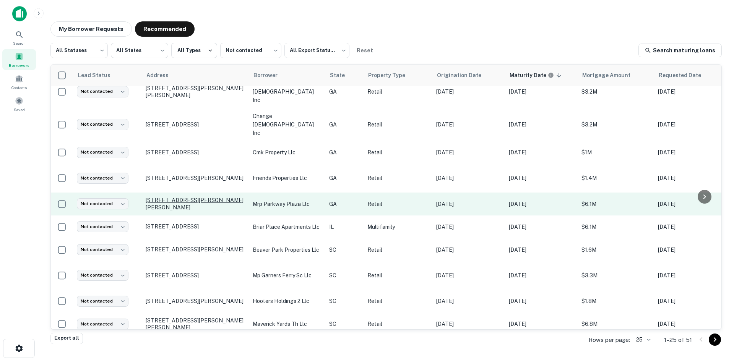
click at [219, 197] on p "[STREET_ADDRESS][PERSON_NAME][PERSON_NAME]" at bounding box center [195, 204] width 99 height 14
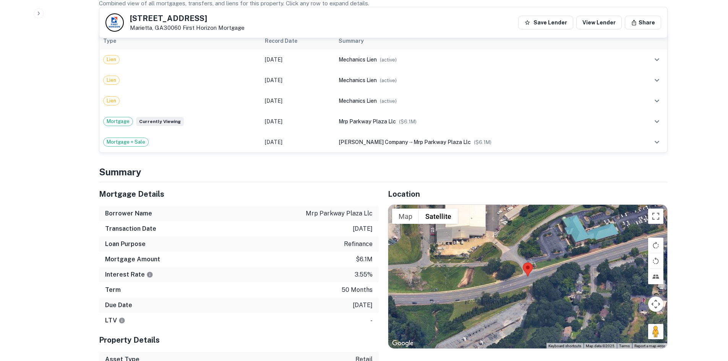
scroll to position [535, 0]
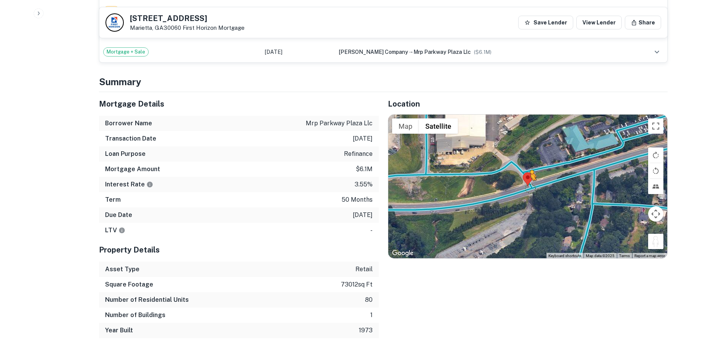
drag, startPoint x: 654, startPoint y: 233, endPoint x: 530, endPoint y: 180, distance: 135.9
click at [530, 180] on div "To activate drag with keyboard, press Alt + Enter. Once in keyboard drag state,…" at bounding box center [527, 187] width 279 height 144
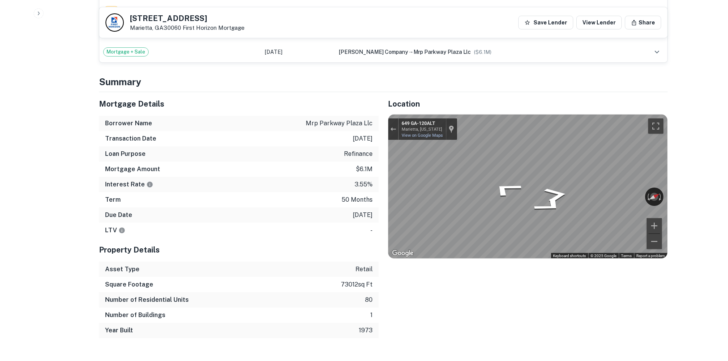
click at [357, 143] on div "Mortgage Details Borrower Name mrp parkway plaza llc Transaction Date [DATE] Lo…" at bounding box center [379, 215] width 578 height 246
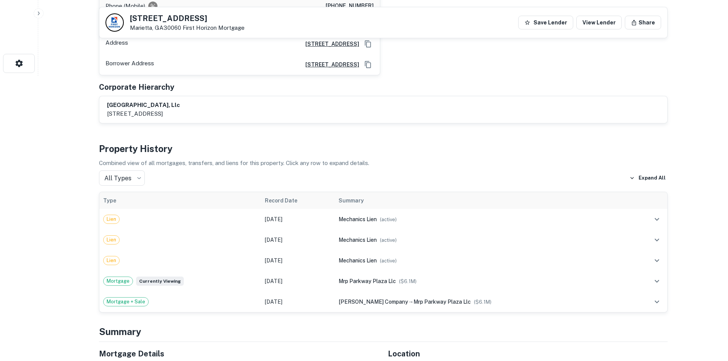
scroll to position [191, 0]
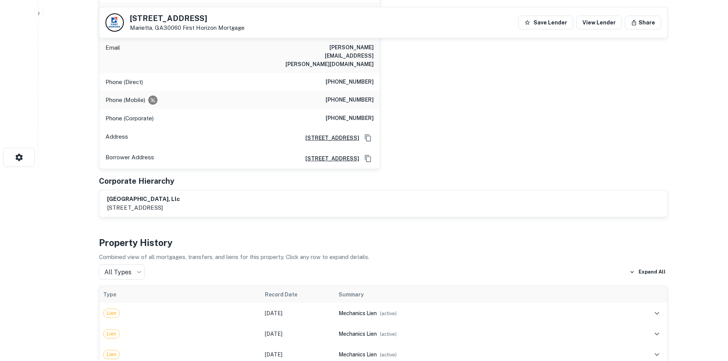
click at [136, 17] on h5 "[STREET_ADDRESS]" at bounding box center [187, 19] width 115 height 8
drag, startPoint x: 131, startPoint y: 17, endPoint x: 181, endPoint y: 29, distance: 51.1
click at [181, 29] on div "[STREET_ADDRESS] First Horizon Mortgage" at bounding box center [187, 23] width 115 height 17
copy div "[STREET_ADDRESS]"
drag, startPoint x: 615, startPoint y: 156, endPoint x: 605, endPoint y: 155, distance: 10.0
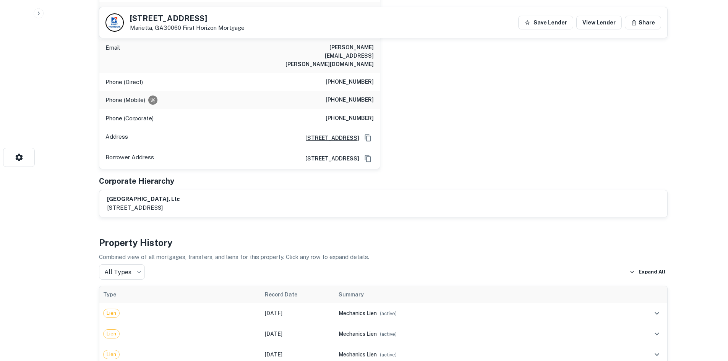
click at [613, 156] on div "[PERSON_NAME] Full Name [PERSON_NAME] Company [PERSON_NAME] Title Partner [PERS…" at bounding box center [380, 65] width 575 height 210
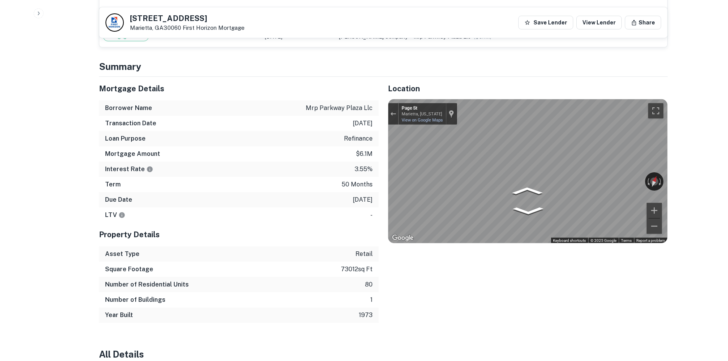
scroll to position [535, 0]
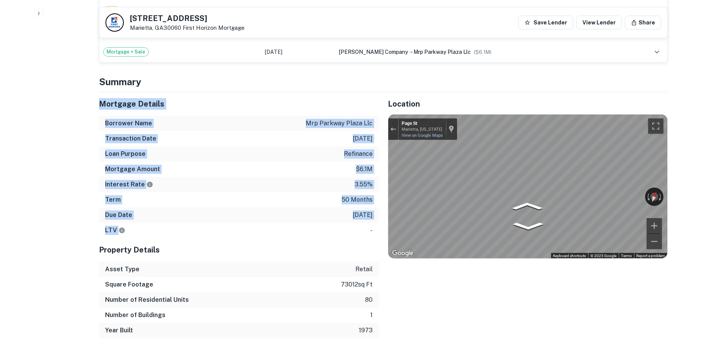
drag, startPoint x: 97, startPoint y: 97, endPoint x: 348, endPoint y: 215, distance: 277.7
click at [348, 216] on div "Mortgage Details Borrower Name mrp parkway plaza llc Transaction Date [DATE] Lo…" at bounding box center [234, 215] width 289 height 246
click at [355, 211] on p "[DATE]" at bounding box center [363, 215] width 20 height 9
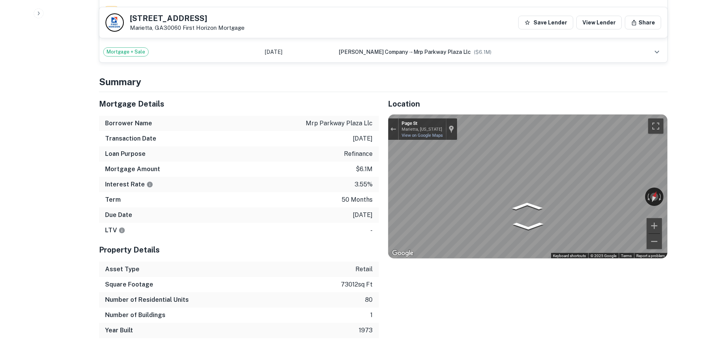
click at [123, 75] on h4 "Summary" at bounding box center [383, 82] width 569 height 14
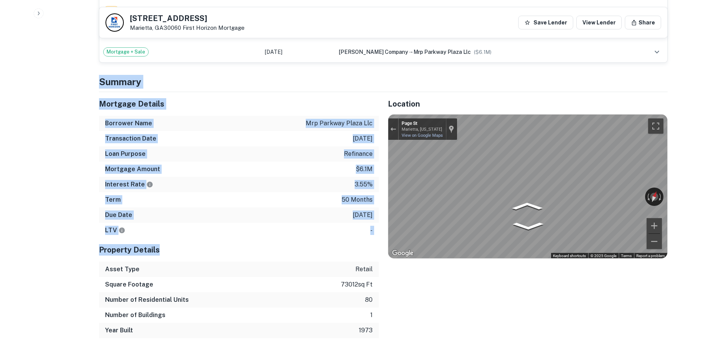
drag, startPoint x: 98, startPoint y: 68, endPoint x: 270, endPoint y: 236, distance: 239.9
click at [271, 238] on div "Back to borrower requests [STREET_ADDRESS] First Horizon Mortgage Save Lender V…" at bounding box center [383, 276] width 587 height 1599
click at [311, 192] on div "Term 50 months" at bounding box center [239, 199] width 280 height 15
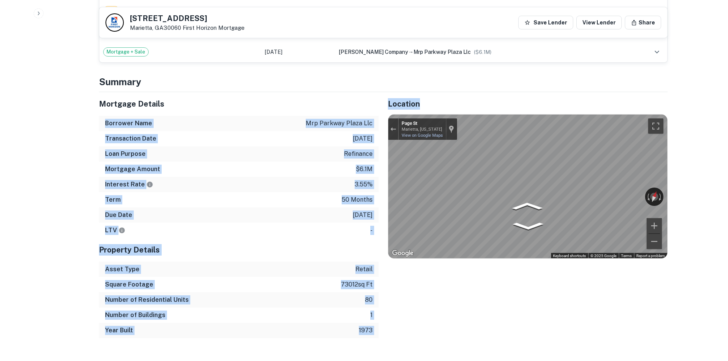
drag, startPoint x: 378, startPoint y: 225, endPoint x: 266, endPoint y: 99, distance: 168.9
click at [266, 99] on div "Mortgage Details Borrower Name mrp parkway plaza llc Transaction Date [DATE] Lo…" at bounding box center [379, 215] width 578 height 246
click at [266, 99] on h5 "Mortgage Details" at bounding box center [239, 103] width 280 height 11
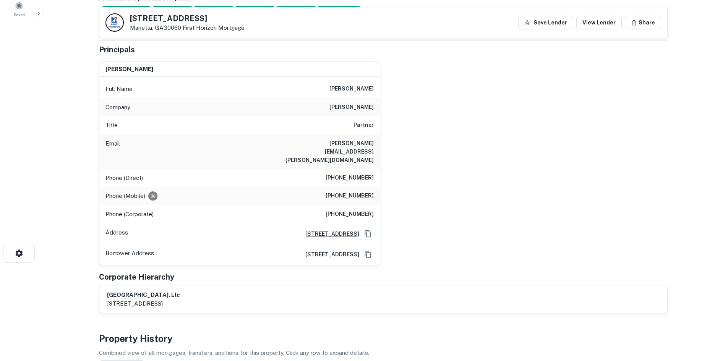
scroll to position [76, 0]
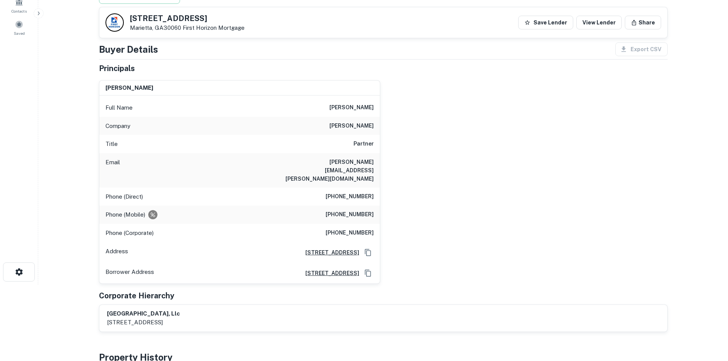
drag, startPoint x: 329, startPoint y: 107, endPoint x: 389, endPoint y: 108, distance: 59.6
click at [389, 108] on div "[PERSON_NAME] Full Name [PERSON_NAME] Company [PERSON_NAME] Title Partner [PERS…" at bounding box center [380, 179] width 575 height 210
click at [390, 109] on div "[PERSON_NAME] Full Name [PERSON_NAME] Company [PERSON_NAME] Title Partner [PERS…" at bounding box center [380, 179] width 575 height 210
click at [356, 192] on h6 "[PHONE_NUMBER]" at bounding box center [350, 196] width 48 height 9
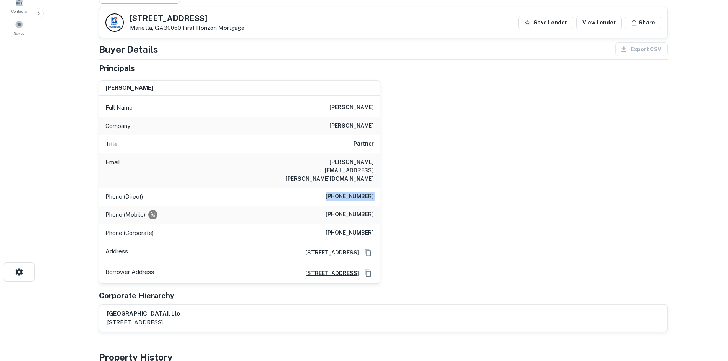
click at [356, 192] on h6 "[PHONE_NUMBER]" at bounding box center [350, 196] width 48 height 9
copy h6 "[PHONE_NUMBER]"
click at [462, 154] on div "[PERSON_NAME] Full Name [PERSON_NAME] Company [PERSON_NAME] Title Partner [PERS…" at bounding box center [380, 179] width 575 height 210
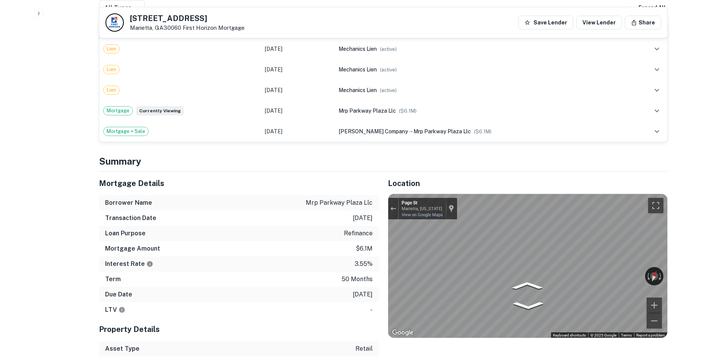
scroll to position [535, 0]
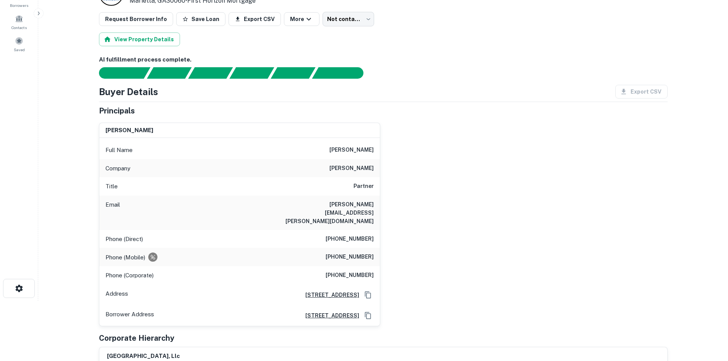
scroll to position [0, 0]
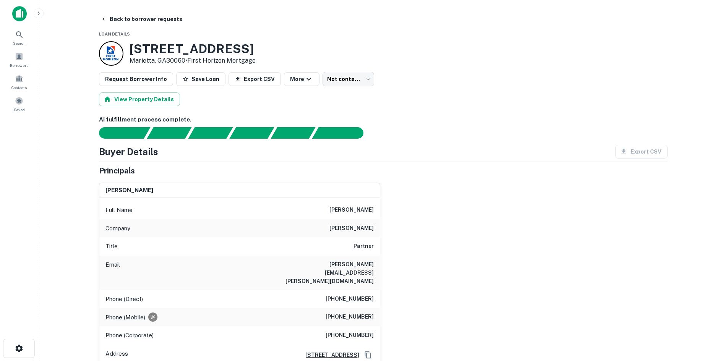
click at [335, 297] on div "Phone (Direct) [PHONE_NUMBER]" at bounding box center [239, 299] width 280 height 18
copy h6 "[PHONE_NUMBER]"
drag, startPoint x: 408, startPoint y: 279, endPoint x: 386, endPoint y: 286, distance: 22.4
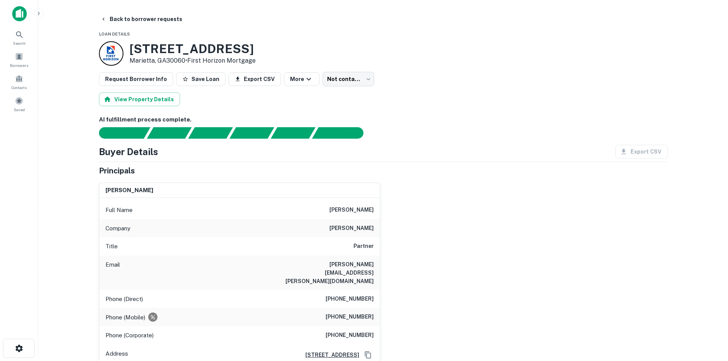
click at [407, 279] on div "[PERSON_NAME] Full Name [PERSON_NAME] Company [PERSON_NAME] Title Partner [PERS…" at bounding box center [380, 282] width 575 height 210
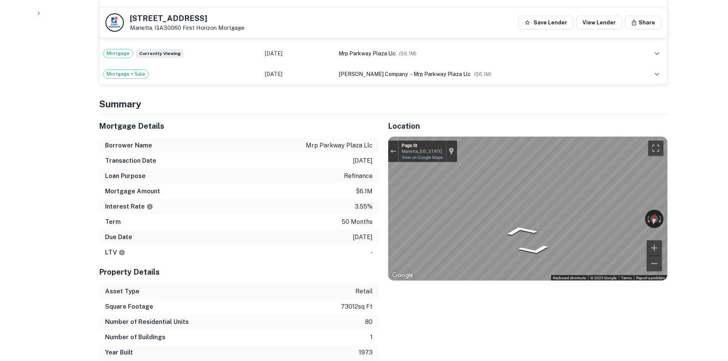
scroll to position [535, 0]
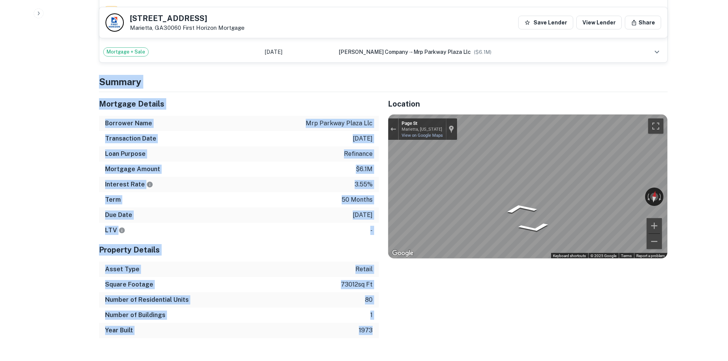
drag, startPoint x: 94, startPoint y: 75, endPoint x: 374, endPoint y: 325, distance: 375.4
click at [374, 325] on div "Back to borrower requests [STREET_ADDRESS] First Horizon Mortgage Save Lender V…" at bounding box center [383, 276] width 587 height 1599
click at [374, 325] on div "Year Built 1973" at bounding box center [239, 330] width 280 height 15
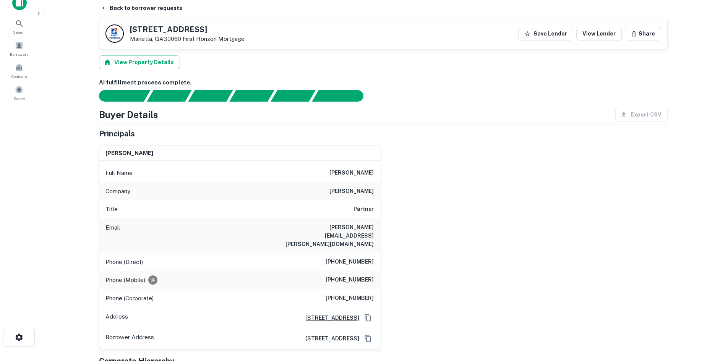
scroll to position [0, 0]
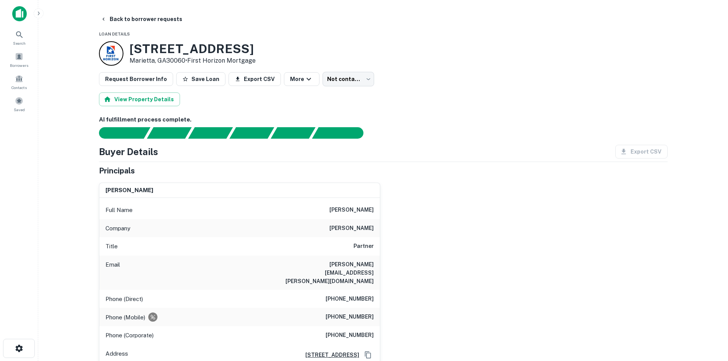
click at [351, 228] on h6 "[PERSON_NAME]" at bounding box center [351, 228] width 44 height 9
copy h6 "[PERSON_NAME]"
drag, startPoint x: 397, startPoint y: 231, endPoint x: 396, endPoint y: 251, distance: 19.9
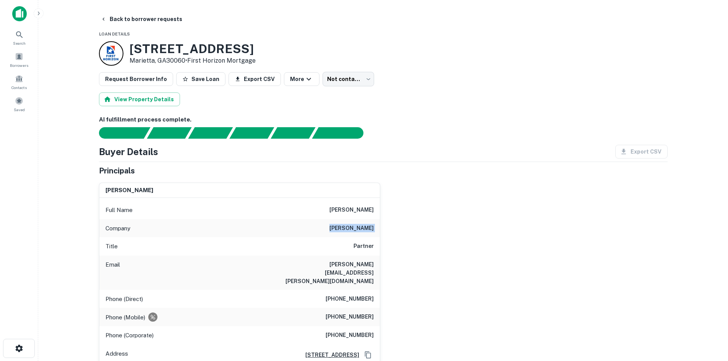
click at [397, 231] on div "[PERSON_NAME] Full Name [PERSON_NAME] Company [PERSON_NAME] Title Partner [PERS…" at bounding box center [380, 282] width 575 height 210
click at [373, 295] on h6 "[PHONE_NUMBER]" at bounding box center [350, 299] width 48 height 9
click at [371, 295] on h6 "[PHONE_NUMBER]" at bounding box center [350, 299] width 48 height 9
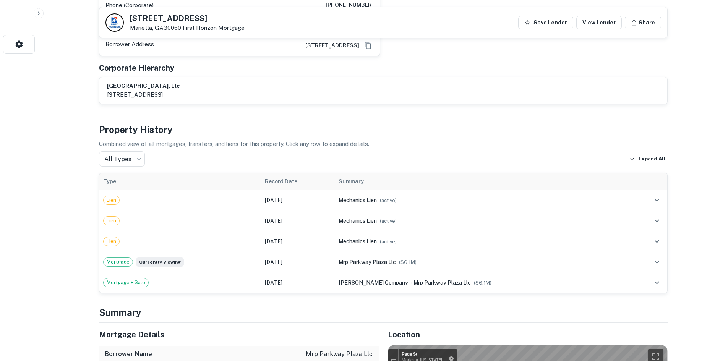
scroll to position [306, 0]
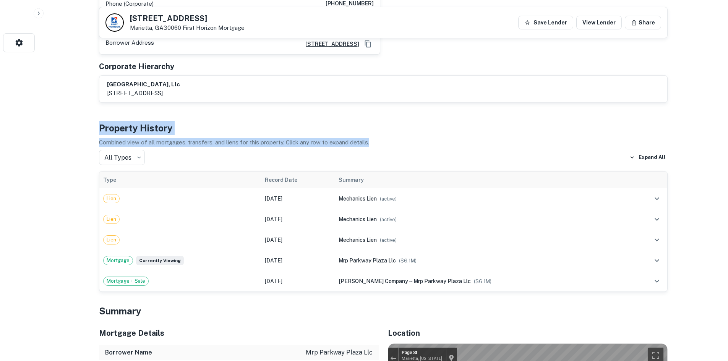
drag, startPoint x: 94, startPoint y: 119, endPoint x: 422, endPoint y: 137, distance: 328.7
click at [422, 138] on p "Combined view of all mortgages, transfers, and liens for this property. Click a…" at bounding box center [383, 142] width 569 height 9
drag, startPoint x: 403, startPoint y: 143, endPoint x: 97, endPoint y: 53, distance: 319.2
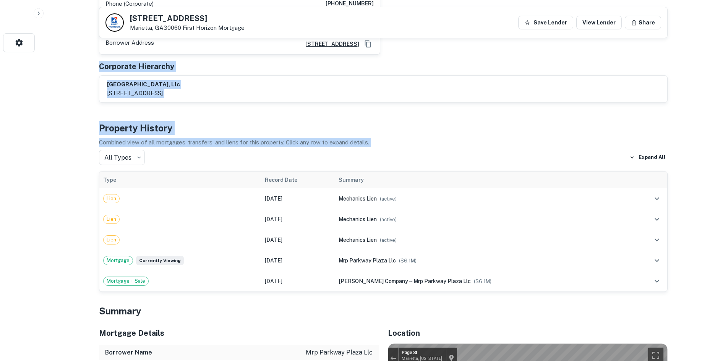
drag, startPoint x: 97, startPoint y: 54, endPoint x: 435, endPoint y: 147, distance: 350.6
click at [435, 150] on div "All Types *** ​ Expand All" at bounding box center [383, 157] width 569 height 15
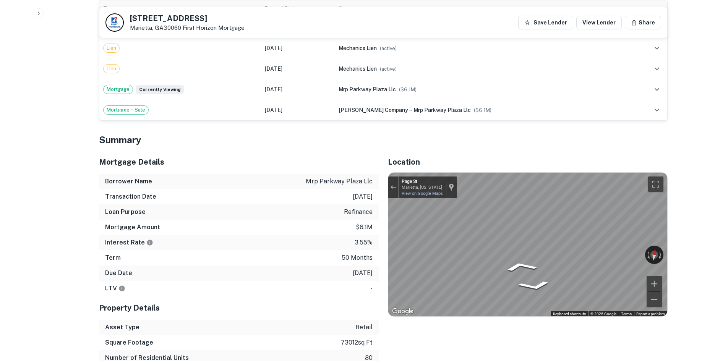
scroll to position [497, 0]
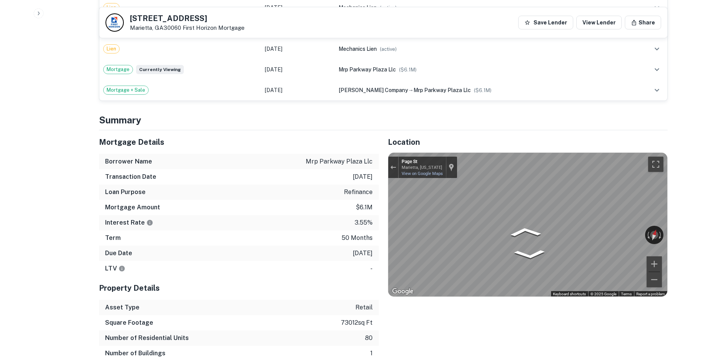
click at [674, 176] on div "Back to borrower requests [STREET_ADDRESS] First Horizon Mortgage Save Lender V…" at bounding box center [383, 315] width 587 height 1599
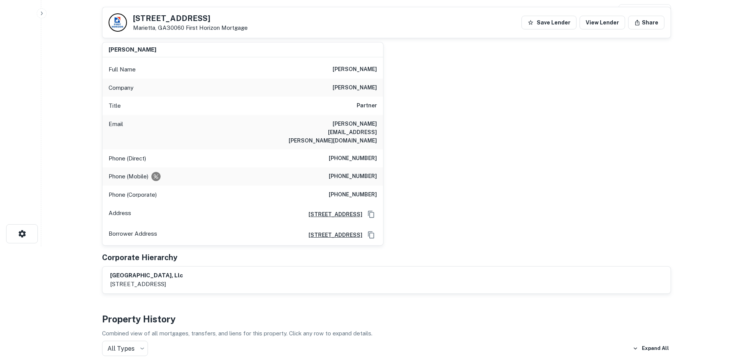
scroll to position [0, 0]
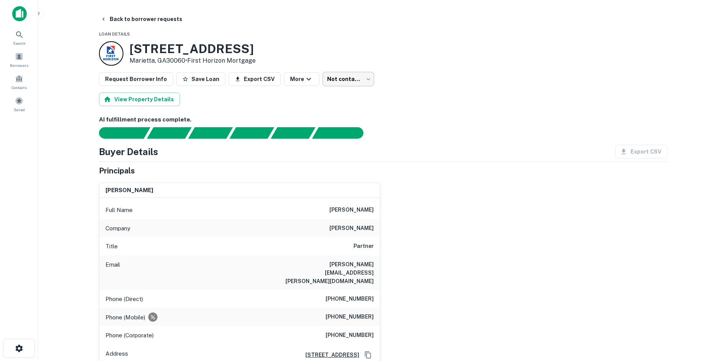
click at [352, 85] on body "Search Borrowers Contacts Saved Back to borrower requests Loan Details [STREET_…" at bounding box center [364, 180] width 728 height 361
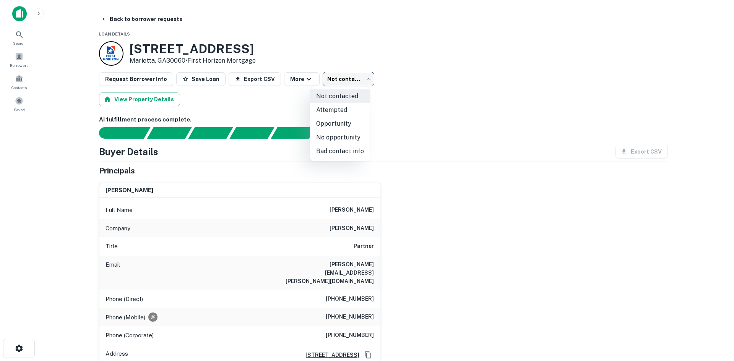
click at [349, 108] on li "Attempted" at bounding box center [340, 110] width 60 height 14
type input "*********"
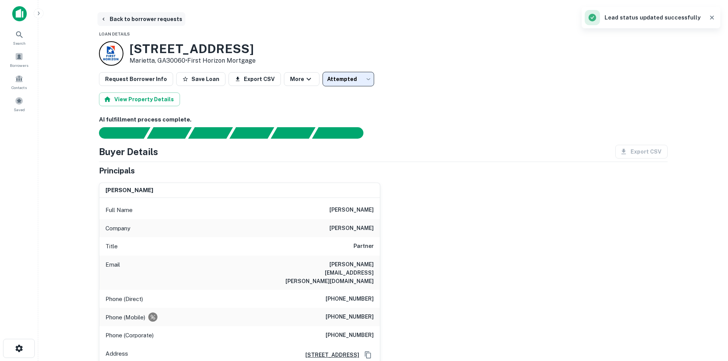
click at [147, 15] on button "Back to borrower requests" at bounding box center [141, 19] width 88 height 14
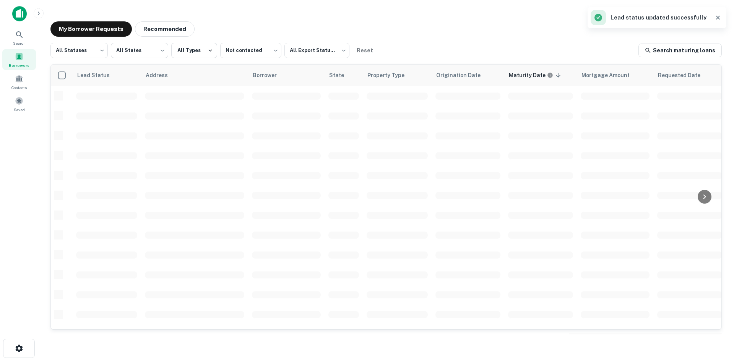
scroll to position [259, 0]
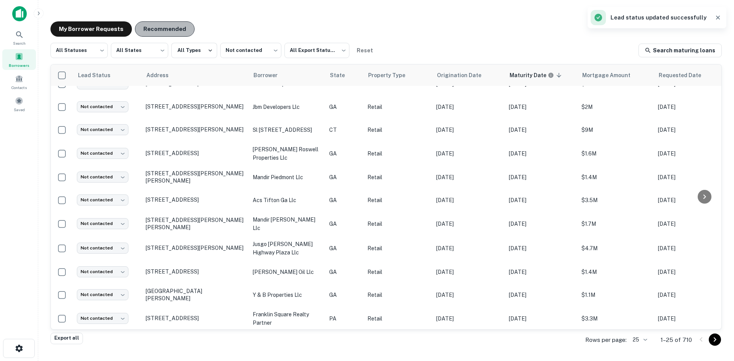
click at [175, 24] on button "Recommended" at bounding box center [165, 28] width 60 height 15
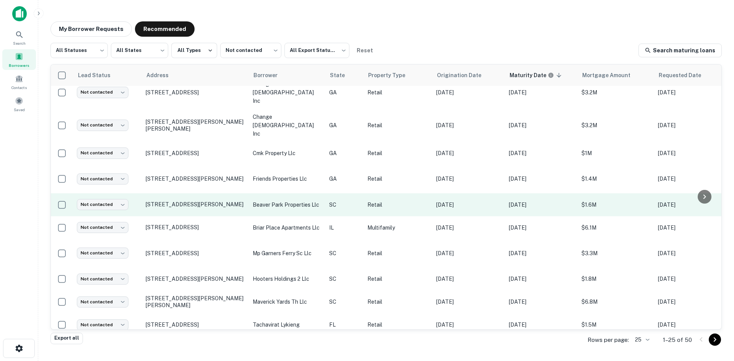
scroll to position [374, 0]
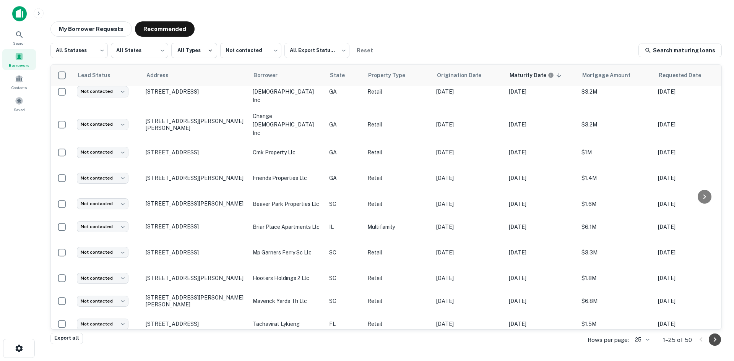
click at [717, 339] on icon "Go to next page" at bounding box center [714, 339] width 9 height 9
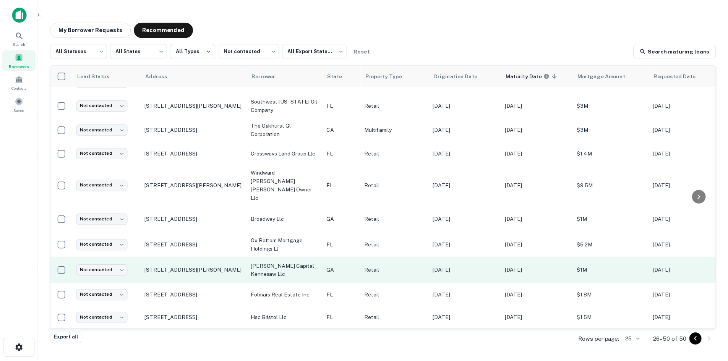
scroll to position [356, 0]
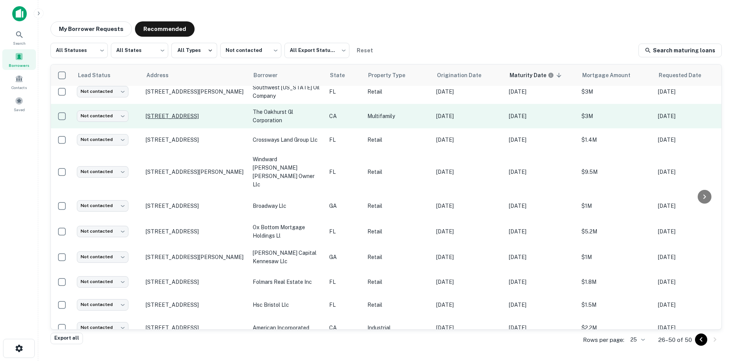
click at [205, 114] on p "[STREET_ADDRESS]" at bounding box center [195, 116] width 99 height 7
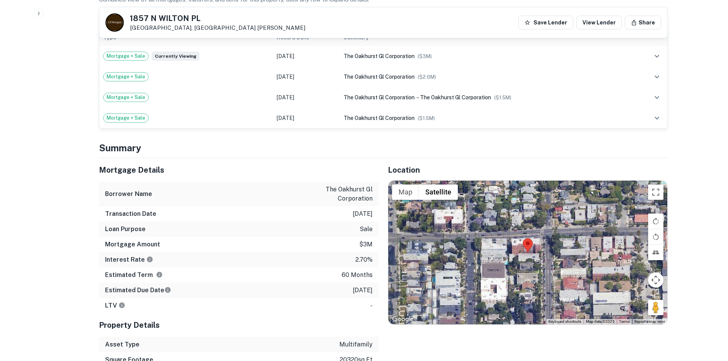
scroll to position [573, 0]
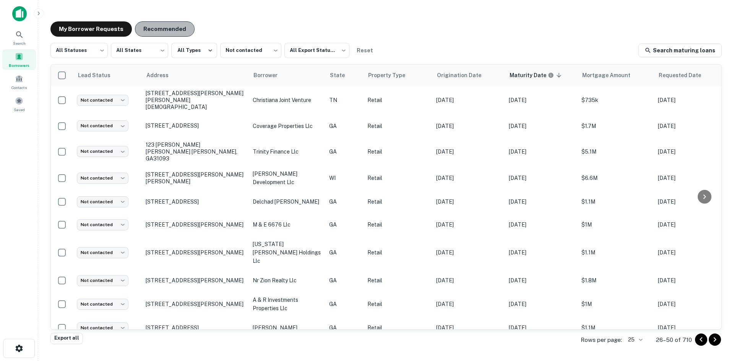
click at [151, 32] on button "Recommended" at bounding box center [165, 28] width 60 height 15
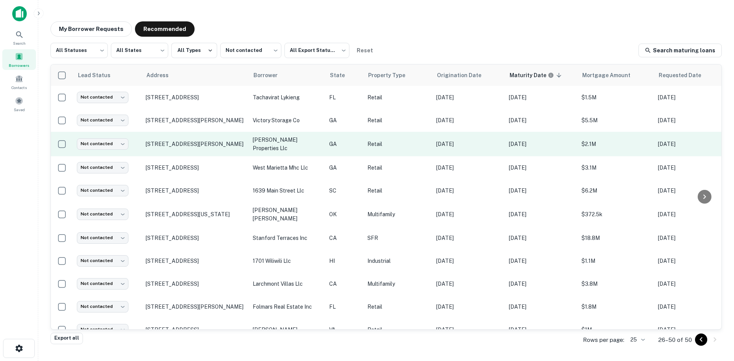
click at [202, 139] on td "[STREET_ADDRESS][PERSON_NAME]" at bounding box center [195, 144] width 107 height 24
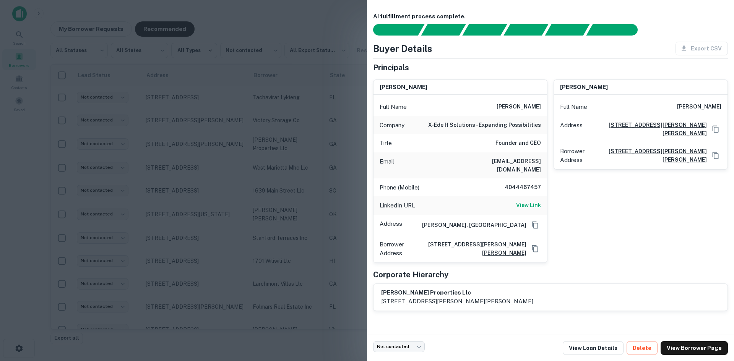
click at [211, 142] on div at bounding box center [367, 180] width 734 height 361
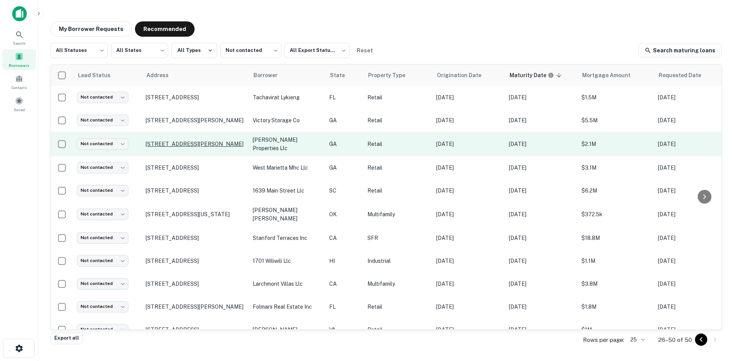
click at [214, 144] on p "[STREET_ADDRESS][PERSON_NAME]" at bounding box center [195, 144] width 99 height 7
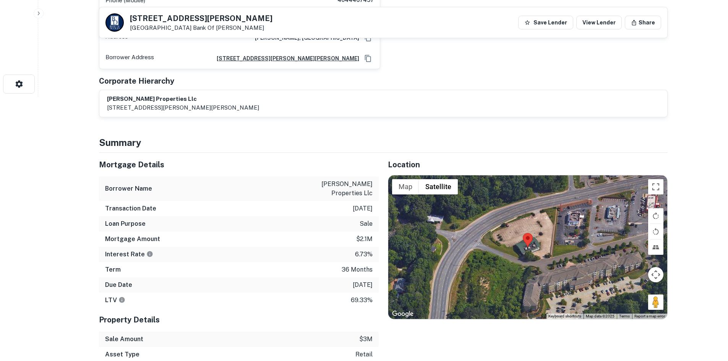
scroll to position [344, 0]
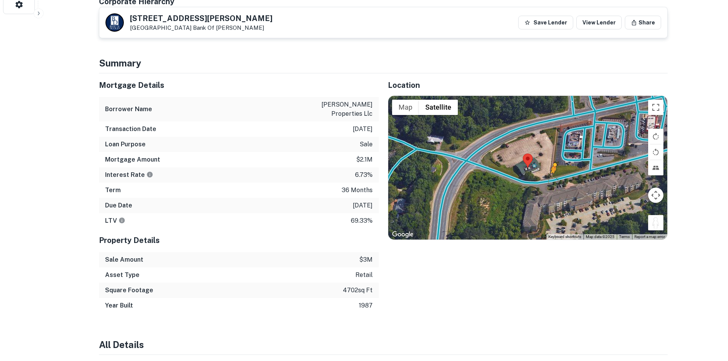
drag, startPoint x: 654, startPoint y: 217, endPoint x: 546, endPoint y: 165, distance: 120.1
click at [548, 169] on div "To activate drag with keyboard, press Alt + Enter. Once in keyboard drag state,…" at bounding box center [527, 168] width 279 height 144
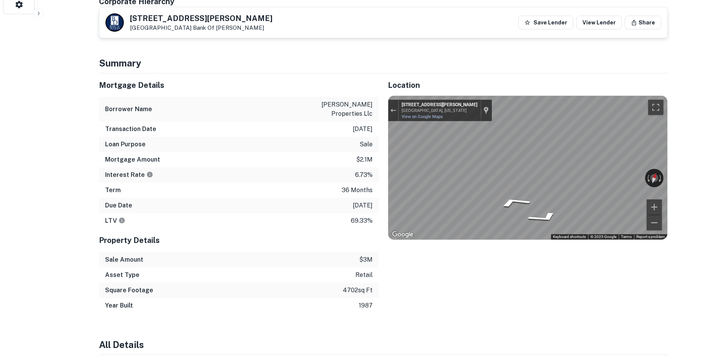
click at [384, 159] on div "Location ← Move left → Move right ↑ Move up ↓ Move down + Zoom in - Zoom out Ho…" at bounding box center [523, 193] width 289 height 240
drag, startPoint x: 624, startPoint y: 164, endPoint x: 374, endPoint y: 146, distance: 250.5
click at [374, 146] on div "Mortgage Details Borrower Name [PERSON_NAME] properties llc Transaction Date [D…" at bounding box center [379, 193] width 578 height 240
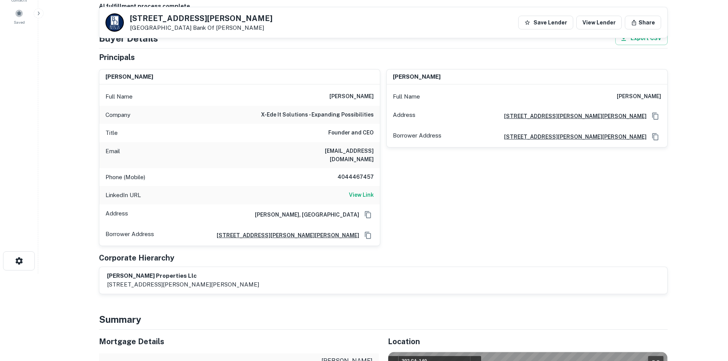
scroll to position [76, 0]
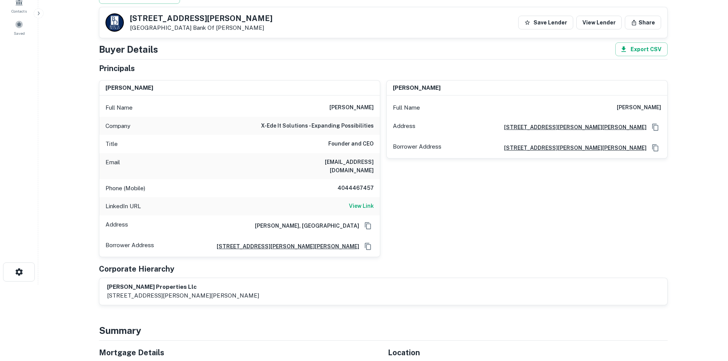
click at [355, 184] on h6 "4044467457" at bounding box center [351, 188] width 46 height 9
copy h6 "4044467457"
click at [336, 109] on h6 "[PERSON_NAME]" at bounding box center [351, 107] width 44 height 9
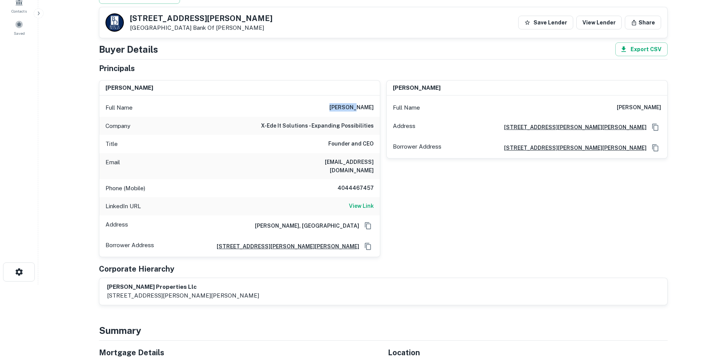
click at [336, 109] on h6 "[PERSON_NAME]" at bounding box center [351, 107] width 44 height 9
click at [344, 107] on h6 "[PERSON_NAME]" at bounding box center [351, 107] width 44 height 9
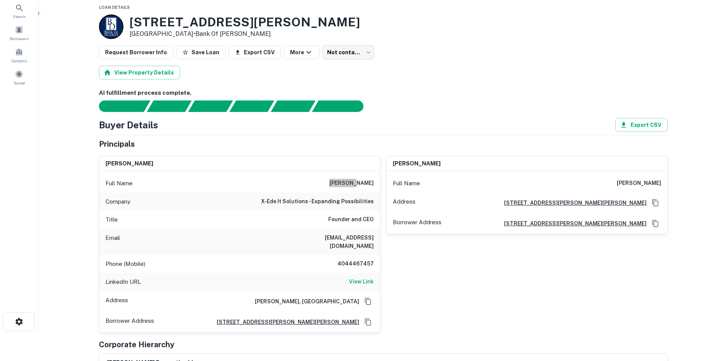
scroll to position [38, 0]
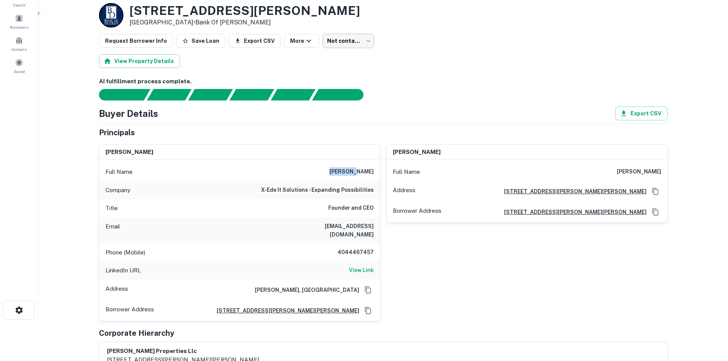
click at [338, 39] on body "Search Borrowers Contacts Saved Back to borrower requests Loan Details [STREET_…" at bounding box center [364, 142] width 728 height 361
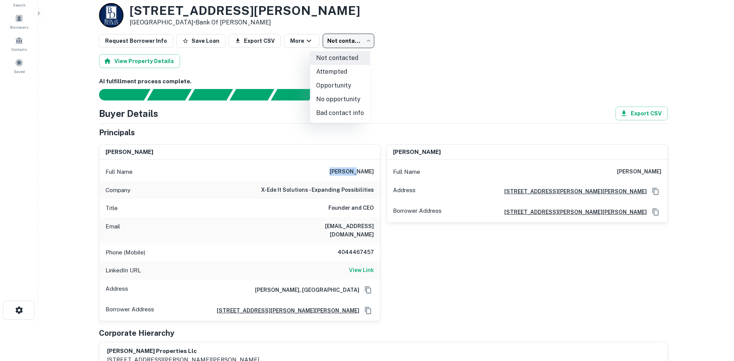
click at [355, 76] on li "Attempted" at bounding box center [340, 72] width 60 height 14
type input "*********"
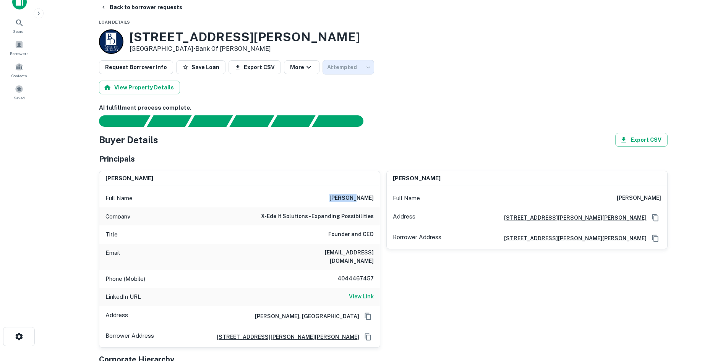
scroll to position [0, 0]
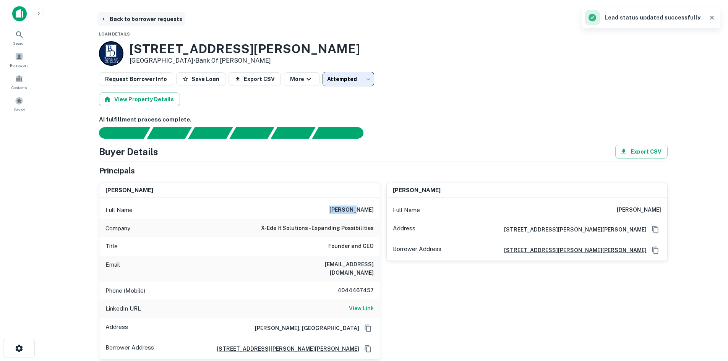
click at [159, 18] on button "Back to borrower requests" at bounding box center [141, 19] width 88 height 14
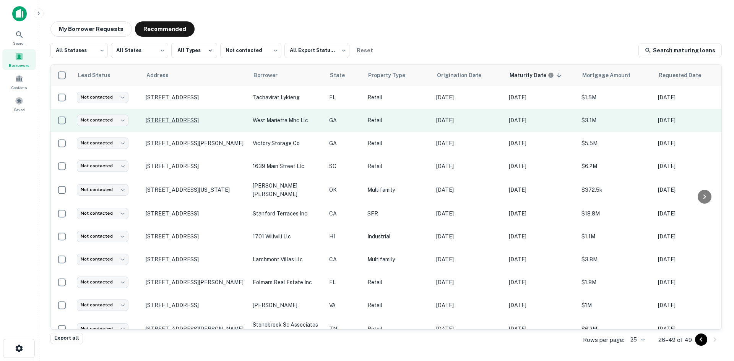
click at [182, 120] on p "[STREET_ADDRESS]" at bounding box center [195, 120] width 99 height 7
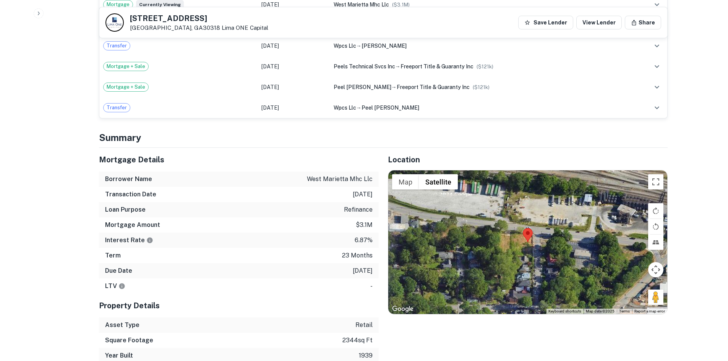
scroll to position [764, 0]
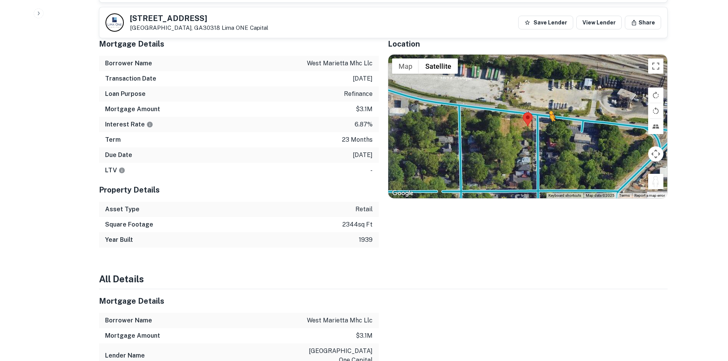
drag, startPoint x: 658, startPoint y: 178, endPoint x: 531, endPoint y: 103, distance: 148.0
click at [531, 103] on div "To activate drag with keyboard, press Alt + Enter. Once in keyboard drag state,…" at bounding box center [527, 127] width 279 height 144
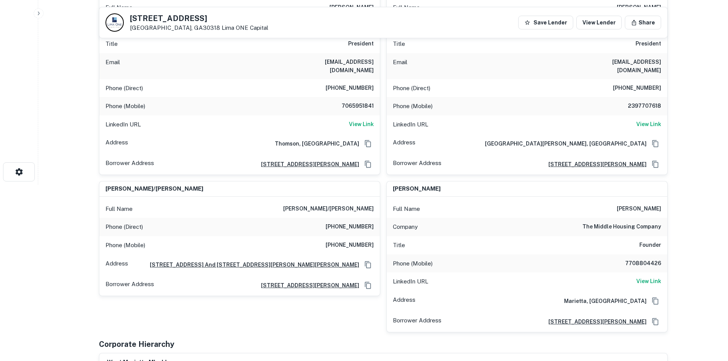
scroll to position [153, 0]
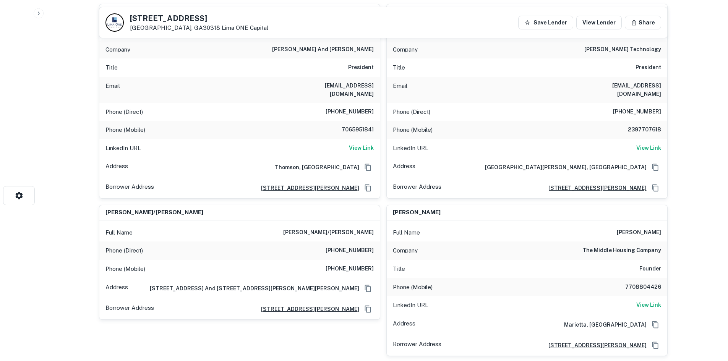
drag, startPoint x: 368, startPoint y: 220, endPoint x: 71, endPoint y: 18, distance: 358.9
click at [71, 19] on main "Back to borrower requests [STREET_ADDRESS] ONE Capital Save Lender View Lender …" at bounding box center [383, 27] width 690 height 361
click at [71, 18] on main "Back to borrower requests [STREET_ADDRESS] ONE Capital Save Lender View Lender …" at bounding box center [383, 27] width 690 height 361
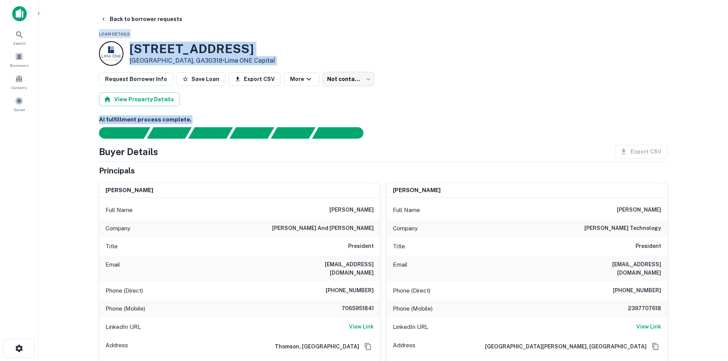
drag, startPoint x: 94, startPoint y: 13, endPoint x: 443, endPoint y: 130, distance: 368.5
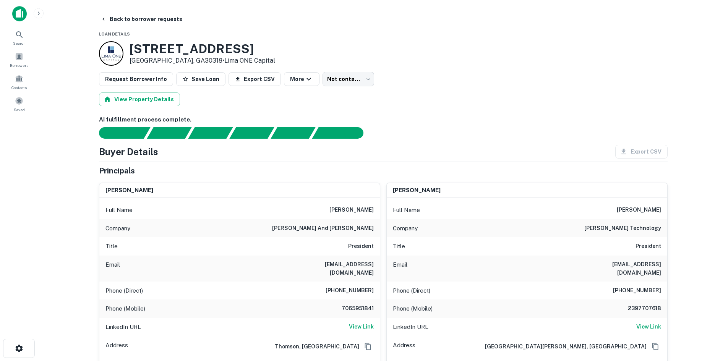
drag, startPoint x: 220, startPoint y: 50, endPoint x: 354, endPoint y: 47, distance: 134.2
click at [354, 47] on div "[STREET_ADDRESS] • Lima ONE Capital" at bounding box center [383, 53] width 569 height 24
drag, startPoint x: 277, startPoint y: 57, endPoint x: 277, endPoint y: 41, distance: 15.7
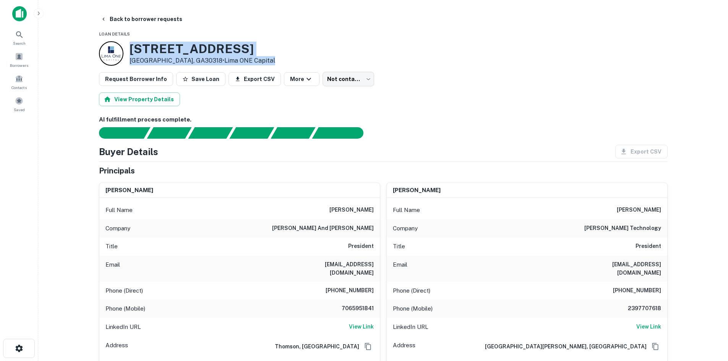
drag, startPoint x: 266, startPoint y: 58, endPoint x: 252, endPoint y: 30, distance: 31.4
